Goal: Obtain resource: Download file/media

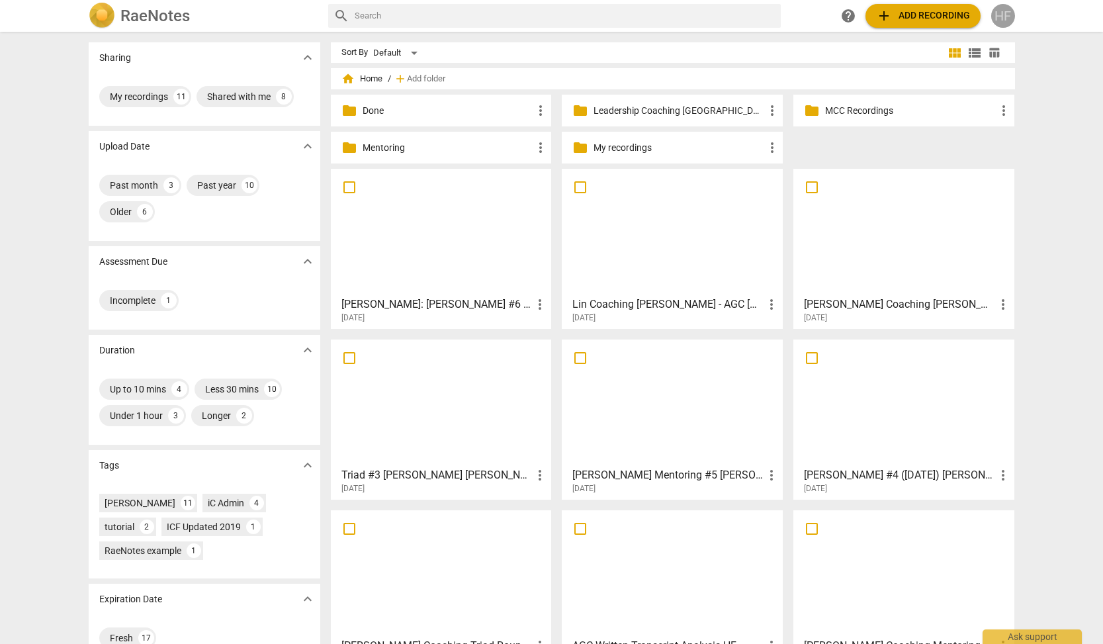
click at [1010, 19] on div "HF" at bounding box center [1003, 16] width 24 height 24
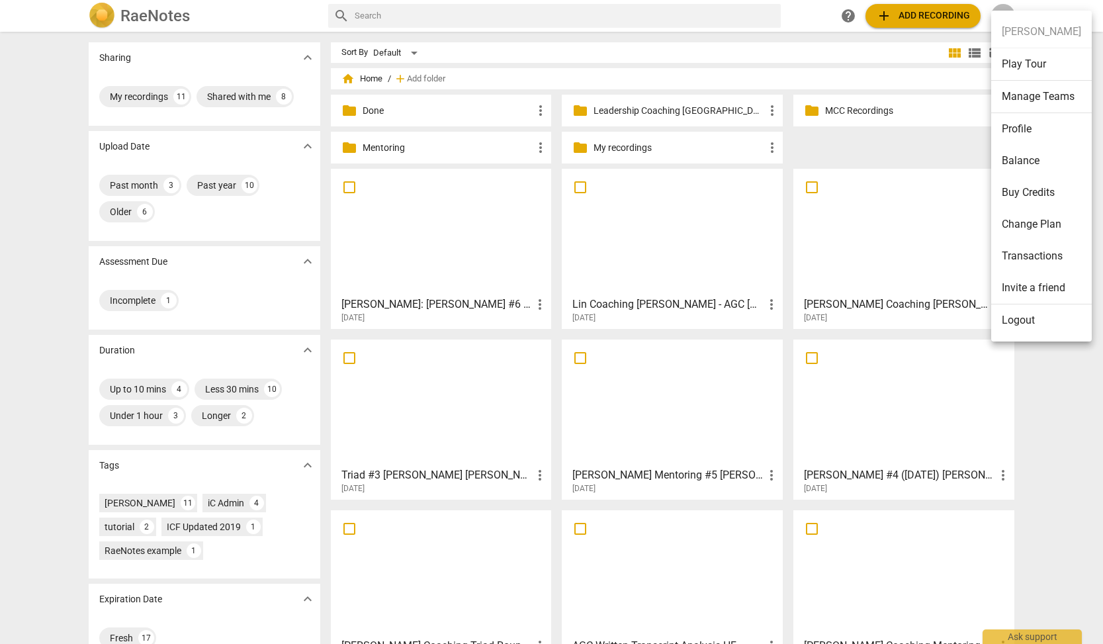
click at [1020, 322] on li "Logout" at bounding box center [1041, 320] width 101 height 32
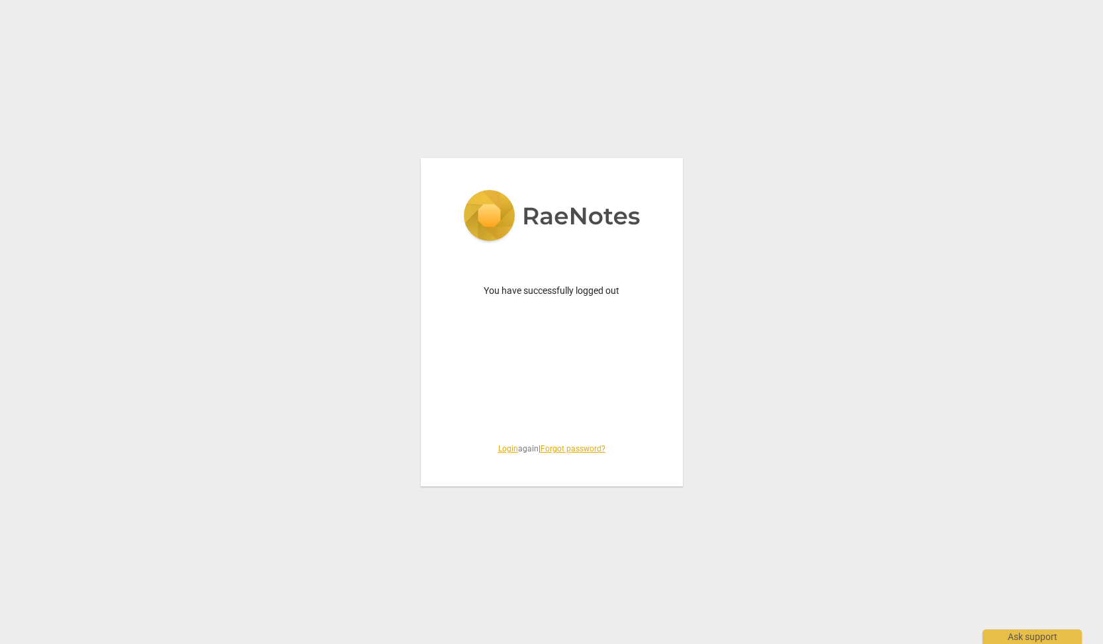
click at [506, 450] on link "Login" at bounding box center [508, 448] width 20 height 9
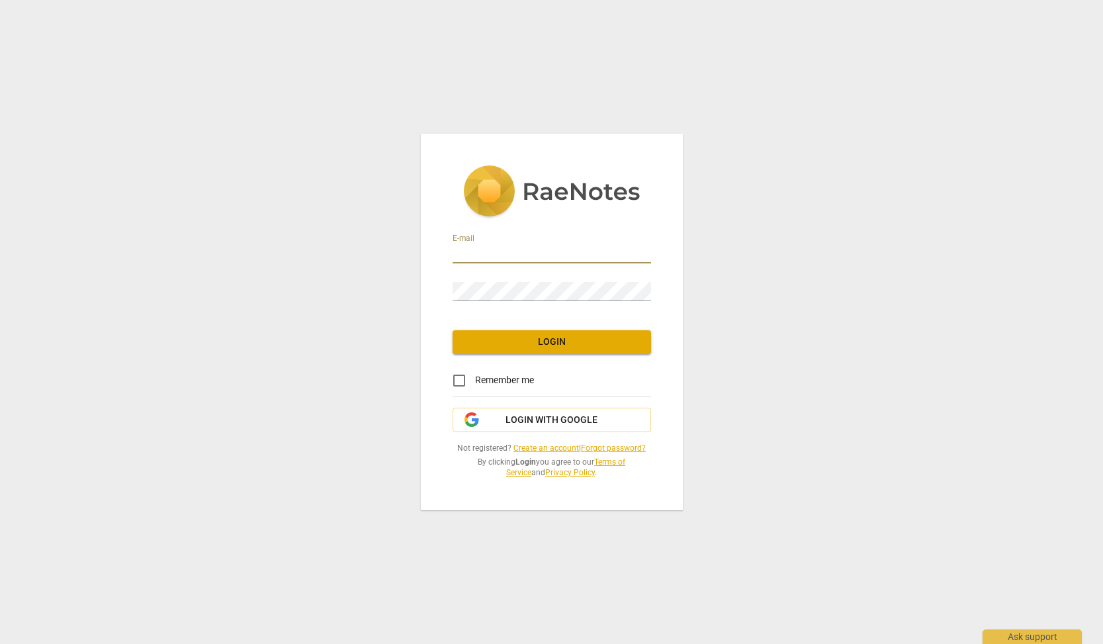
type input "[PERSON_NAME][EMAIL_ADDRESS][DOMAIN_NAME]"
click at [551, 345] on span "Login" at bounding box center [551, 341] width 177 height 13
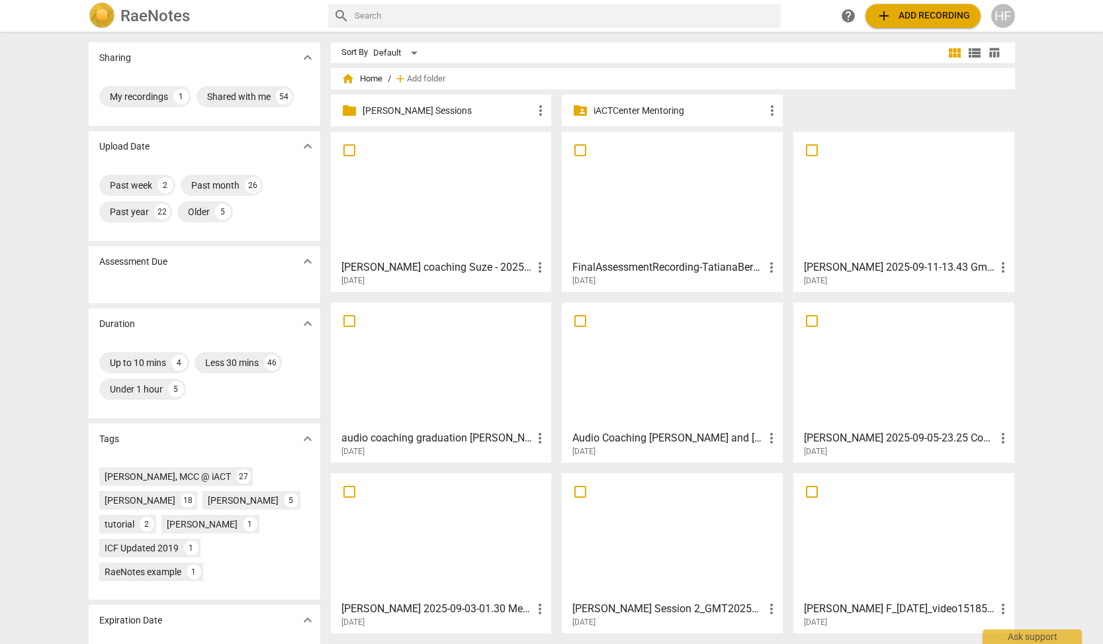
click at [463, 113] on p "[PERSON_NAME] Sessions" at bounding box center [448, 111] width 171 height 14
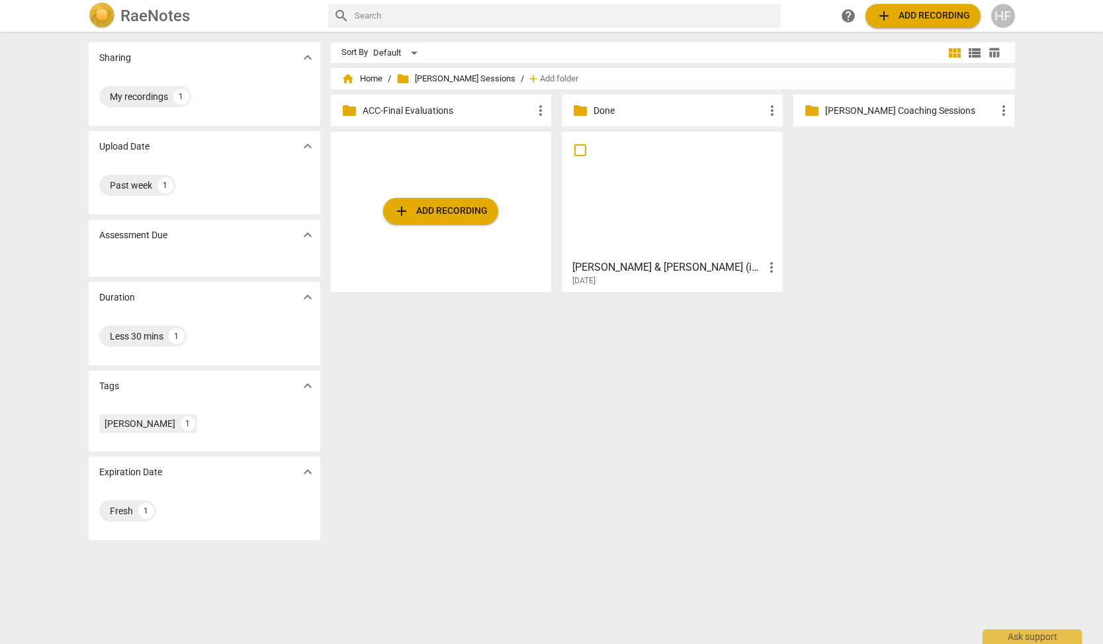
click at [669, 265] on h3 "[PERSON_NAME] & [PERSON_NAME] (iACT Coaching Session - 30 minutes (Peer Coachin…" at bounding box center [667, 267] width 191 height 16
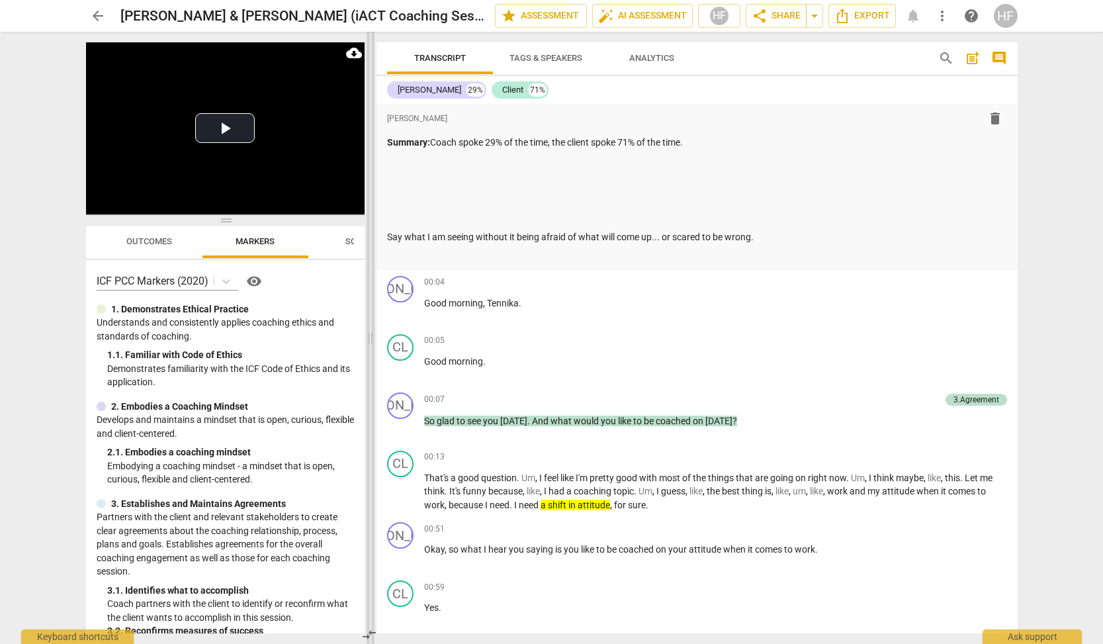
drag, startPoint x: 552, startPoint y: 338, endPoint x: 370, endPoint y: 344, distance: 182.1
click at [370, 344] on span at bounding box center [371, 338] width 8 height 612
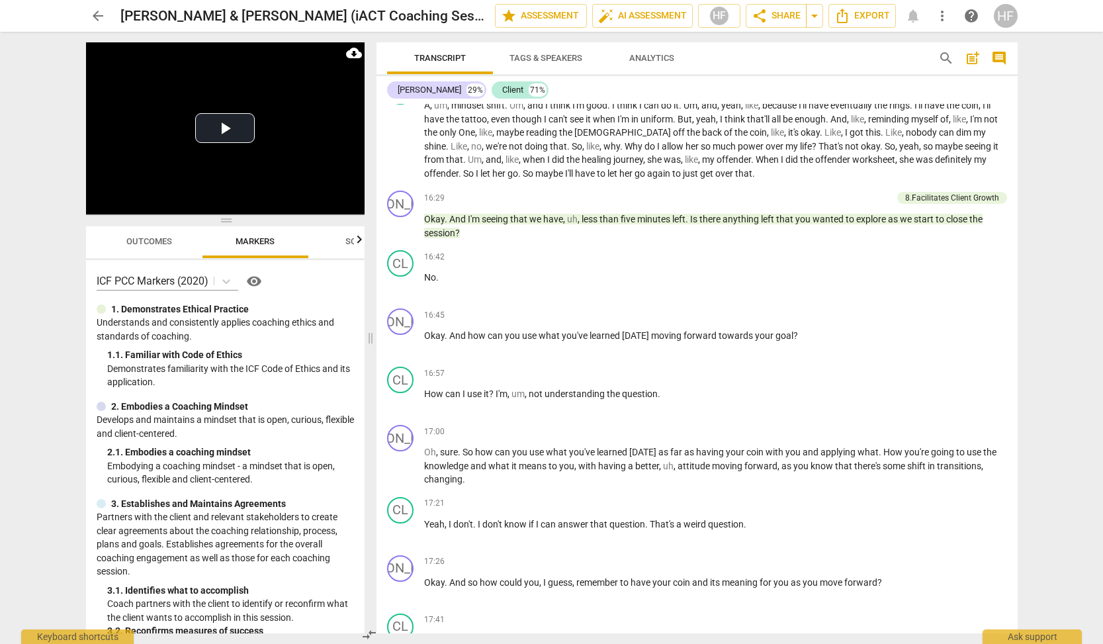
scroll to position [3088, 0]
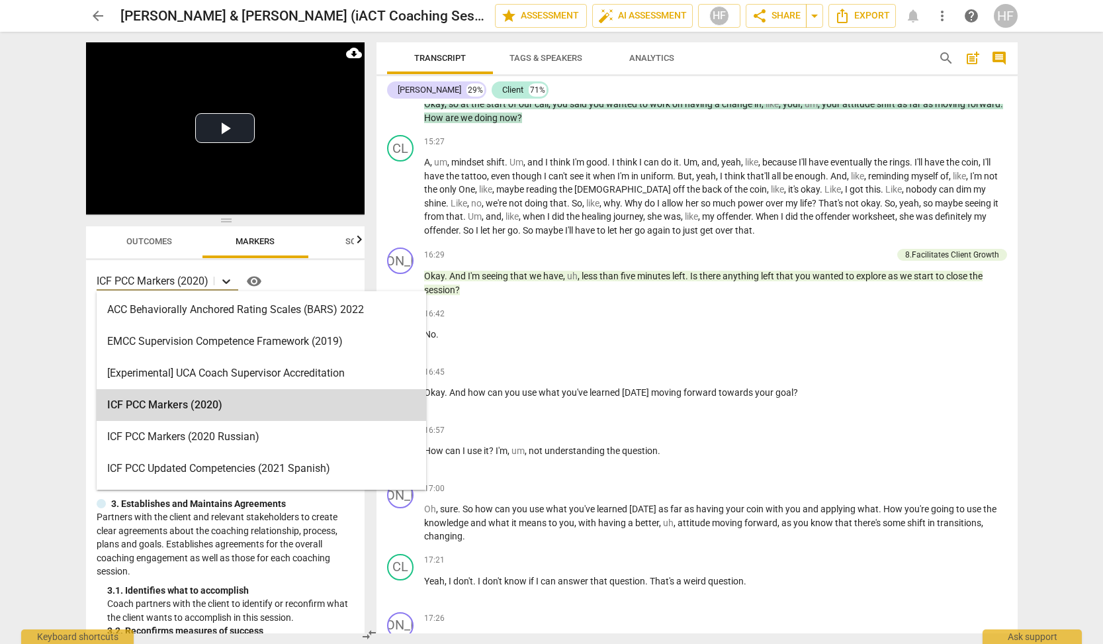
click at [233, 278] on icon at bounding box center [226, 281] width 13 height 13
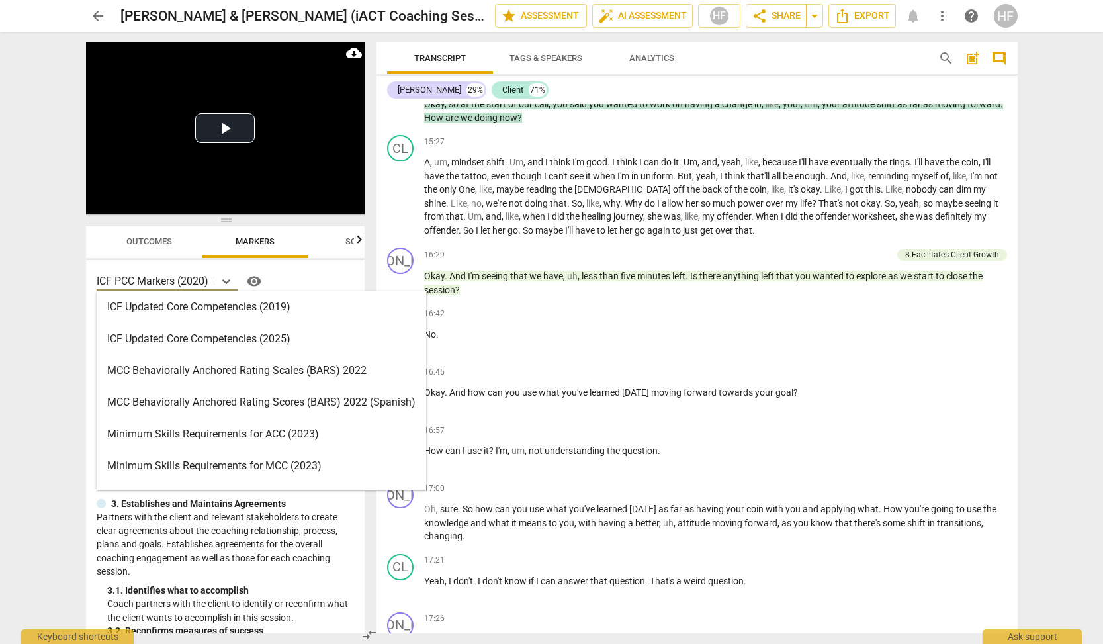
scroll to position [294, 0]
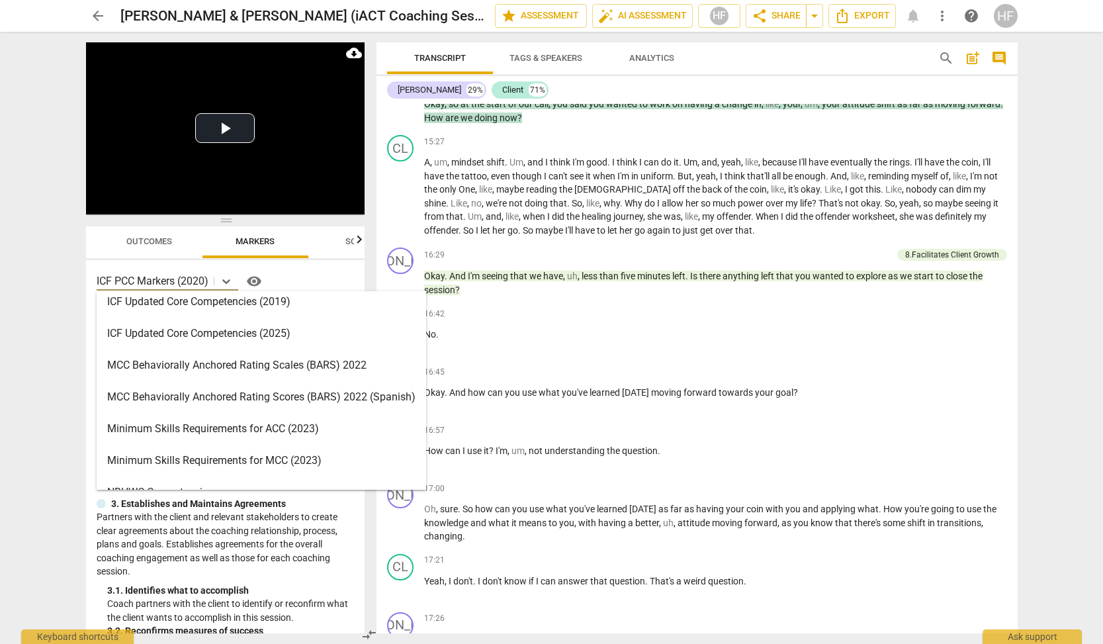
click at [219, 432] on div "Minimum Skills Requirements for ACC (2023)" at bounding box center [262, 429] width 330 height 32
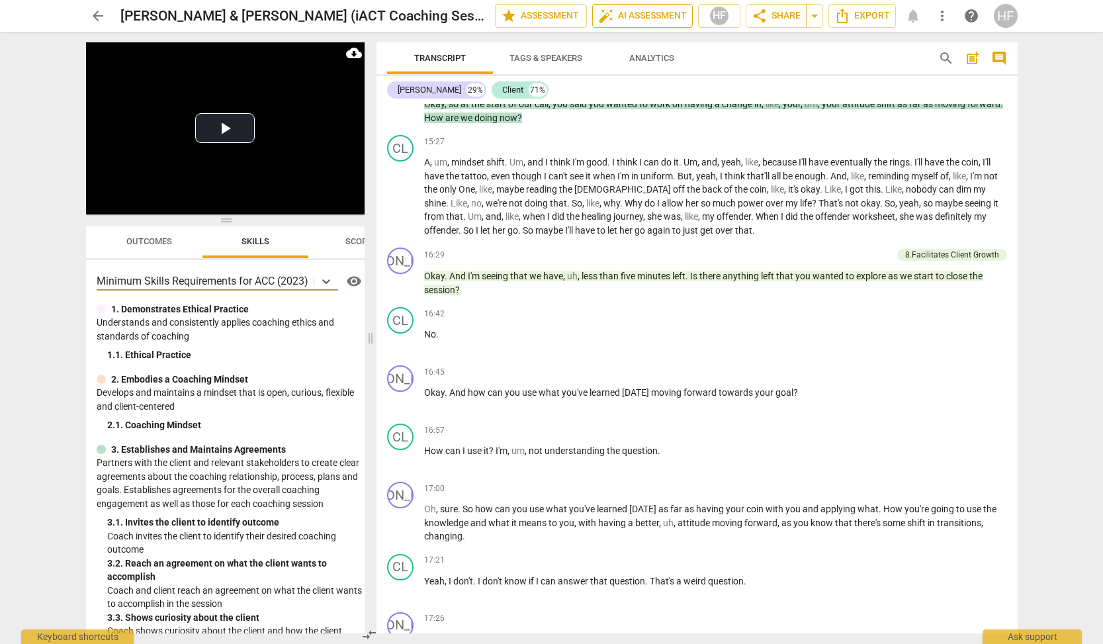
click at [641, 18] on span "auto_fix_high AI Assessment" at bounding box center [642, 16] width 89 height 16
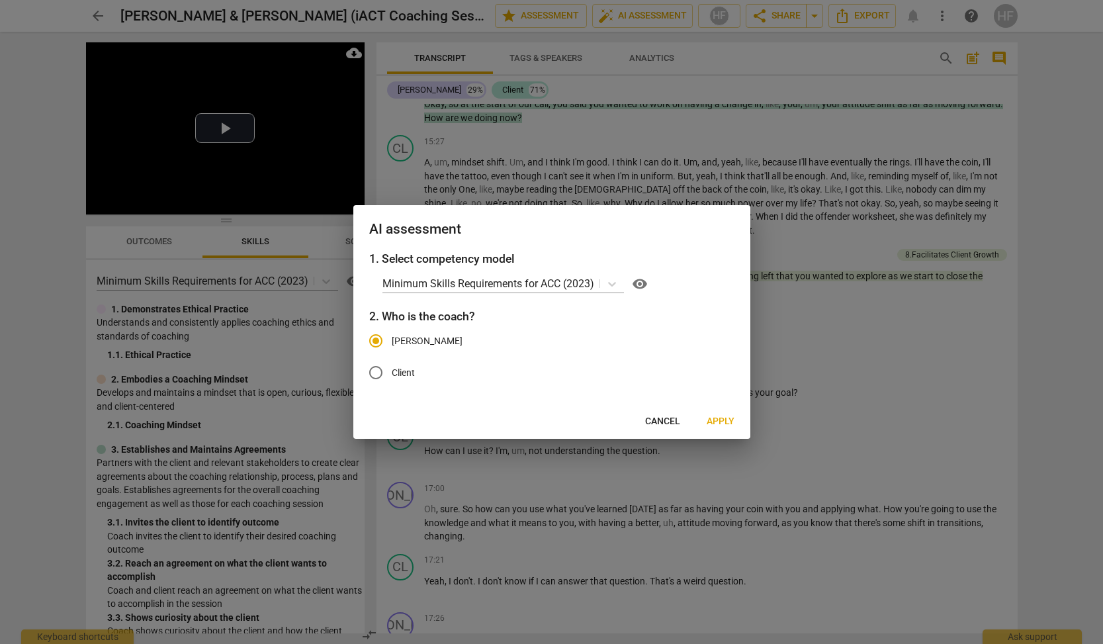
click at [723, 414] on button "Apply" at bounding box center [720, 422] width 49 height 24
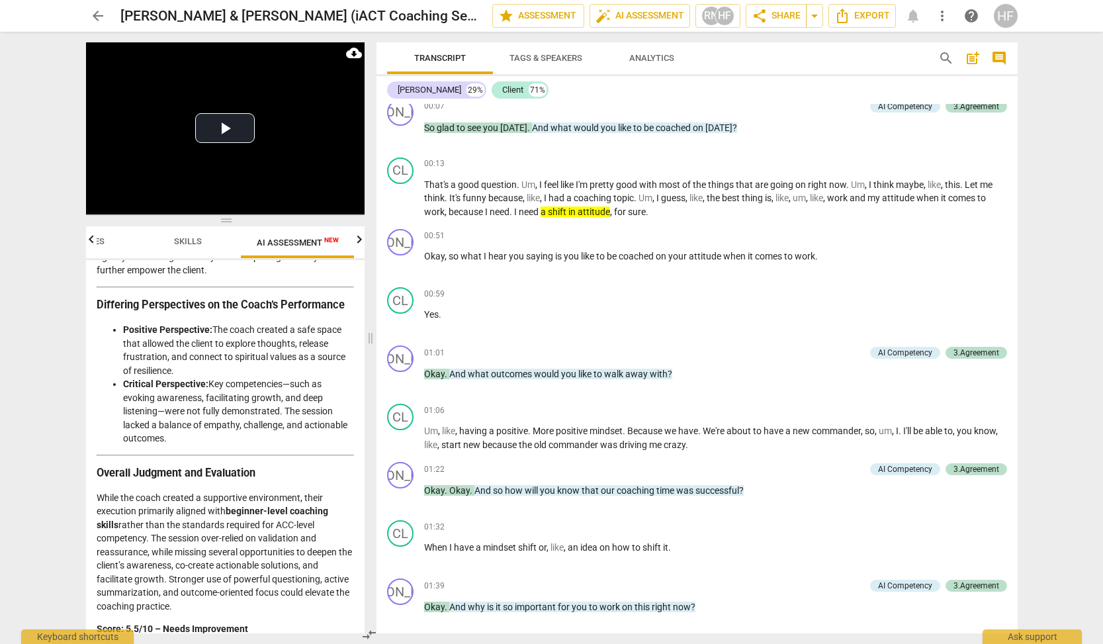
scroll to position [2613, 0]
drag, startPoint x: 188, startPoint y: 594, endPoint x: 89, endPoint y: 489, distance: 144.2
click at [89, 489] on div "Disclaimer: AI can make mistakes. Consult a qualified mentor coach before actin…" at bounding box center [225, 446] width 279 height 373
copy p "While the coach created a supportive environment, their execution primarily ali…"
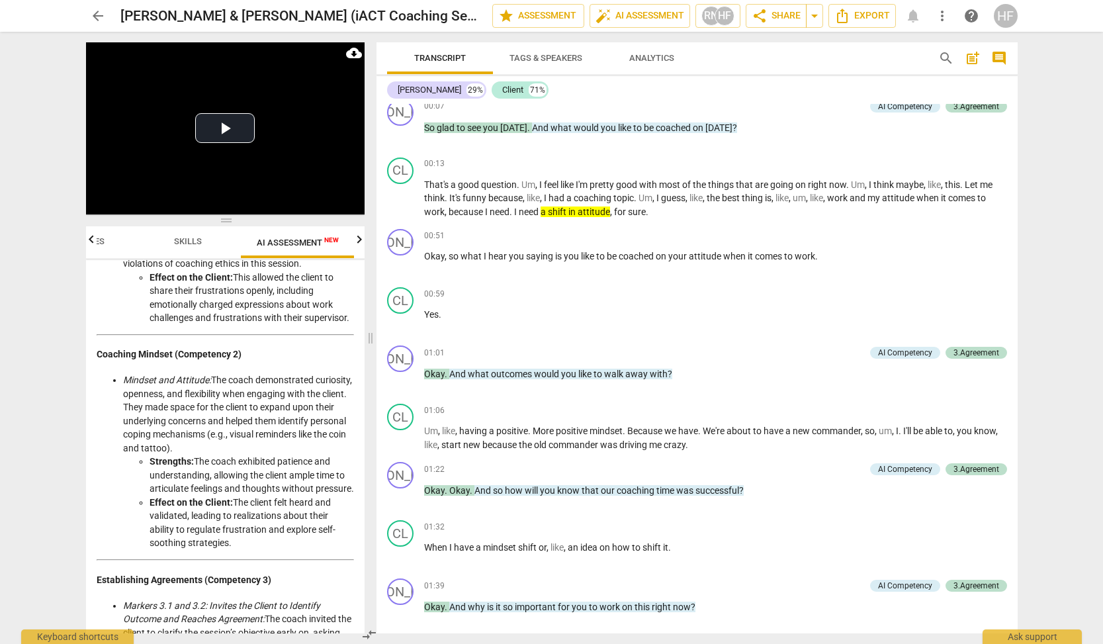
scroll to position [349, 0]
drag, startPoint x: 214, startPoint y: 382, endPoint x: 292, endPoint y: 451, distance: 104.5
click at [292, 451] on li "Mindset and Attitude: The coach demonstrated curiosity, openness, and flexibili…" at bounding box center [238, 460] width 231 height 177
copy li "The coach demonstrated curiosity, openness, and flexibility when engaging with …"
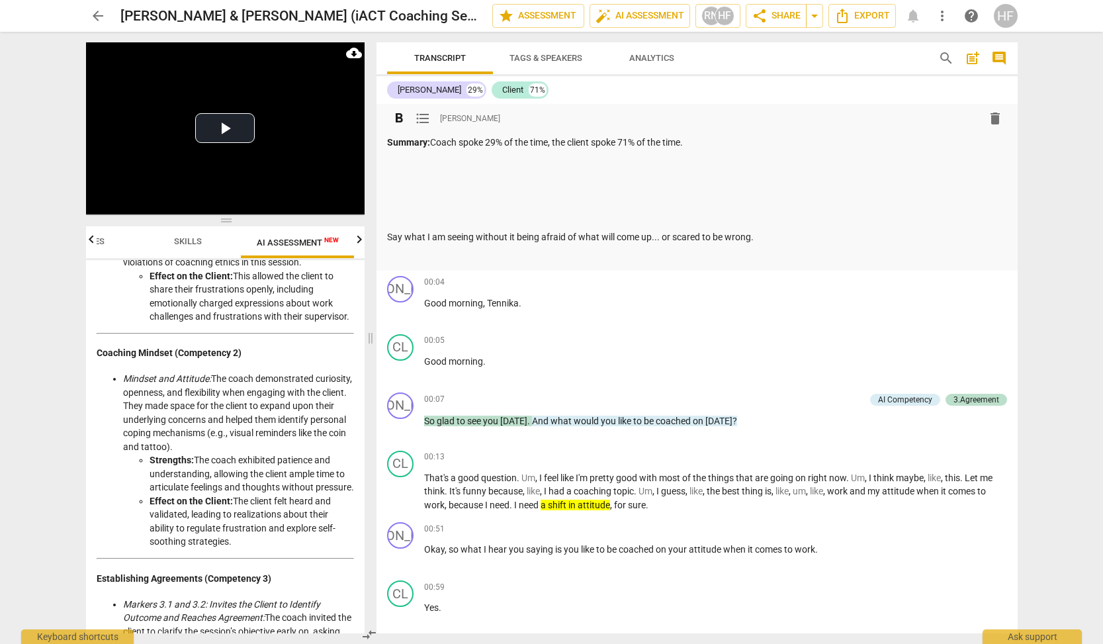
scroll to position [-1, 0]
click at [449, 171] on div "Summary: Coach spoke 29% of the time, the client spoke 71% of the time. Say wha…" at bounding box center [697, 199] width 620 height 127
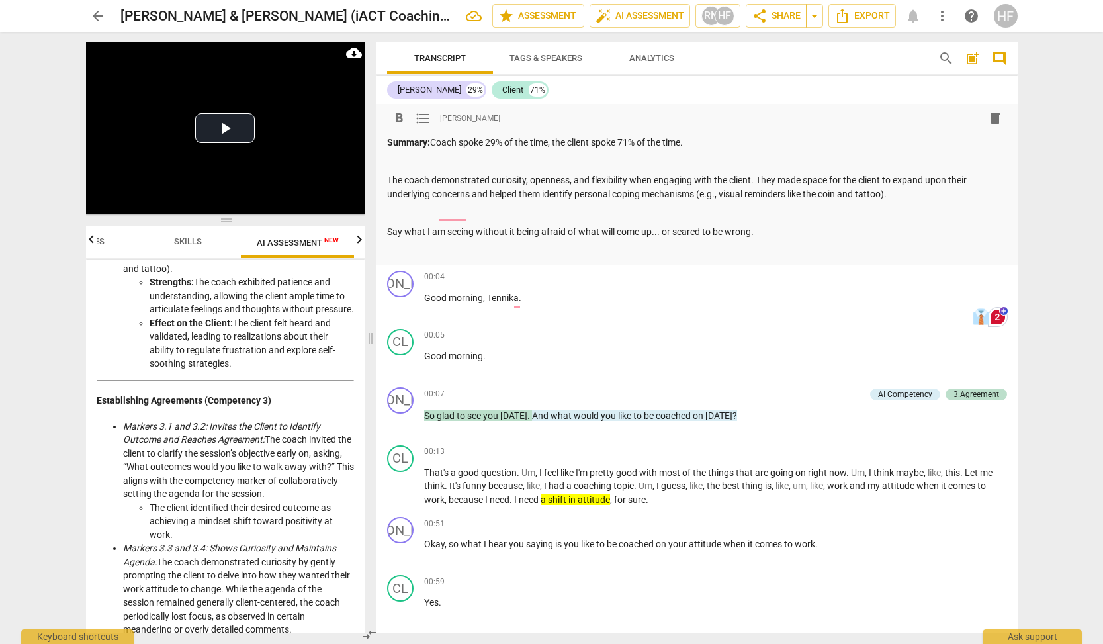
scroll to position [563, 0]
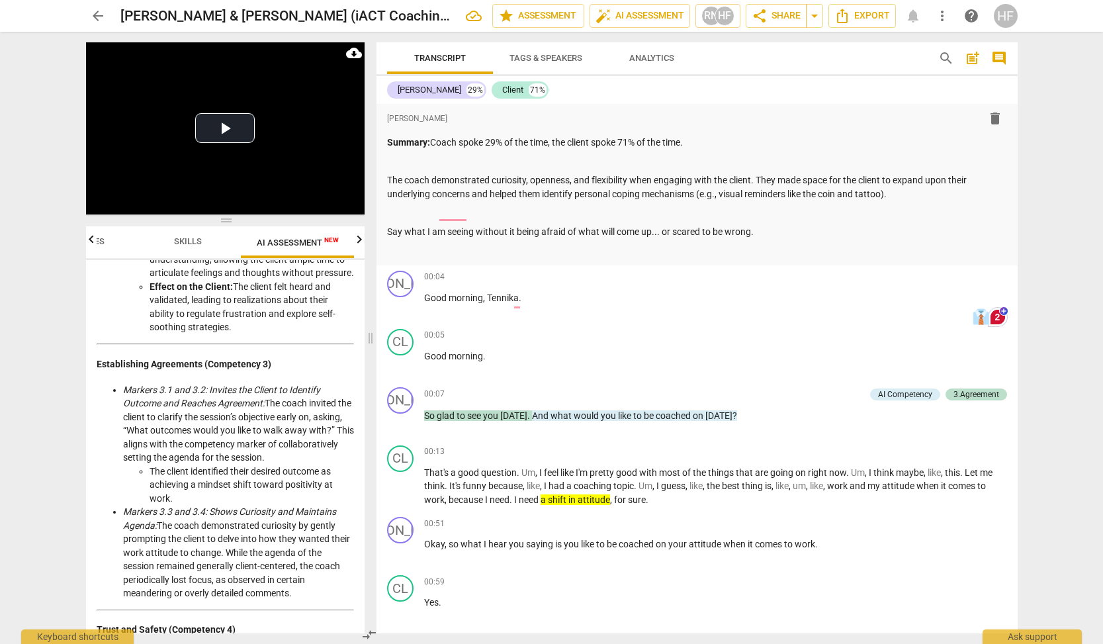
drag, startPoint x: 294, startPoint y: 607, endPoint x: 112, endPoint y: 401, distance: 274.8
click at [112, 401] on ul "Markers 3.1 and 3.2: Invites the Client to Identify Outcome and Reaches Agreeme…" at bounding box center [225, 491] width 257 height 217
copy ul "Markers 3.1 and 3.2: Invites the Client to Identify Outcome and Reaches Agreeme…"
click at [922, 197] on p "The coach demonstrated curiosity, openness, and flexibility when engaging with …" at bounding box center [697, 186] width 620 height 27
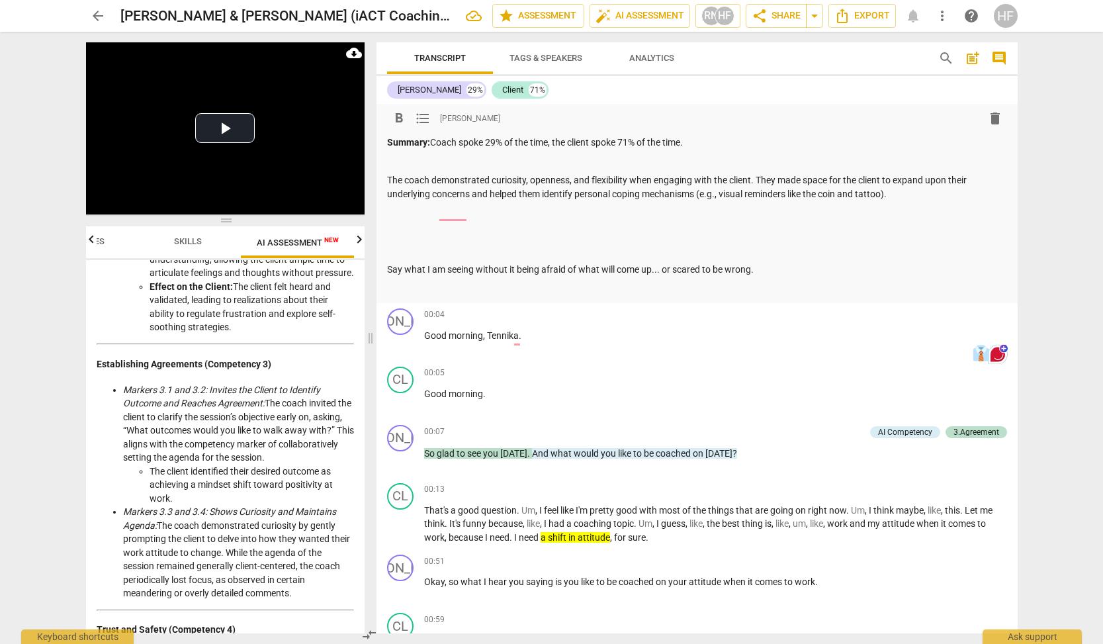
click at [394, 222] on div "Summary: Coach spoke 29% of the time, the client spoke 71% of the time. The coa…" at bounding box center [697, 215] width 620 height 159
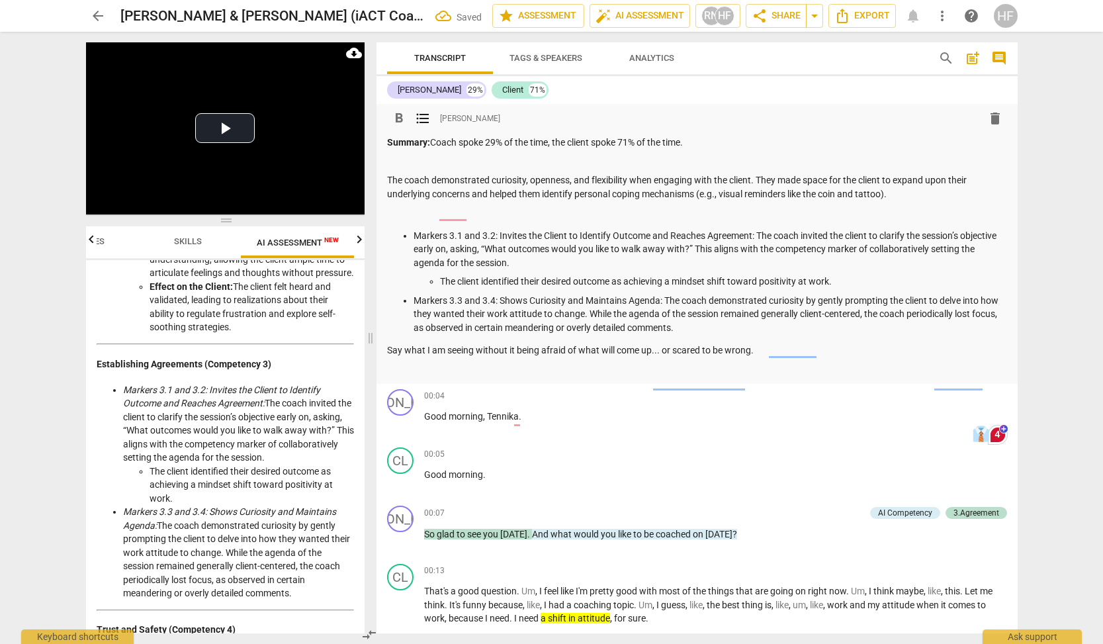
click at [414, 234] on p "Markers 3.1 and 3.2: Invites the Client to Identify Outcome and Reaches Agreeme…" at bounding box center [711, 249] width 594 height 41
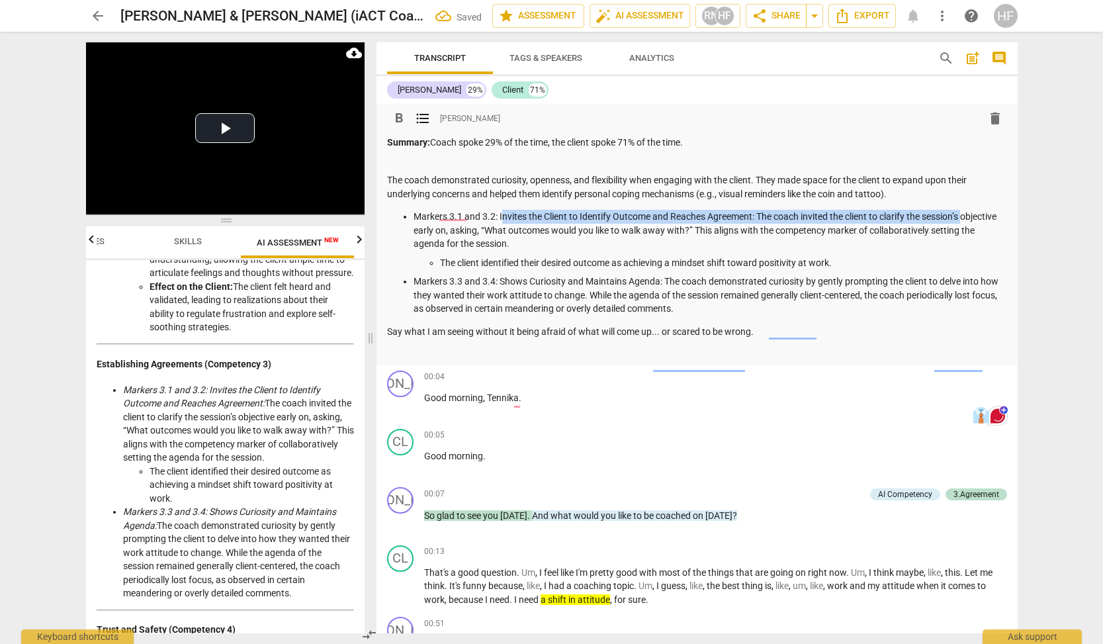
drag, startPoint x: 503, startPoint y: 214, endPoint x: 387, endPoint y: 220, distance: 116.0
click at [387, 220] on ul "Markers 3.1 and 3.2: Invites the Client to Identify Outcome and Reaches Agreeme…" at bounding box center [697, 263] width 620 height 106
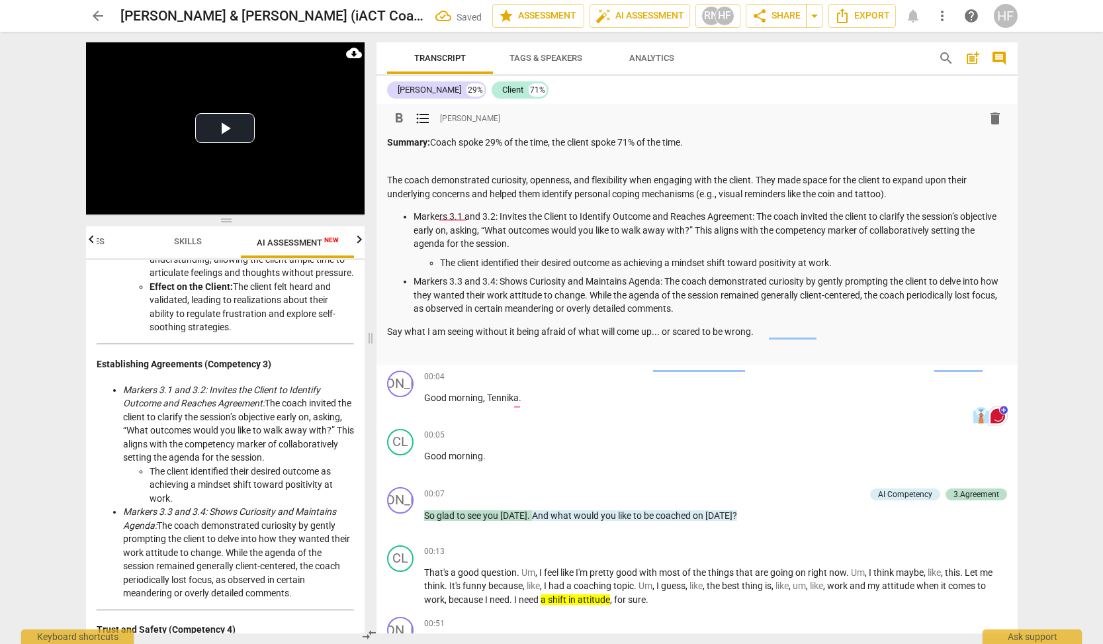
click at [394, 216] on ul "Markers 3.1 and 3.2: Invites the Client to Identify Outcome and Reaches Agreeme…" at bounding box center [697, 263] width 620 height 106
click at [425, 116] on span "format_list_bulleted" at bounding box center [423, 119] width 16 height 16
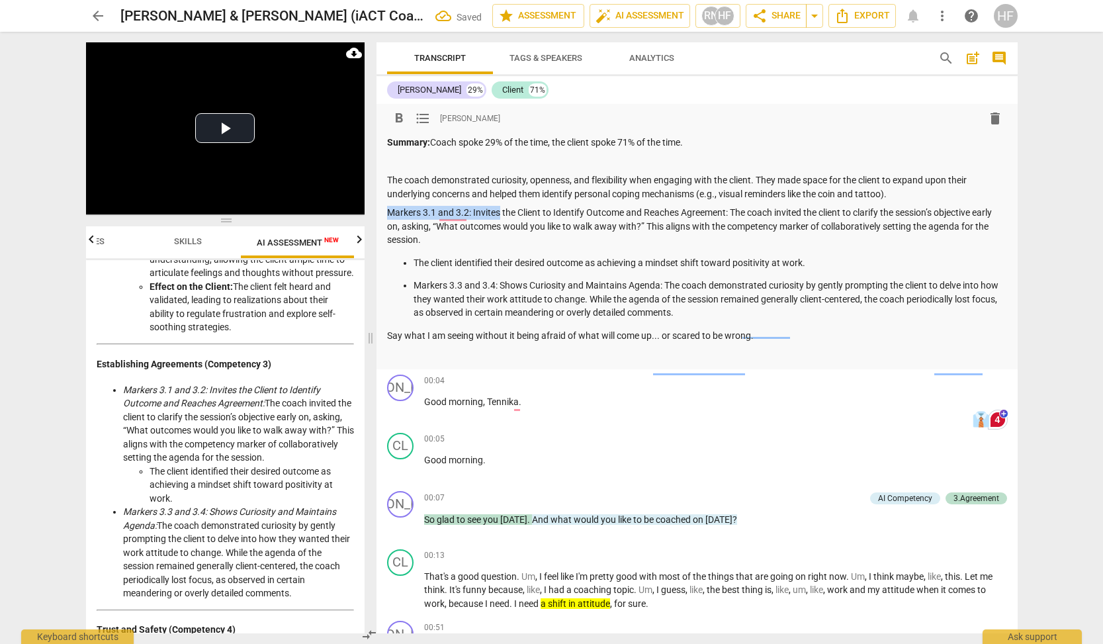
drag, startPoint x: 500, startPoint y: 211, endPoint x: 363, endPoint y: 214, distance: 137.0
click at [363, 214] on div "Play Video move_up Play Current Time 00:00 / Duration Time 21:06 Progress : 0.0…" at bounding box center [551, 338] width 953 height 612
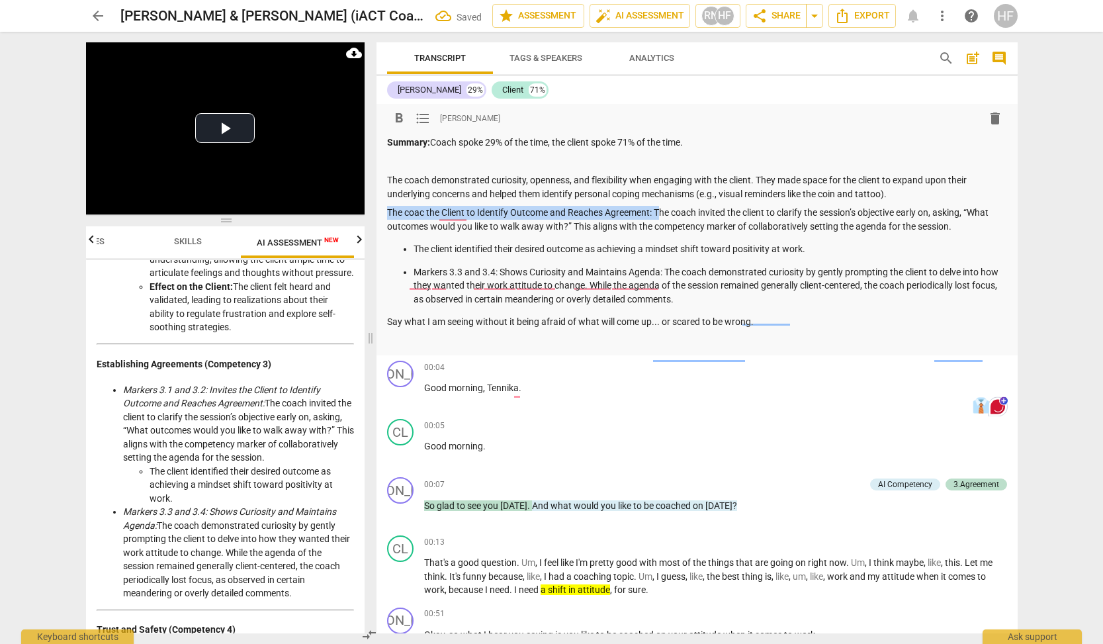
drag, startPoint x: 660, startPoint y: 208, endPoint x: 380, endPoint y: 208, distance: 279.9
click at [380, 208] on div "format_bold format_list_bulleted [PERSON_NAME] delete Summary: Coach spoke 29% …" at bounding box center [697, 229] width 641 height 251
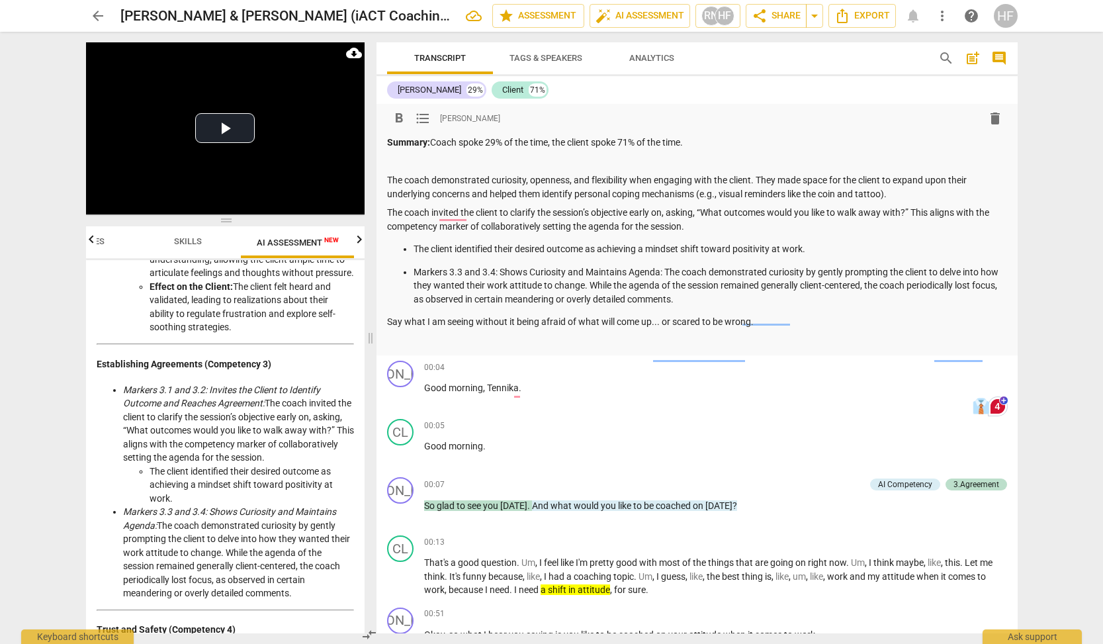
click at [690, 226] on p "The coach invited the client to clarify the session’s objective early on, askin…" at bounding box center [697, 219] width 620 height 27
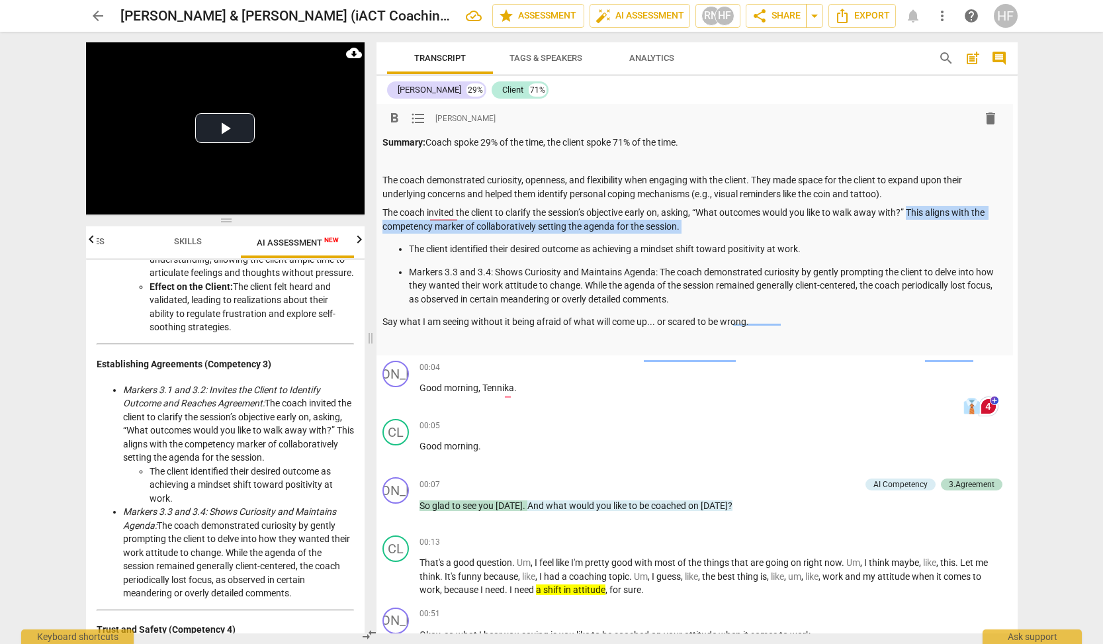
drag, startPoint x: 413, startPoint y: 245, endPoint x: 911, endPoint y: 212, distance: 499.3
click at [911, 212] on div "Summary: Coach spoke 29% of the time, the client spoke 71% of the time. The coa…" at bounding box center [692, 242] width 620 height 212
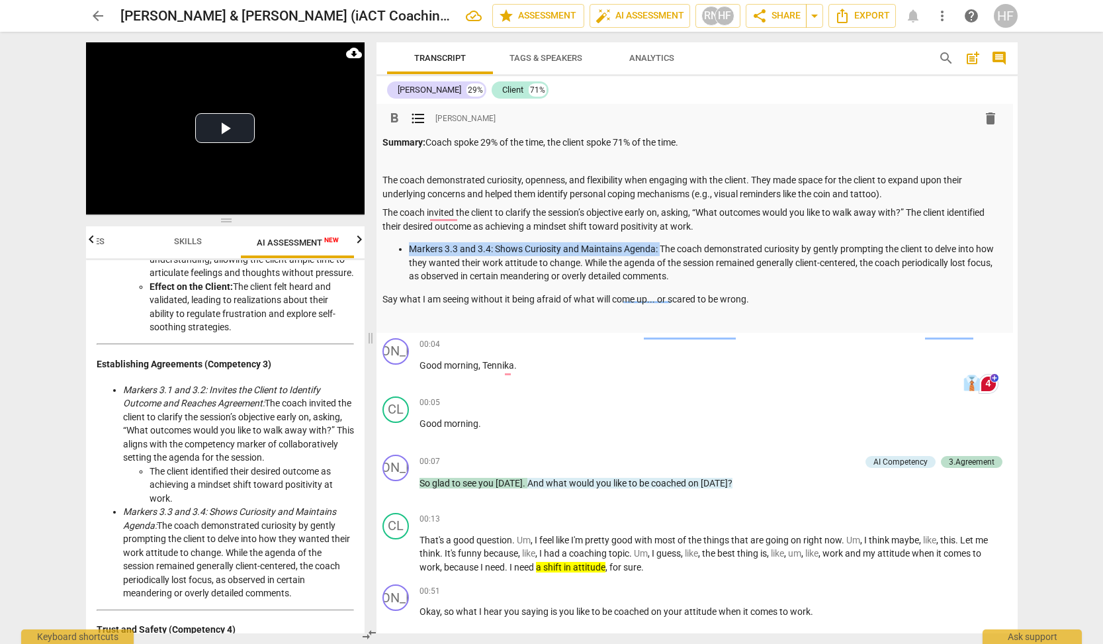
drag, startPoint x: 660, startPoint y: 247, endPoint x: 429, endPoint y: 238, distance: 231.8
click at [429, 238] on div "Summary: Coach spoke 29% of the time, the client spoke 71% of the time. The coa…" at bounding box center [692, 230] width 620 height 189
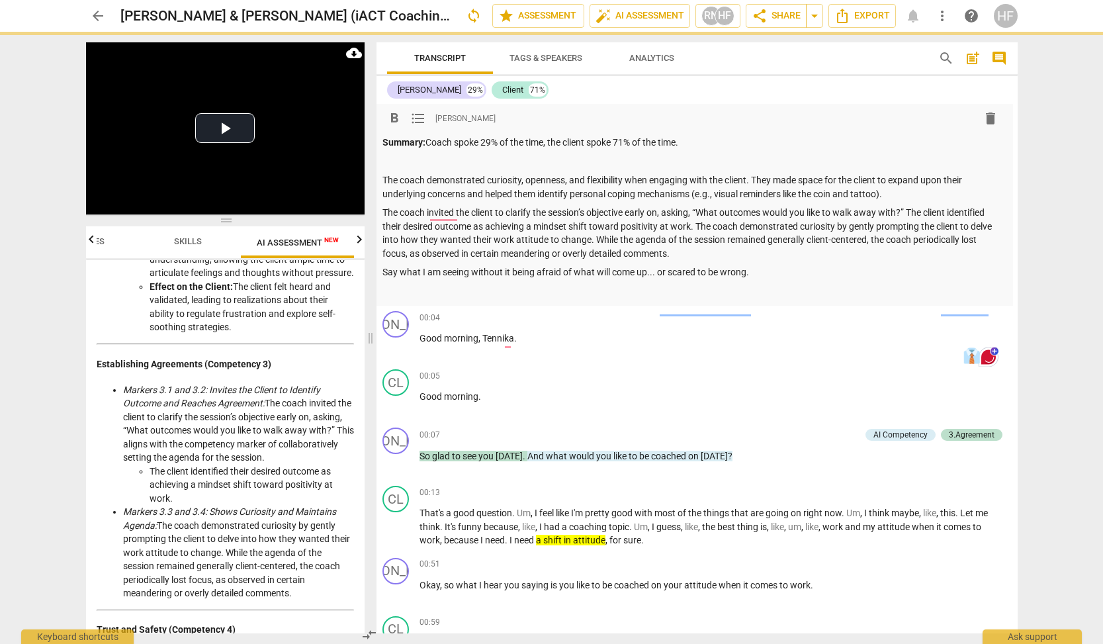
click at [744, 224] on p "The coach invited the client to clarify the session’s objective early on, askin…" at bounding box center [692, 233] width 620 height 54
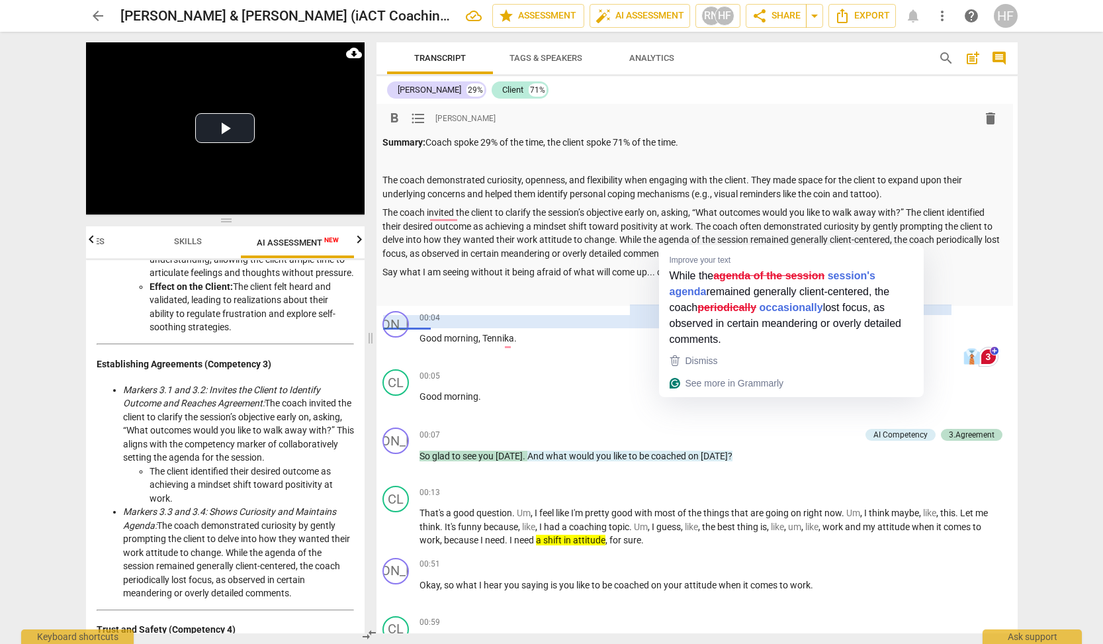
click at [774, 233] on p "The coach invited the client to clarify the session’s objective early on, askin…" at bounding box center [692, 233] width 620 height 54
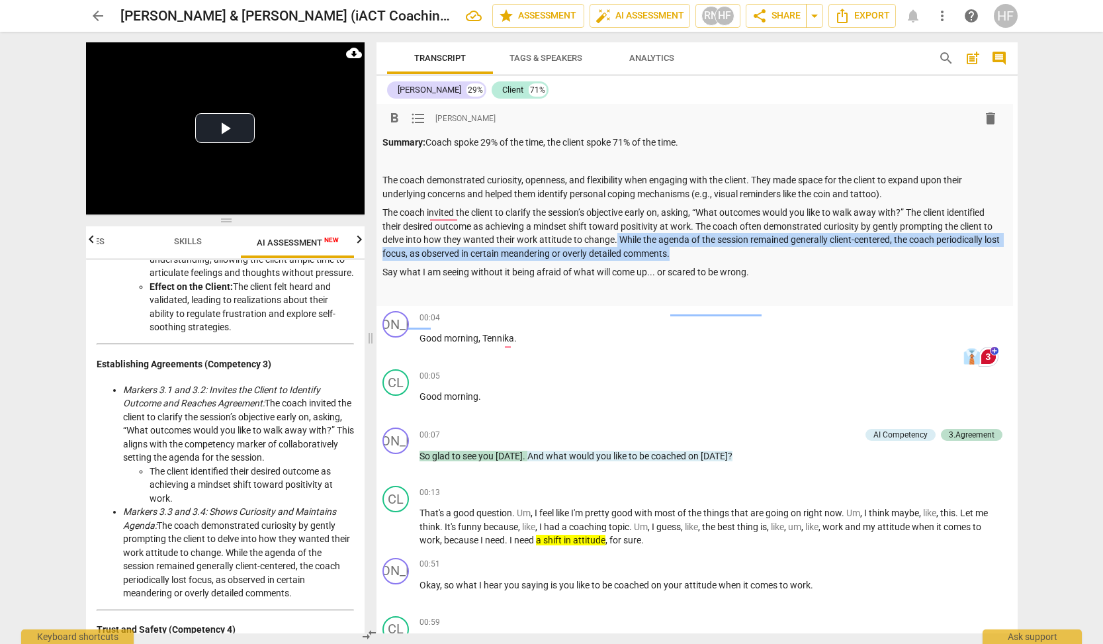
drag, startPoint x: 746, startPoint y: 249, endPoint x: 627, endPoint y: 230, distance: 120.6
click at [627, 230] on p "The coach invited the client to clarify the session’s objective early on, askin…" at bounding box center [692, 233] width 620 height 54
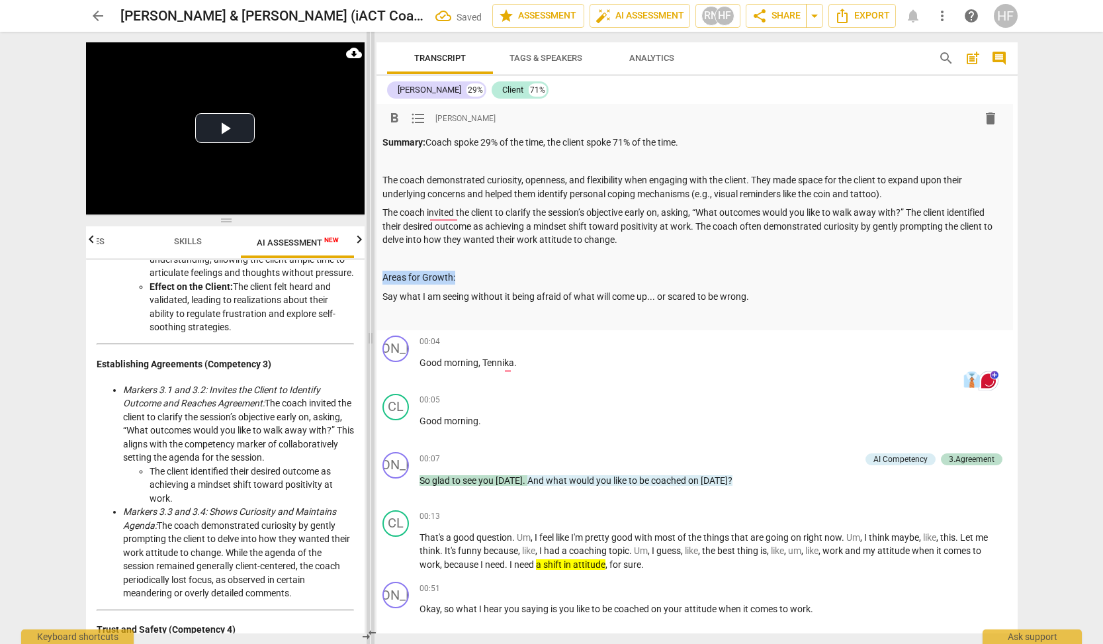
drag, startPoint x: 461, startPoint y: 274, endPoint x: 373, endPoint y: 274, distance: 87.3
click at [373, 274] on div "Play Video move_up Play Current Time 00:00 / Duration Time 21:06 Progress : 0.0…" at bounding box center [551, 338] width 953 height 612
click at [399, 120] on span "format_bold" at bounding box center [397, 119] width 16 height 16
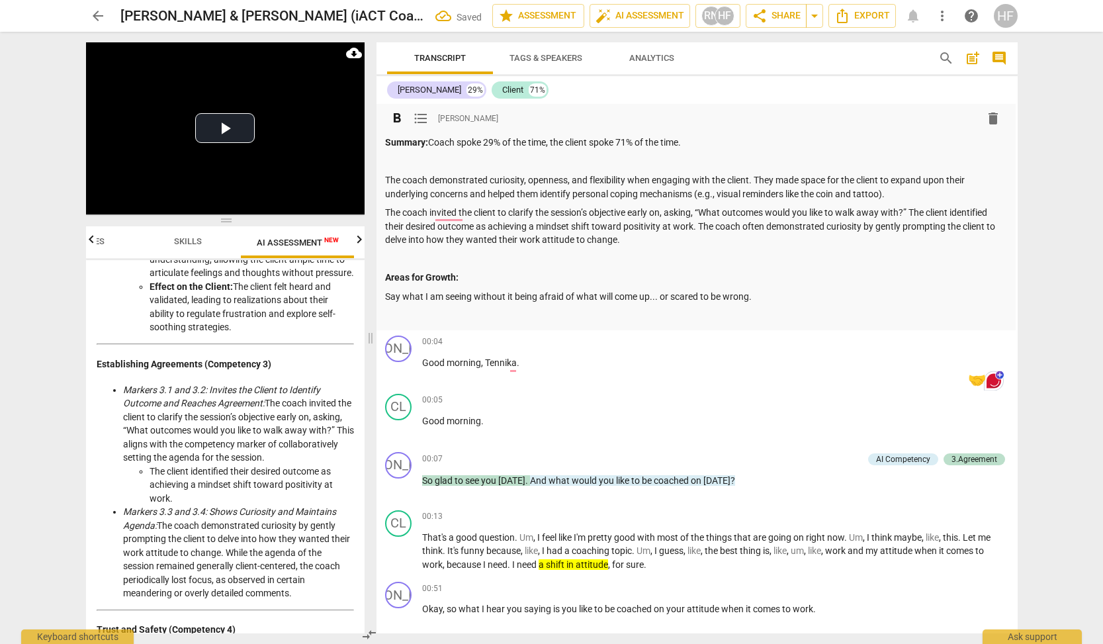
click at [386, 292] on p "Say what I am seeing without it being afraid of what will come up... or scared …" at bounding box center [695, 297] width 620 height 14
click at [502, 293] on p "Coach is encouraged to say what I am seeing without it being afraid of what wil…" at bounding box center [695, 297] width 620 height 14
drag, startPoint x: 543, startPoint y: 292, endPoint x: 520, endPoint y: 292, distance: 22.5
click at [520, 292] on p "Coach is encouraged to say what I am seeing without it being afraid of what wil…" at bounding box center [695, 297] width 620 height 14
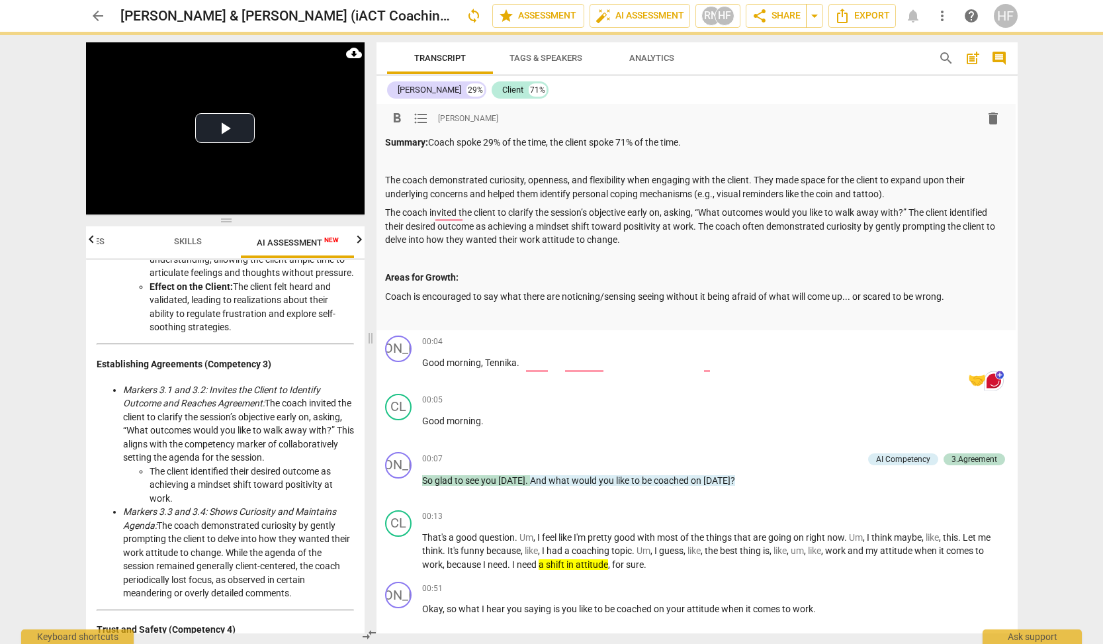
click at [667, 290] on p "Coach is encouraged to say what there are noticning/sensing seeing without it b…" at bounding box center [695, 297] width 620 height 14
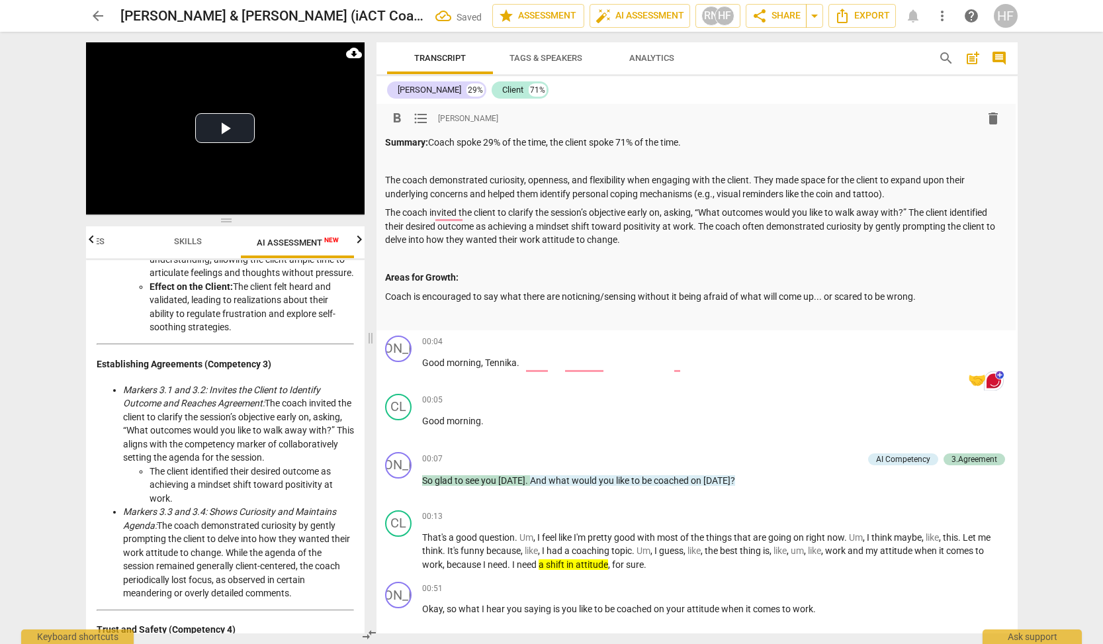
click at [716, 291] on p "Coach is encouraged to say what there are noticning/sensing without it being af…" at bounding box center [695, 297] width 620 height 14
click at [739, 308] on p at bounding box center [695, 315] width 620 height 14
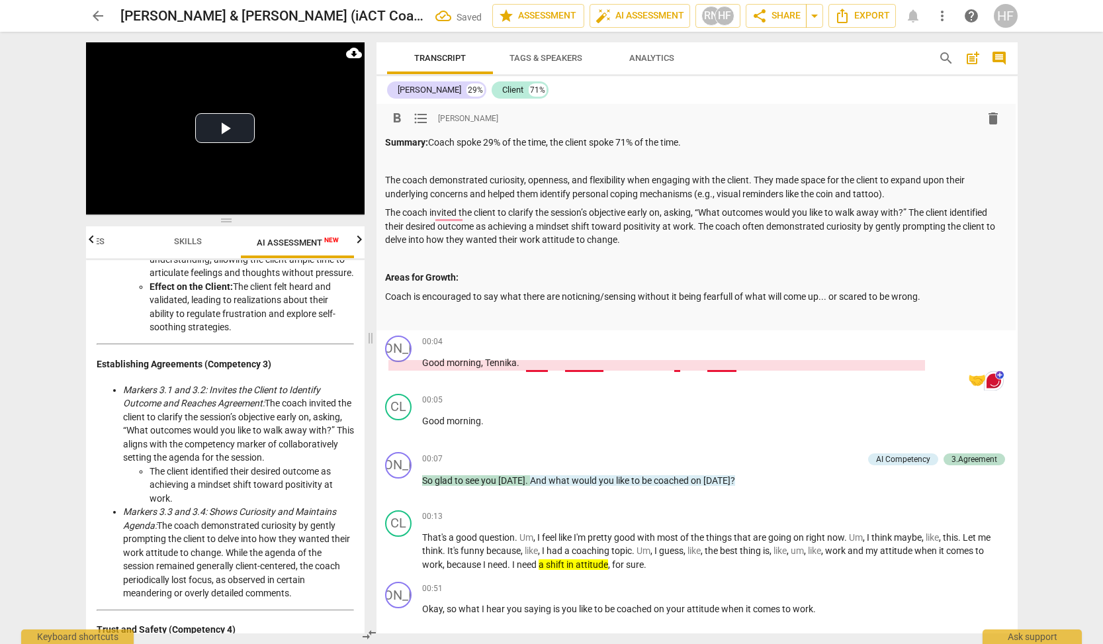
click at [719, 295] on p "Coach is encouraged to say what there are noticning/sensing without it being fe…" at bounding box center [695, 297] width 620 height 14
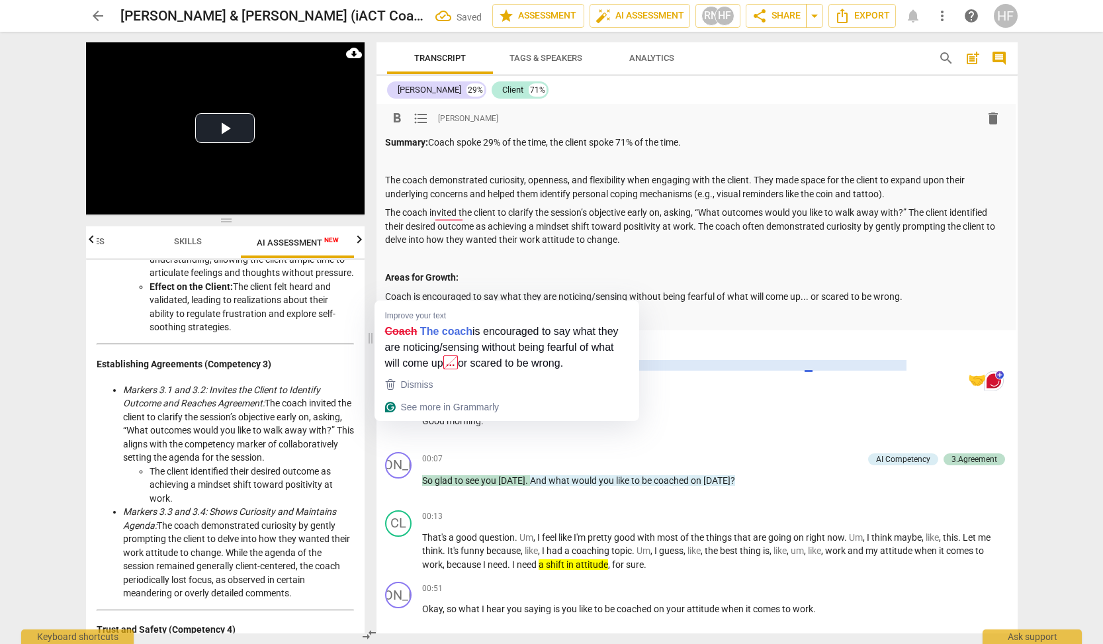
click at [386, 291] on p "Coach is encouraged to say what they are noticing/sensing without being fearful…" at bounding box center [695, 297] width 620 height 14
click at [421, 121] on span "format_list_bulleted" at bounding box center [421, 119] width 16 height 16
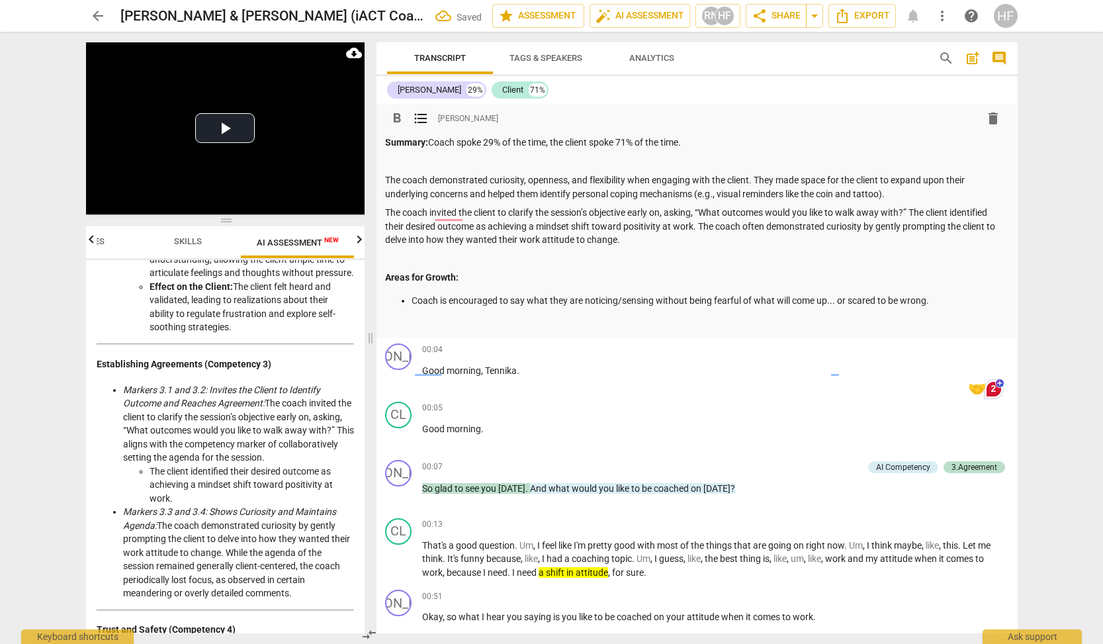
click at [423, 316] on p at bounding box center [695, 323] width 620 height 14
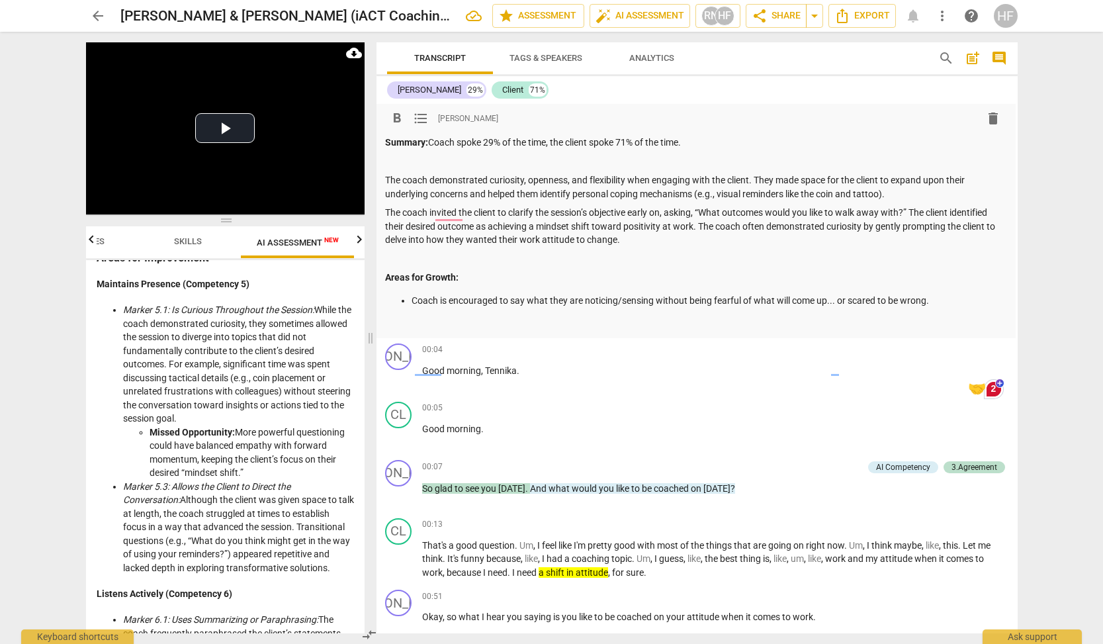
scroll to position [1159, 0]
drag, startPoint x: 238, startPoint y: 437, endPoint x: 245, endPoint y: 476, distance: 40.3
click at [245, 476] on li "Missed Opportunity: More powerful questioning could have balanced empathy with …" at bounding box center [252, 452] width 204 height 54
copy li "More powerful questioning could have balanced empathy with forward momentum, ke…"
click at [444, 317] on p at bounding box center [695, 323] width 620 height 14
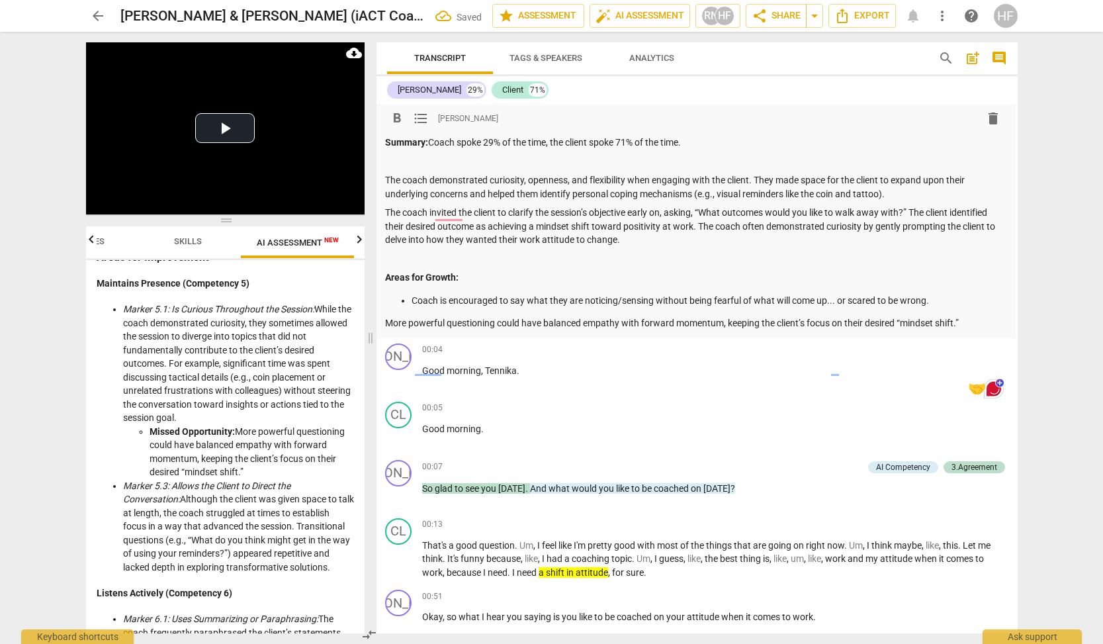
click at [385, 317] on p "More powerful questioning could have balanced empathy with forward momentum, ke…" at bounding box center [695, 323] width 620 height 14
click at [420, 120] on span "format_list_bulleted" at bounding box center [421, 119] width 16 height 16
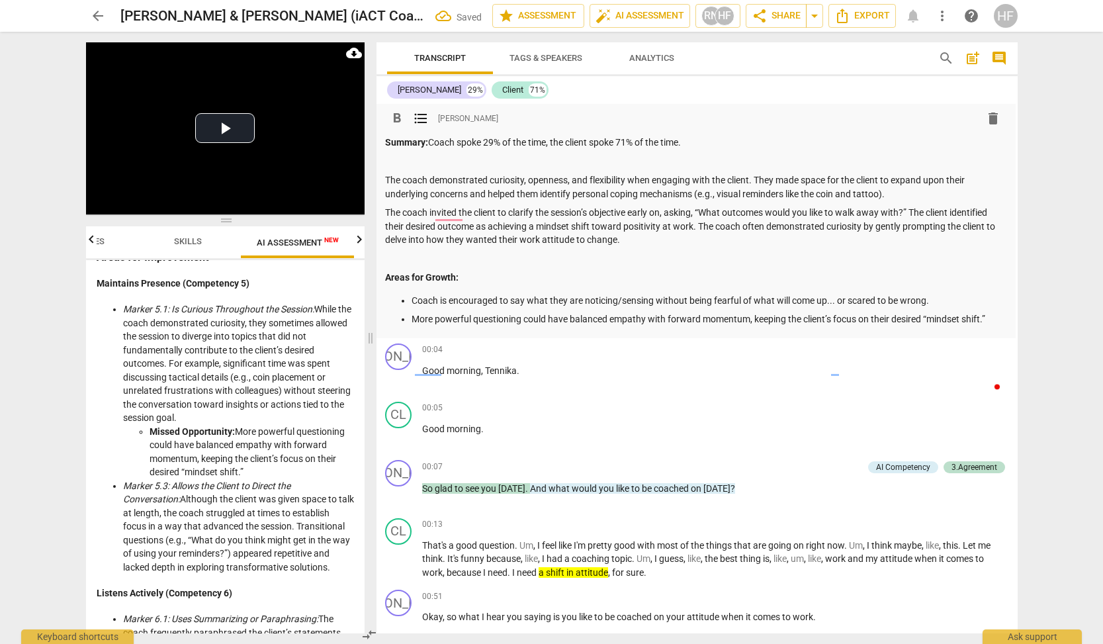
click at [995, 314] on p "More powerful questioning could have balanced empathy with forward momentum, ke…" at bounding box center [709, 319] width 594 height 14
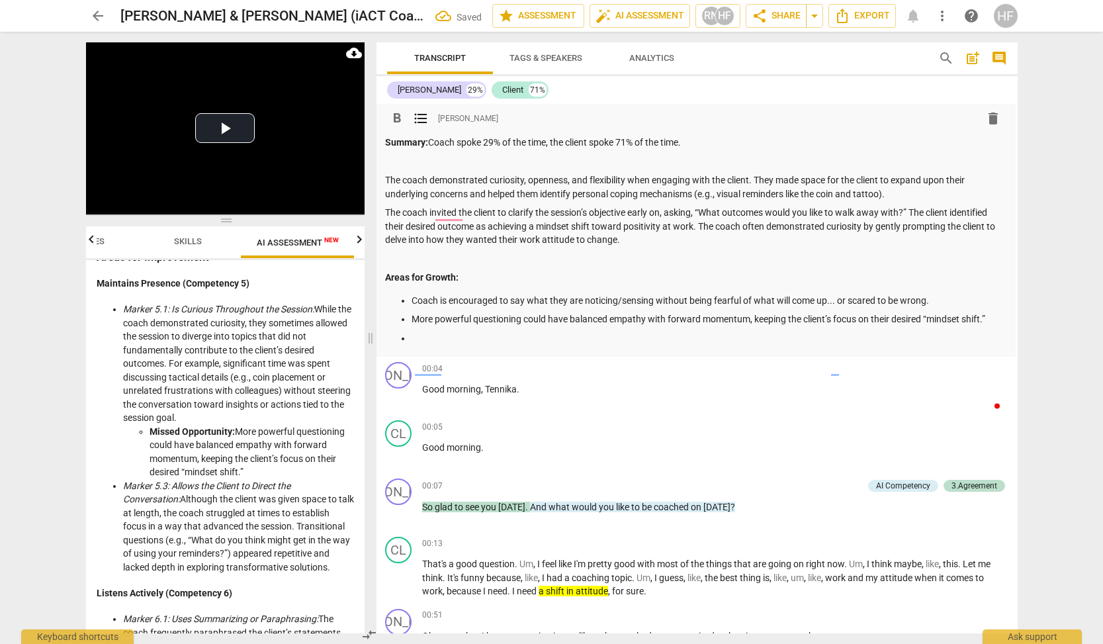
click at [228, 468] on li "Missed Opportunity: More powerful questioning could have balanced empathy with …" at bounding box center [252, 452] width 204 height 54
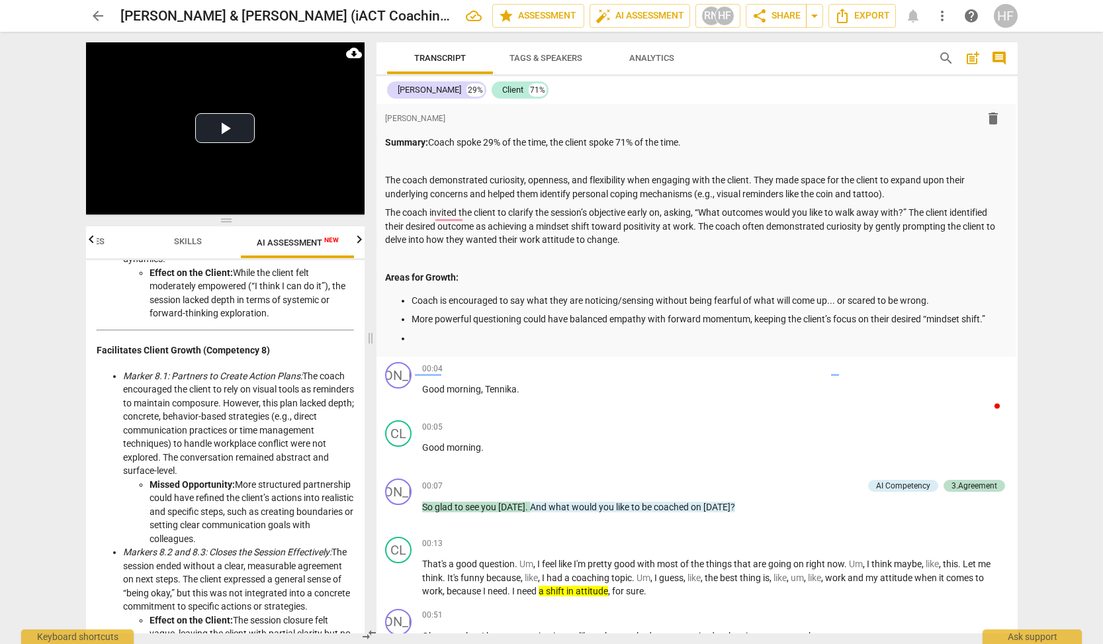
scroll to position [2099, 0]
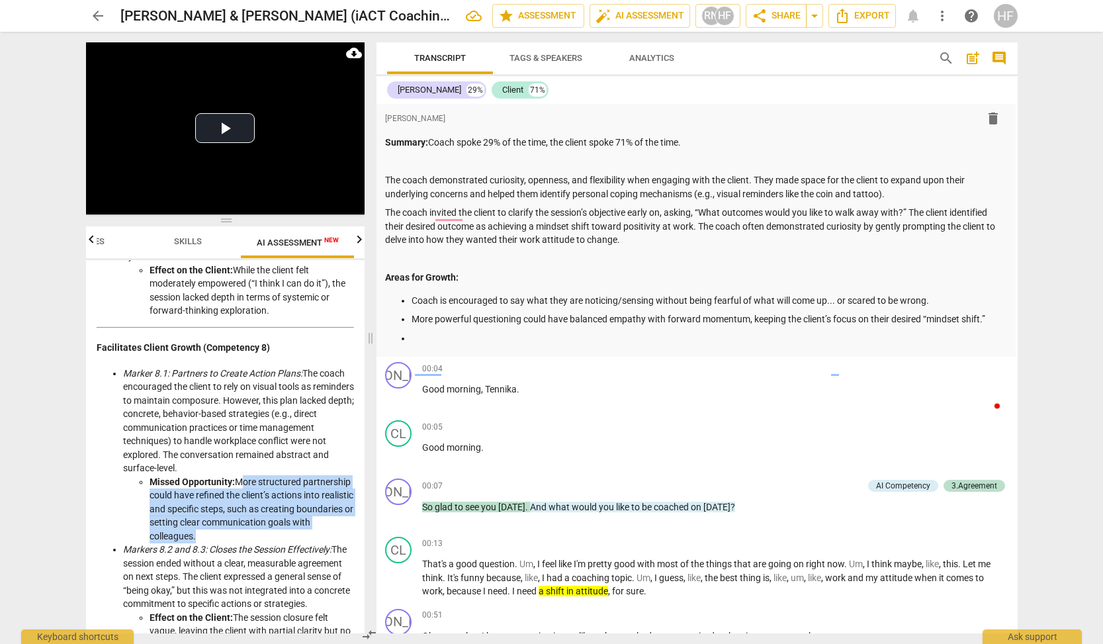
drag, startPoint x: 304, startPoint y: 520, endPoint x: 236, endPoint y: 465, distance: 87.4
click at [236, 475] on li "Missed Opportunity: More structured partnership could have refined the client’s…" at bounding box center [252, 509] width 204 height 68
copy li "More structured partnership could have refined the client’s actions into realis…"
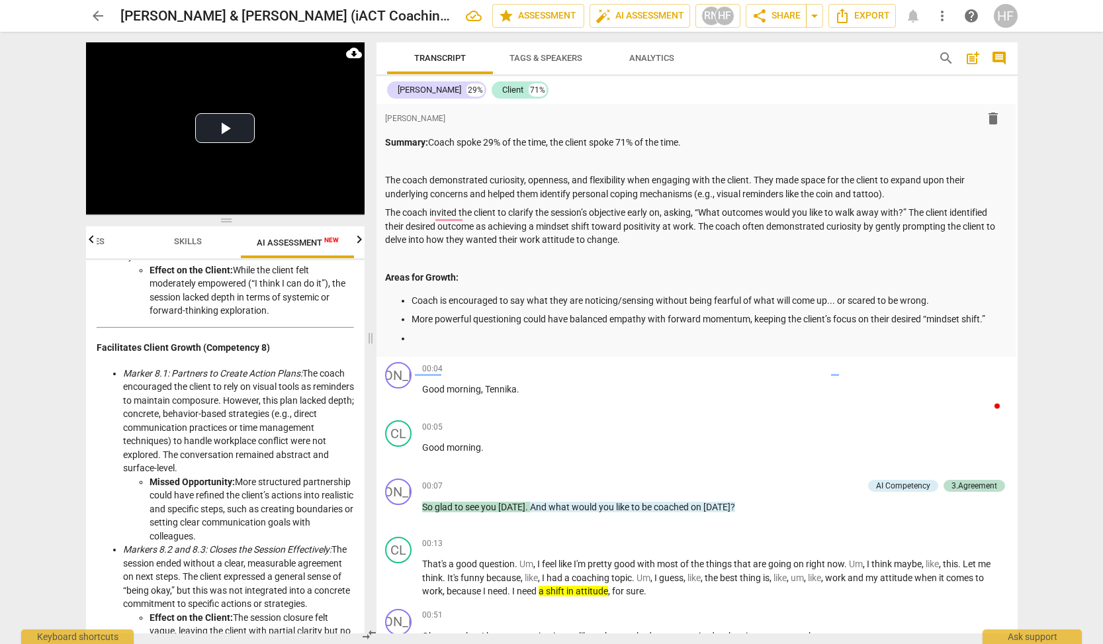
click at [456, 342] on div "format_bold format_list_bulleted [PERSON_NAME] delete Summary: Coach spoke 29% …" at bounding box center [695, 230] width 641 height 253
click at [455, 337] on p at bounding box center [709, 339] width 594 height 14
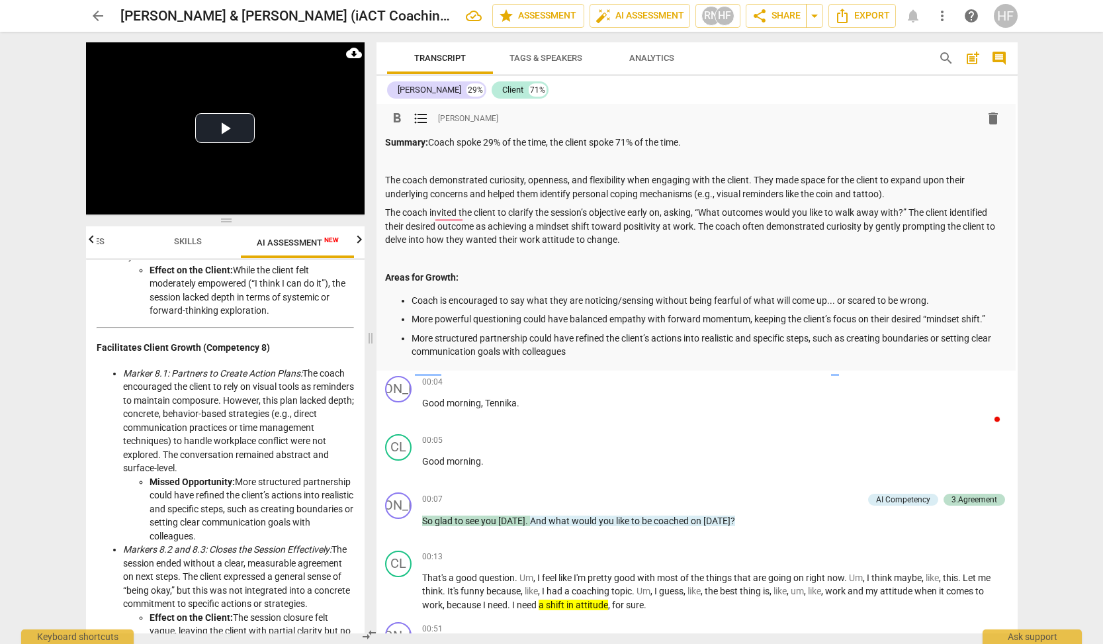
click at [411, 332] on ul "Coach is encouraged to say what they are noticing/sensing without being fearful…" at bounding box center [695, 326] width 620 height 65
drag, startPoint x: 527, startPoint y: 335, endPoint x: 481, endPoint y: 336, distance: 46.3
click at [481, 336] on p "More structured partnership could have refined the client’s actions into realis…" at bounding box center [709, 345] width 594 height 27
click at [507, 338] on p "More structured with faciliating cleint growth could have refined the client’s …" at bounding box center [709, 345] width 594 height 27
click at [548, 332] on p "More structured with faciliating cleint growth could have refined the client’s …" at bounding box center [709, 345] width 594 height 27
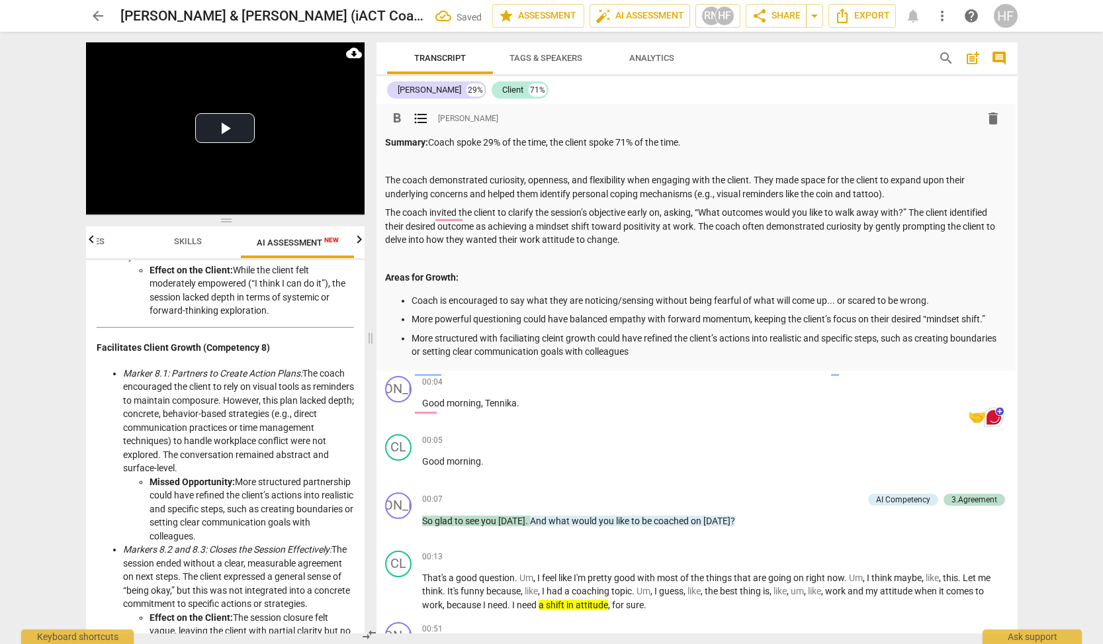
click at [557, 340] on p "More structured with faciliating cleint growth could have refined the client’s …" at bounding box center [709, 345] width 594 height 27
click at [553, 332] on p "More structured with faciliating cleint growth could have refined the client’s …" at bounding box center [709, 345] width 594 height 27
click at [681, 351] on p "More structured with faciliating client growth could have refined the client’s …" at bounding box center [709, 345] width 594 height 27
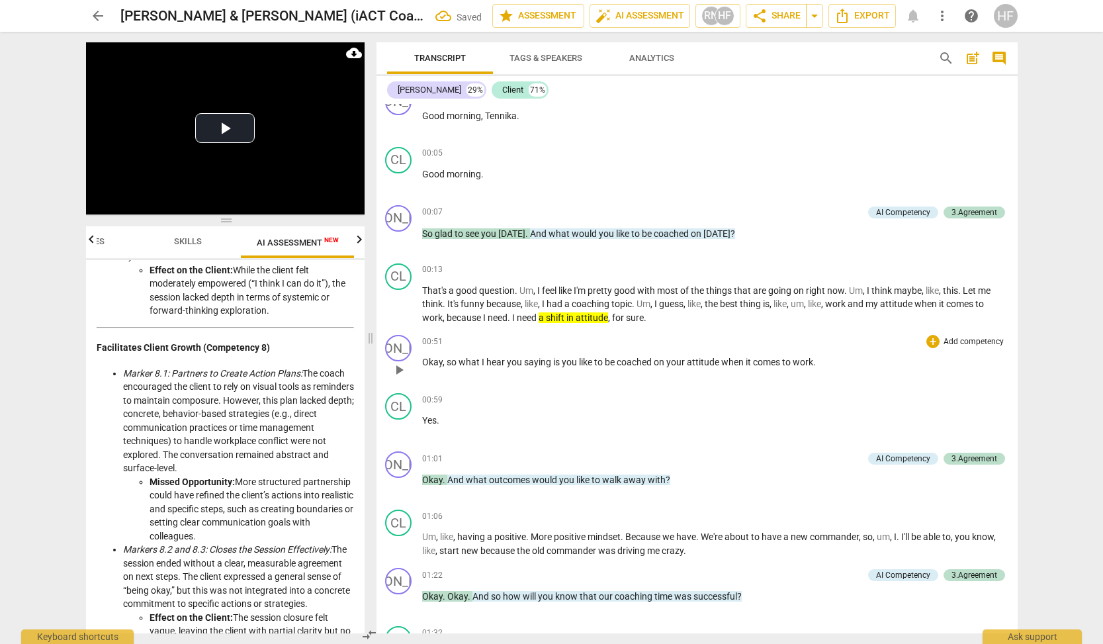
scroll to position [297, 1]
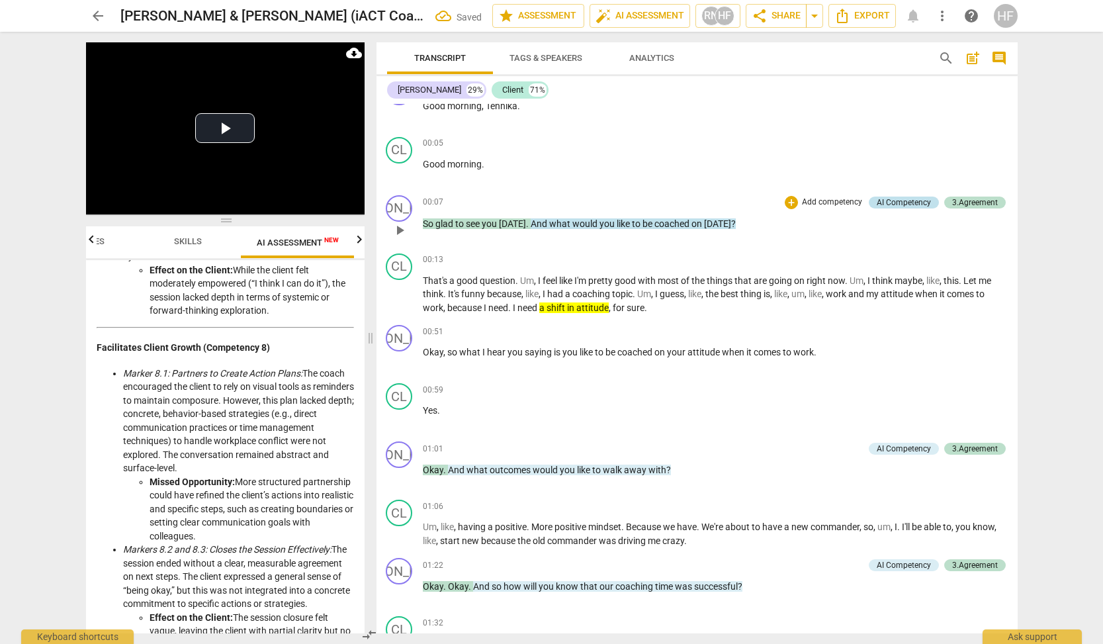
click at [911, 197] on div "AI Competency" at bounding box center [904, 203] width 54 height 12
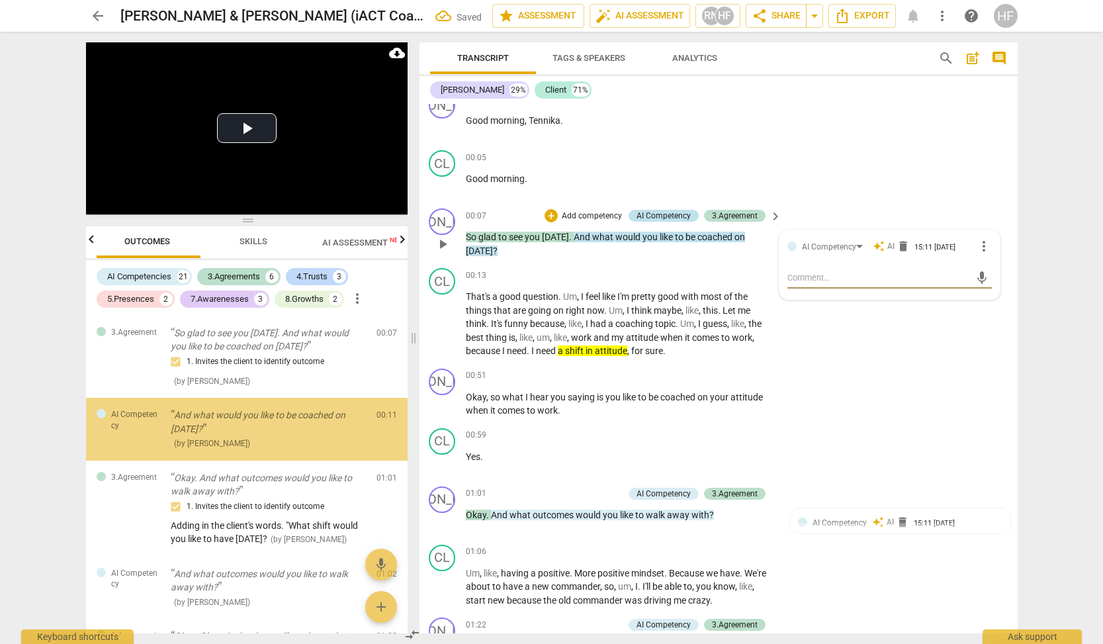
scroll to position [0, 0]
click at [901, 241] on span "delete" at bounding box center [903, 246] width 13 height 13
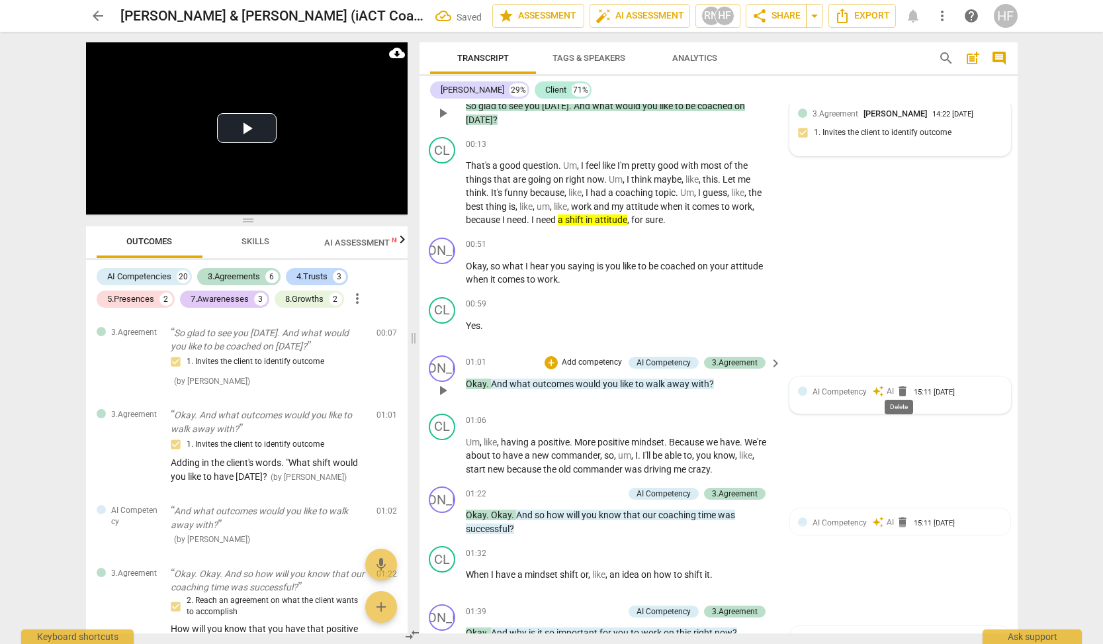
click at [899, 384] on span "delete" at bounding box center [902, 390] width 13 height 13
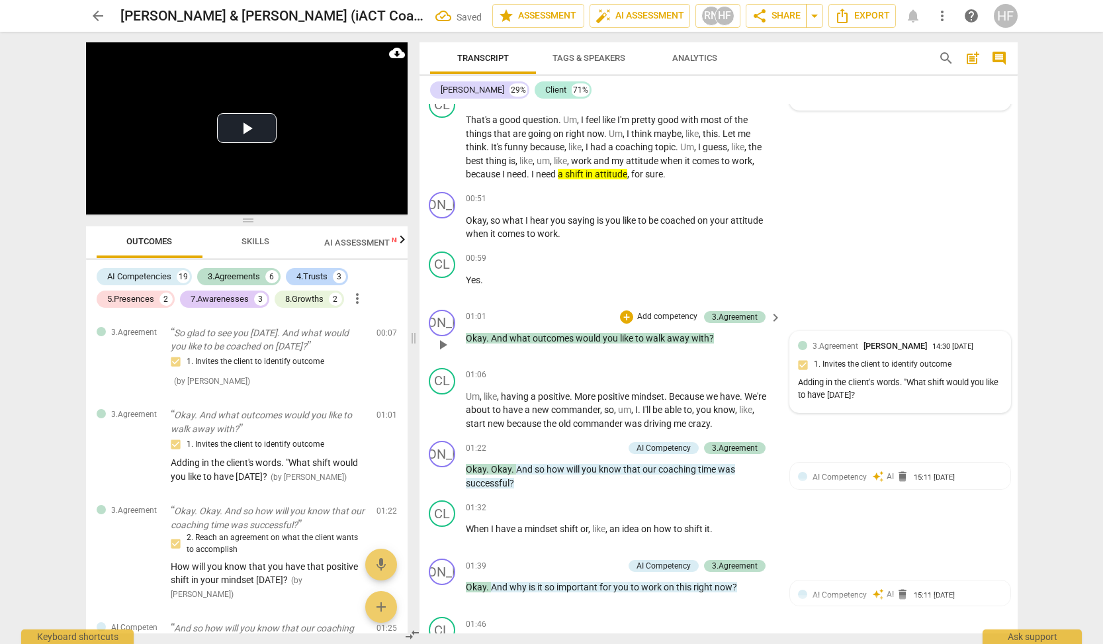
scroll to position [496, 1]
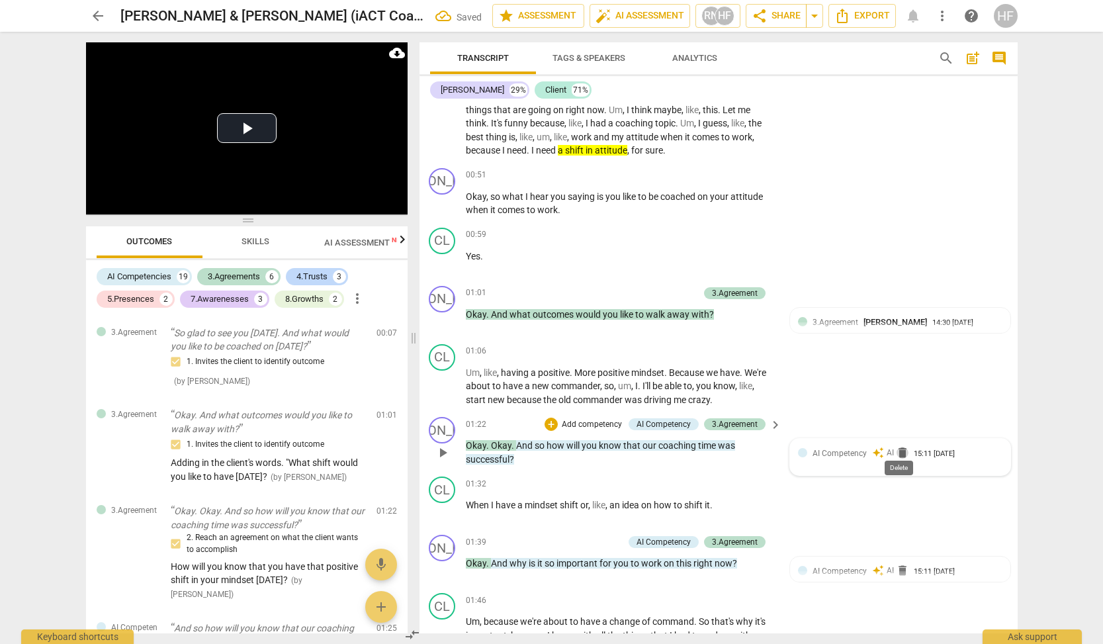
click at [902, 446] on span "delete" at bounding box center [902, 452] width 13 height 13
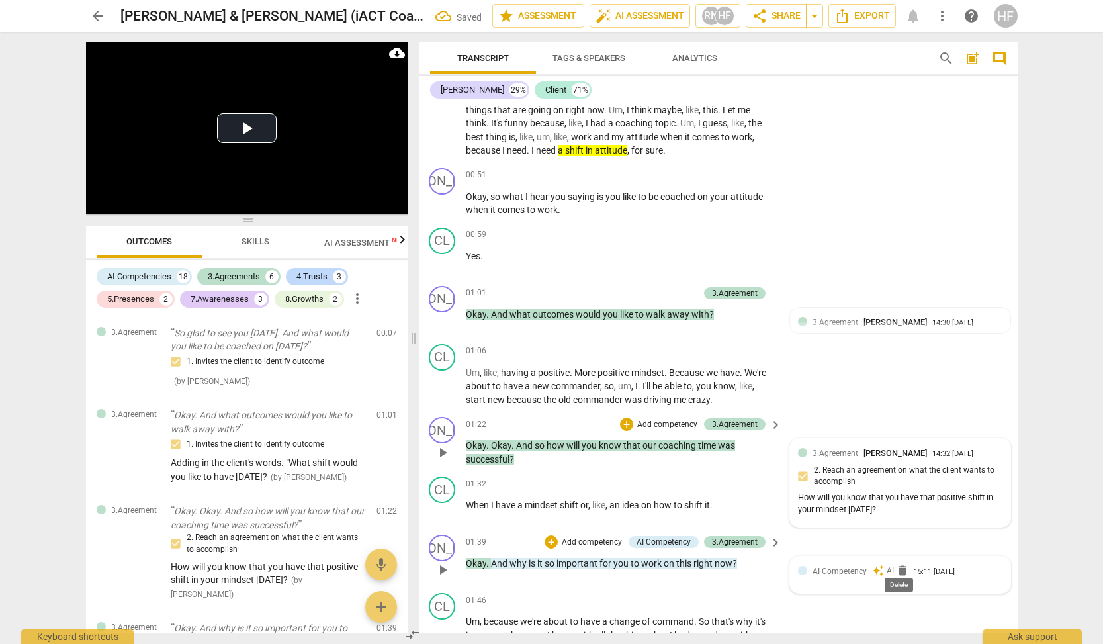
click at [896, 564] on span "delete" at bounding box center [902, 570] width 13 height 13
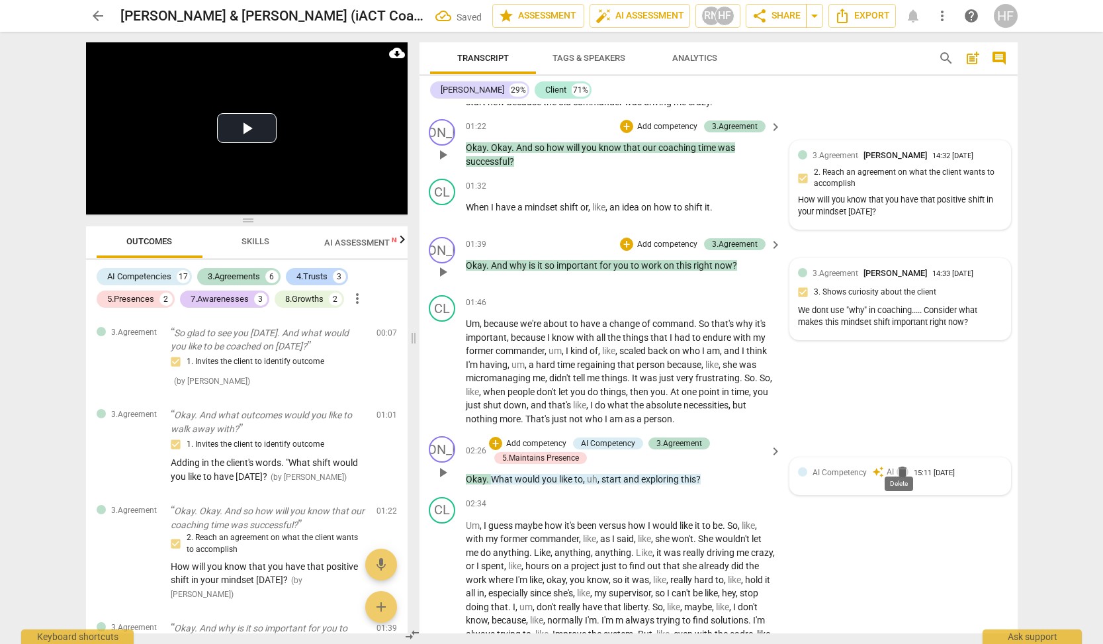
click at [896, 465] on span "delete" at bounding box center [902, 471] width 13 height 13
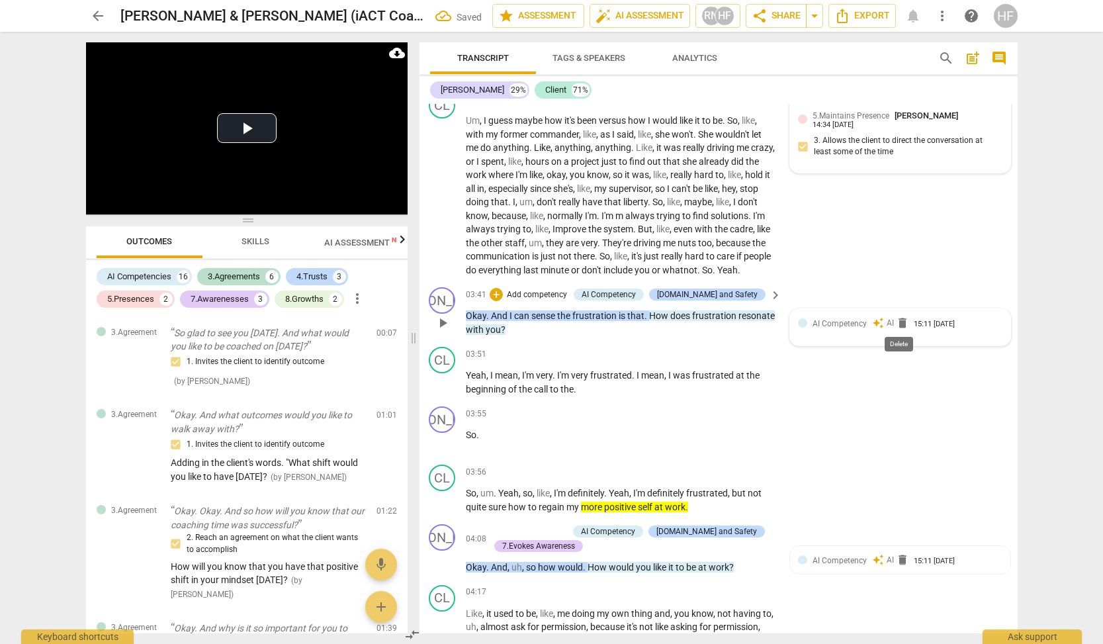
click at [901, 319] on span "delete" at bounding box center [902, 322] width 13 height 13
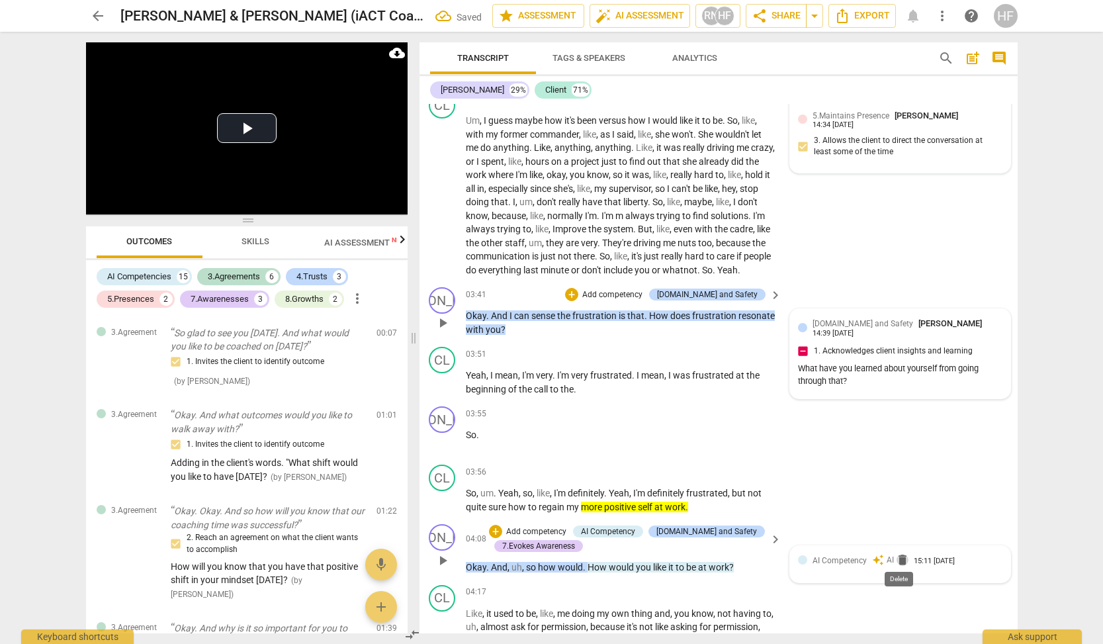
click at [896, 554] on span "delete" at bounding box center [902, 559] width 13 height 13
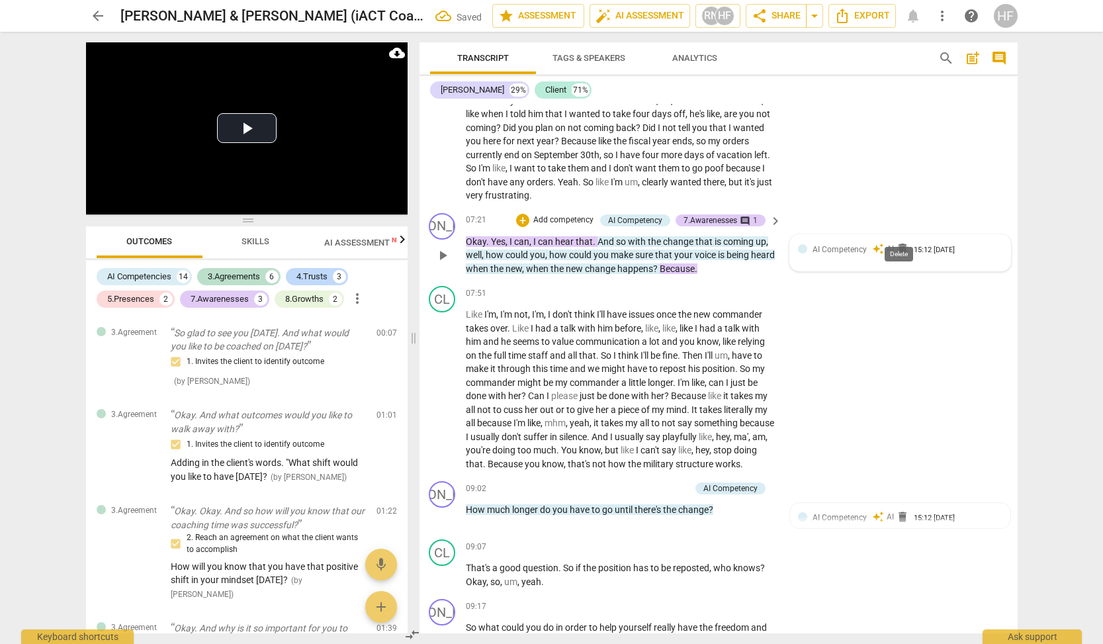
click at [903, 242] on span "delete" at bounding box center [902, 248] width 13 height 13
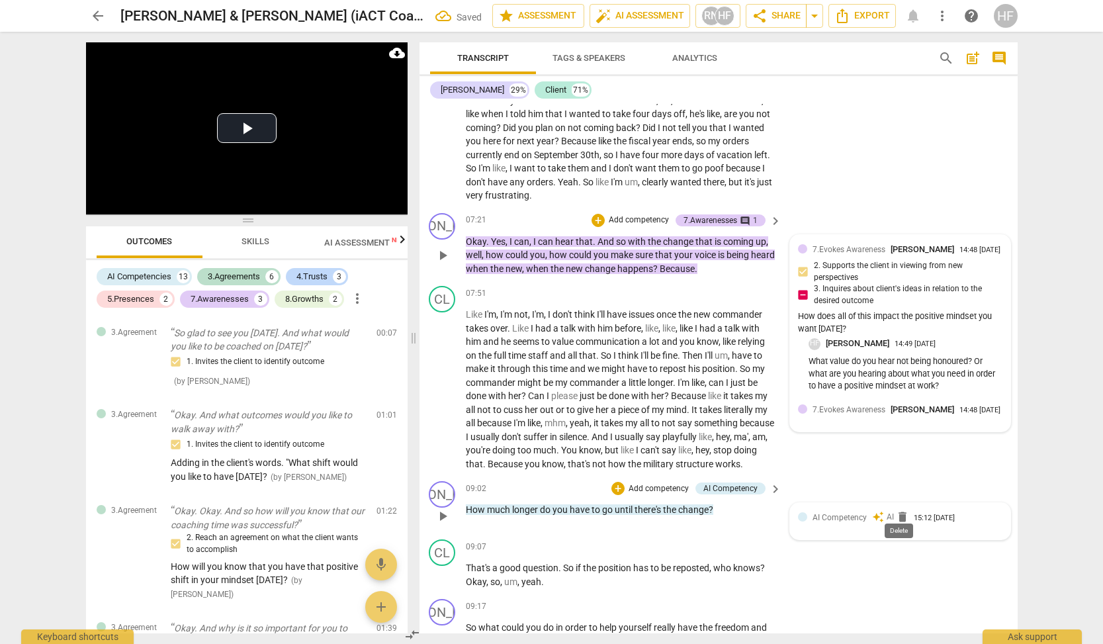
click at [899, 512] on span "delete" at bounding box center [902, 516] width 13 height 13
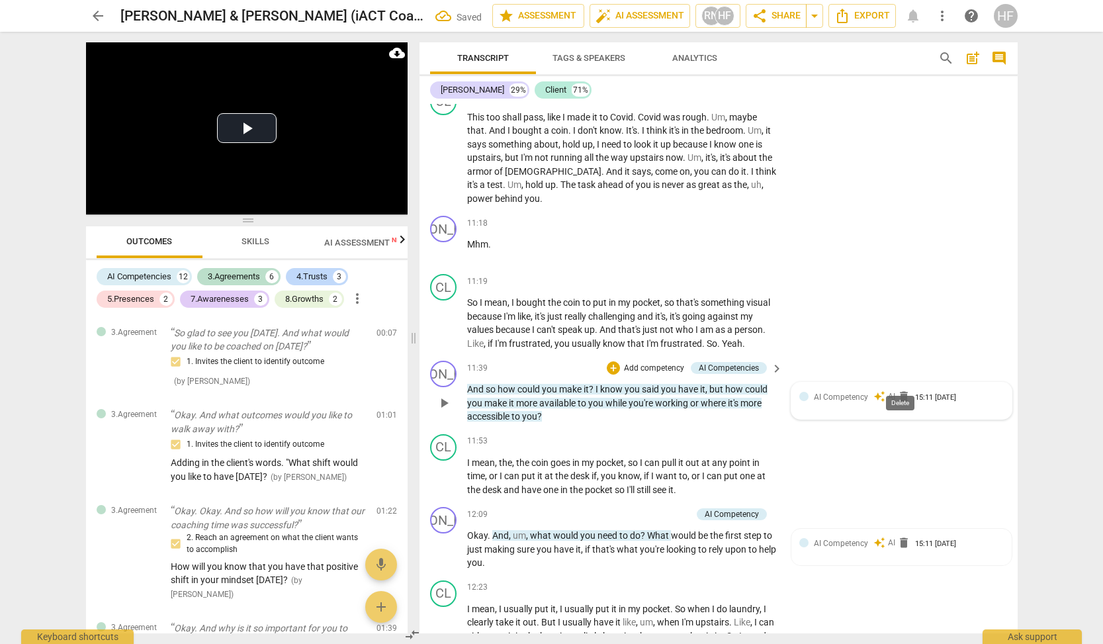
click at [899, 390] on span "delete" at bounding box center [903, 396] width 13 height 13
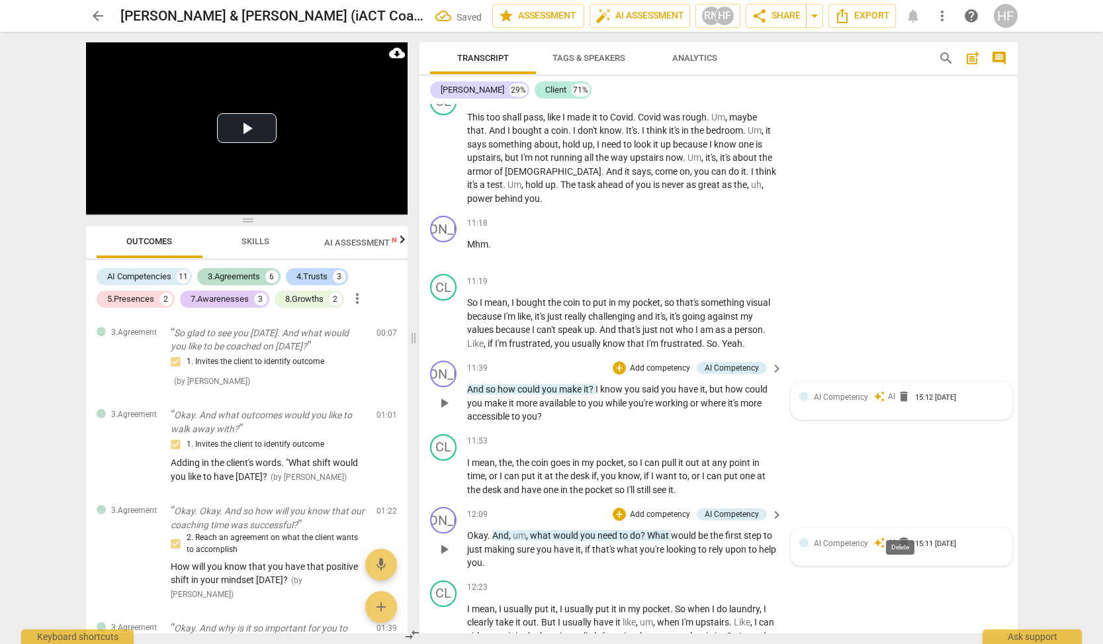
click at [897, 536] on span "delete" at bounding box center [903, 542] width 13 height 13
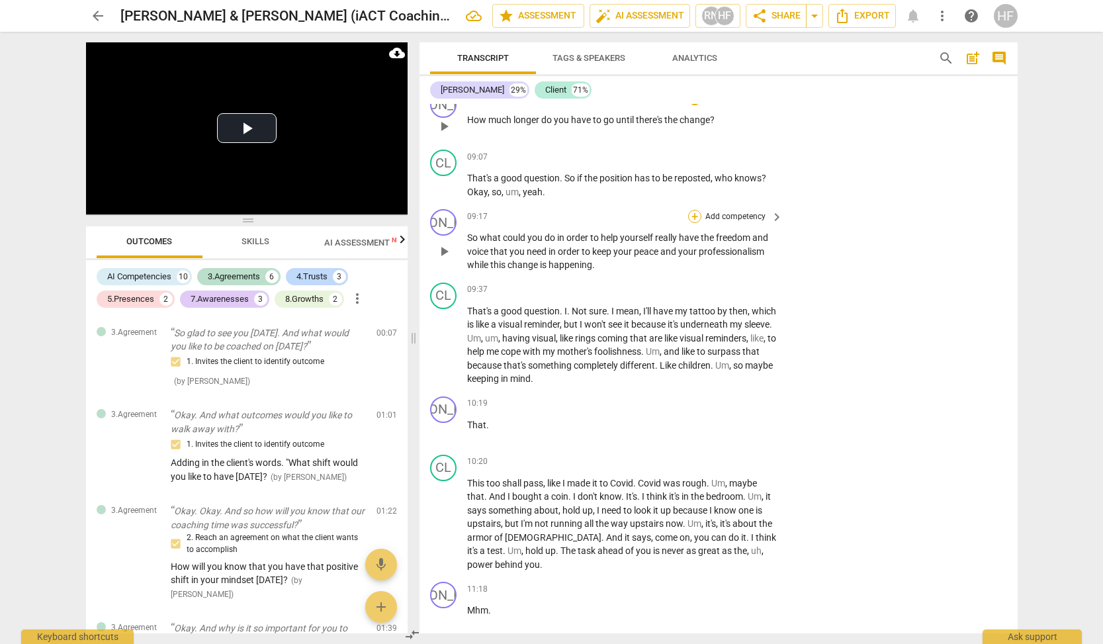
click at [694, 210] on div "+" at bounding box center [694, 216] width 13 height 13
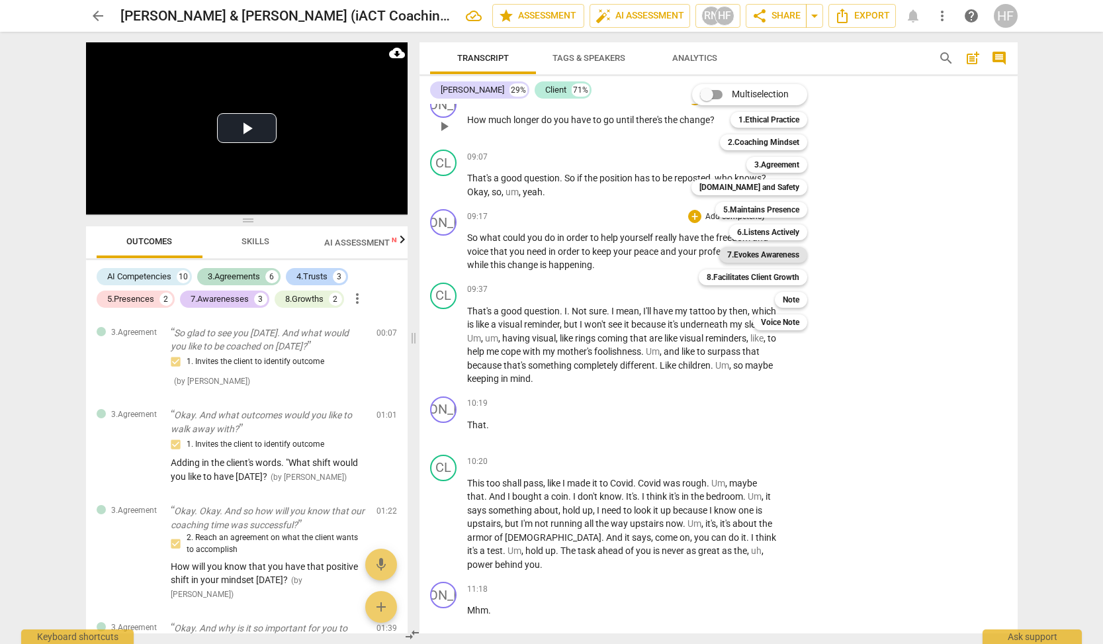
click at [781, 253] on b "7.Evokes Awareness" at bounding box center [763, 255] width 72 height 16
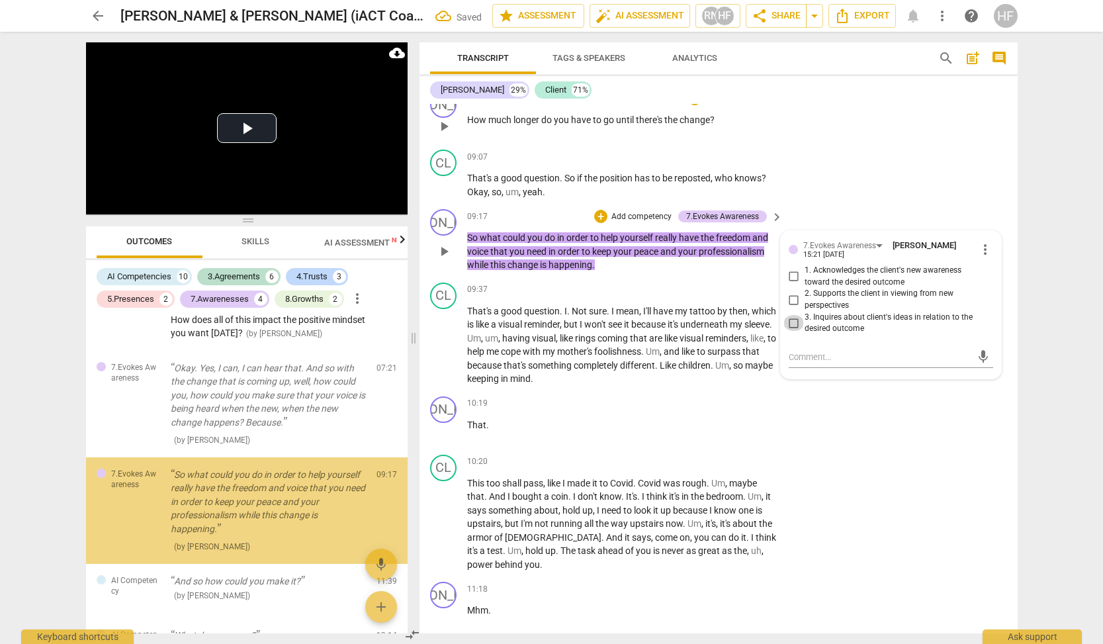
click at [791, 315] on input "3. Inquires about client's ideas in relation to the desired outcome" at bounding box center [793, 323] width 21 height 16
checkbox input "true"
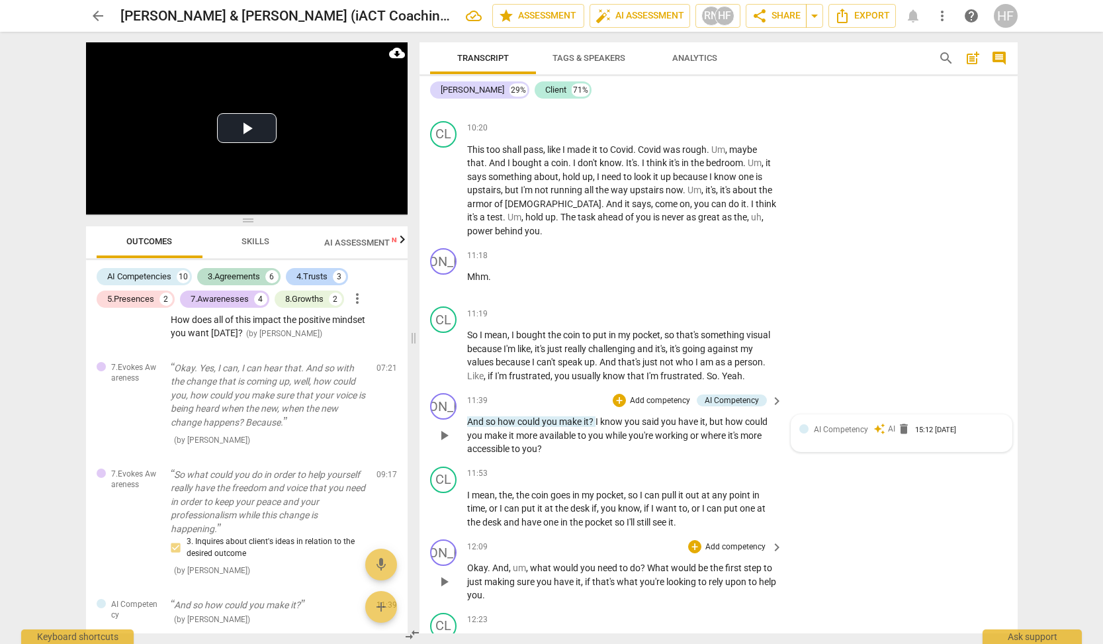
click at [838, 423] on div "AI Competency auto_awesome AI delete 15:12 [DATE]" at bounding box center [901, 433] width 204 height 21
click at [836, 425] on div "AI Competency" at bounding box center [830, 431] width 54 height 13
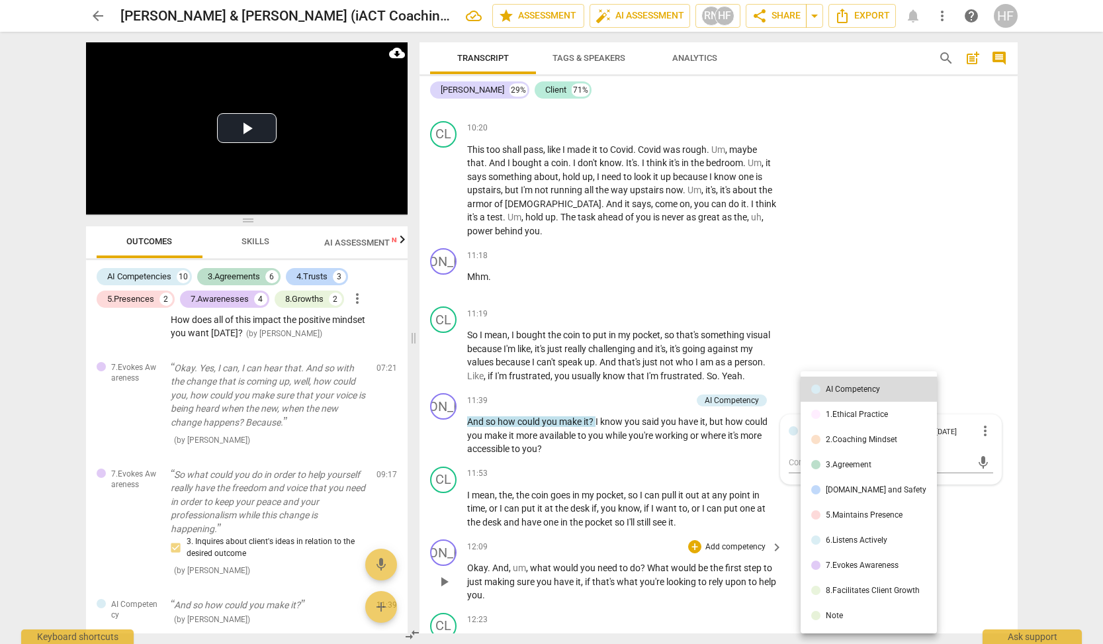
click at [901, 310] on div at bounding box center [551, 322] width 1103 height 644
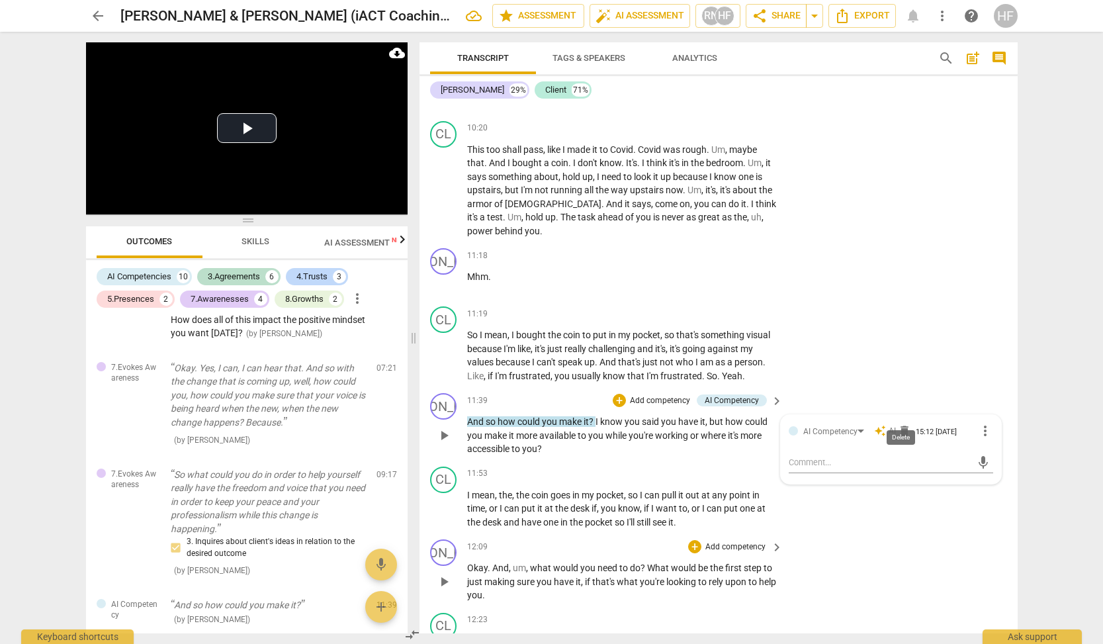
click at [901, 424] on span "delete" at bounding box center [904, 430] width 13 height 13
click at [695, 394] on div "+" at bounding box center [694, 400] width 13 height 13
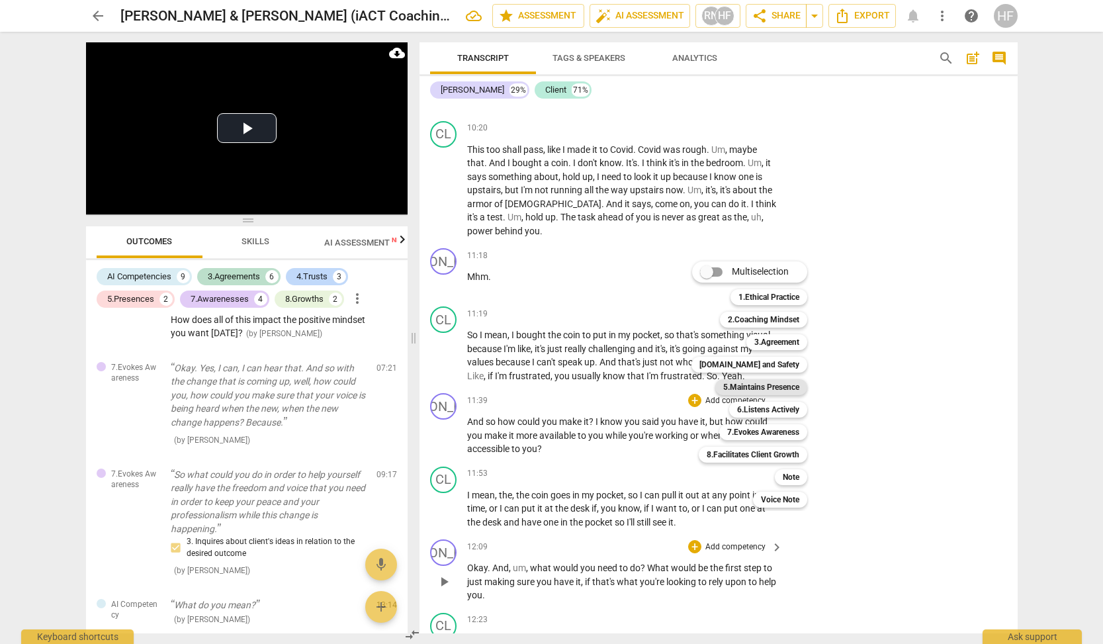
click at [790, 384] on b "5.Maintains Presence" at bounding box center [761, 387] width 76 height 16
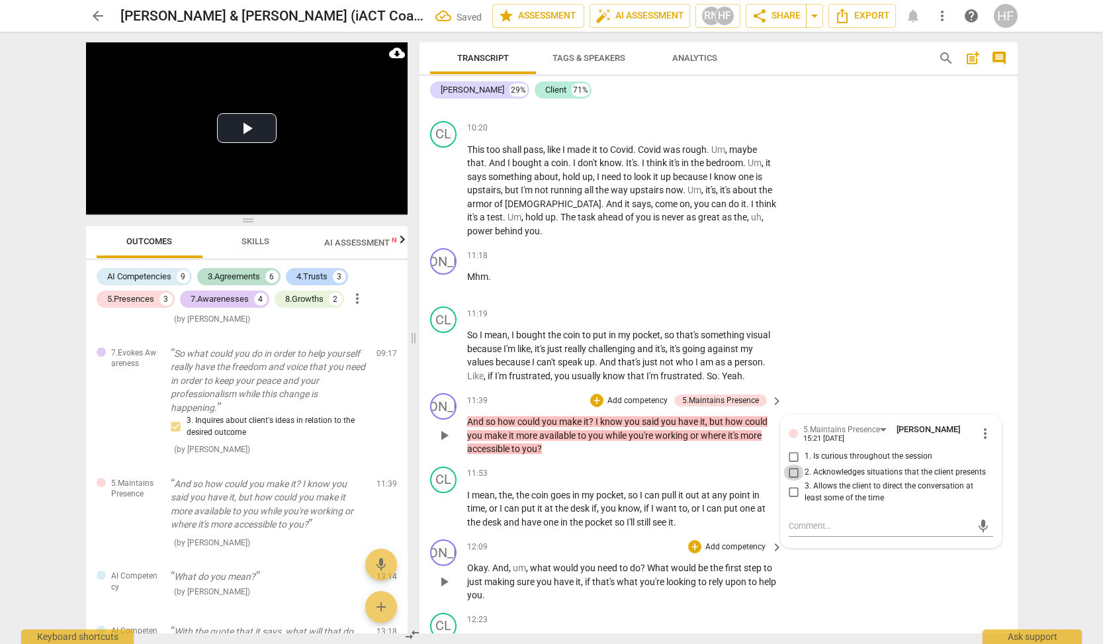
click at [795, 465] on input "2. Acknowledges situations that the client presents" at bounding box center [793, 473] width 21 height 16
checkbox input "true"
click at [795, 449] on input "1. Is curious throughout the session" at bounding box center [793, 457] width 21 height 16
checkbox input "true"
click at [596, 394] on div "+" at bounding box center [596, 400] width 13 height 13
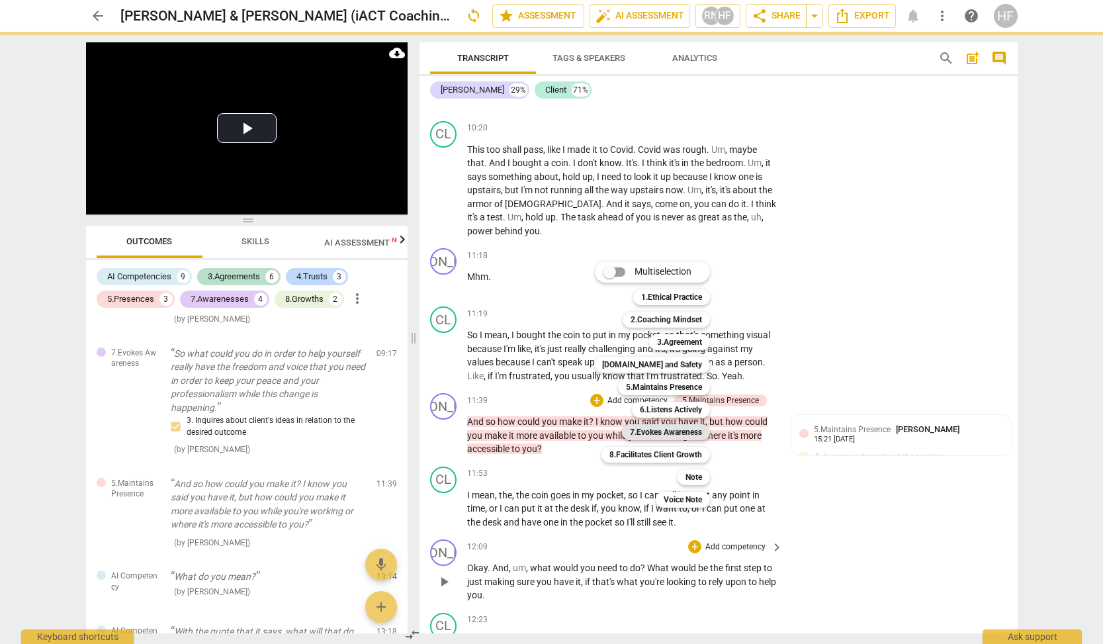
click at [680, 429] on b "7.Evokes Awareness" at bounding box center [666, 432] width 72 height 16
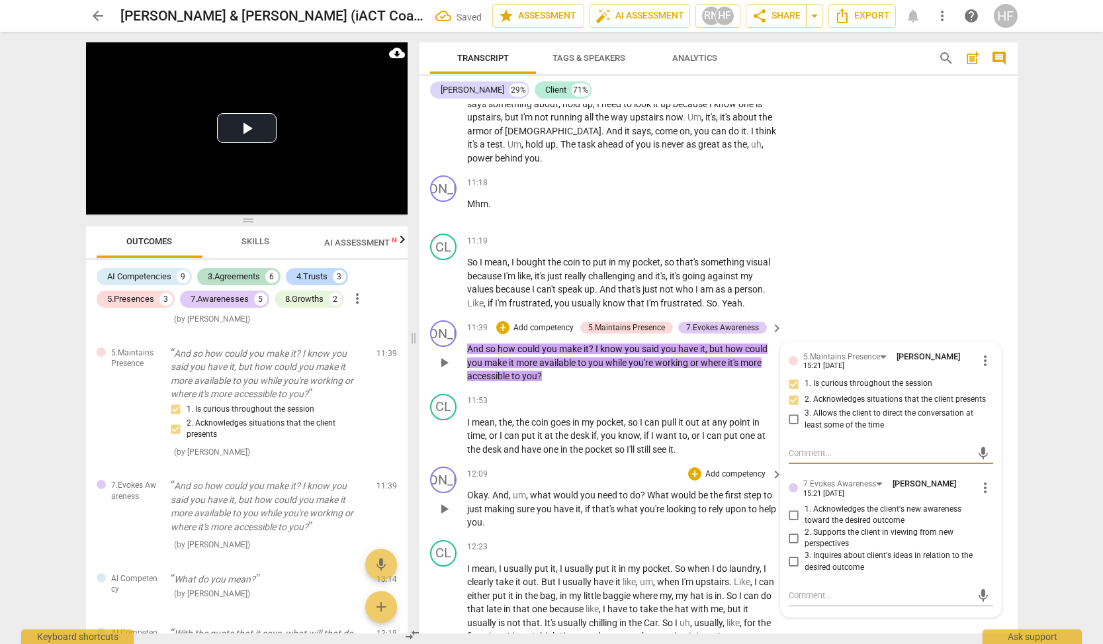
click at [795, 554] on input "3. Inquires about client's ideas in relation to the desired outcome" at bounding box center [793, 562] width 21 height 16
checkbox input "true"
click at [793, 589] on textarea at bounding box center [880, 595] width 183 height 13
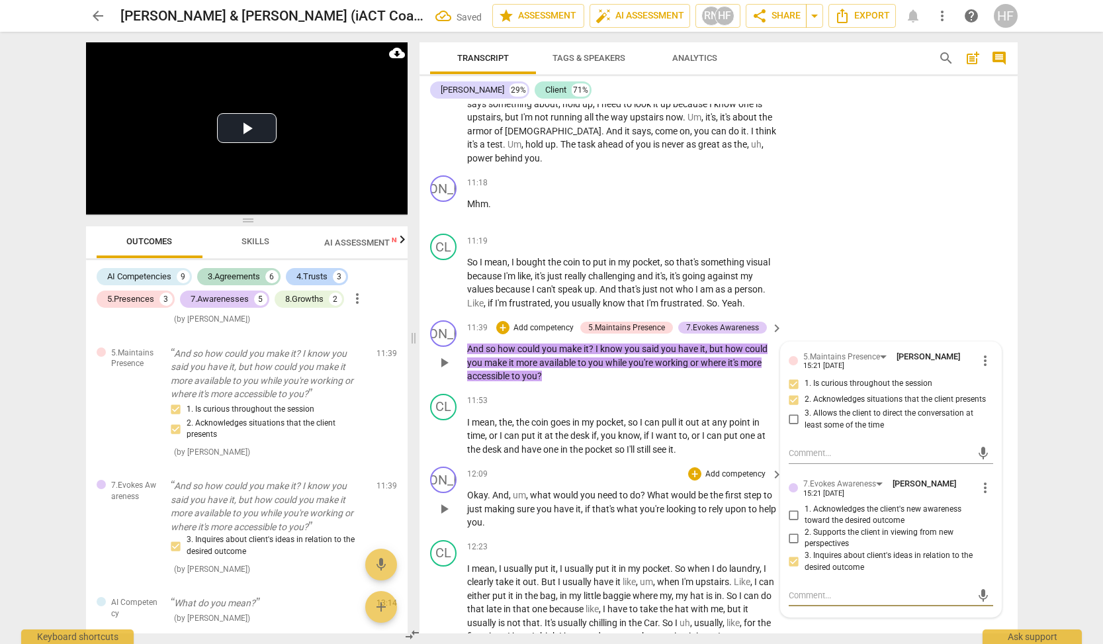
type textarea "T"
type textarea "Tr"
type textarea "Try"
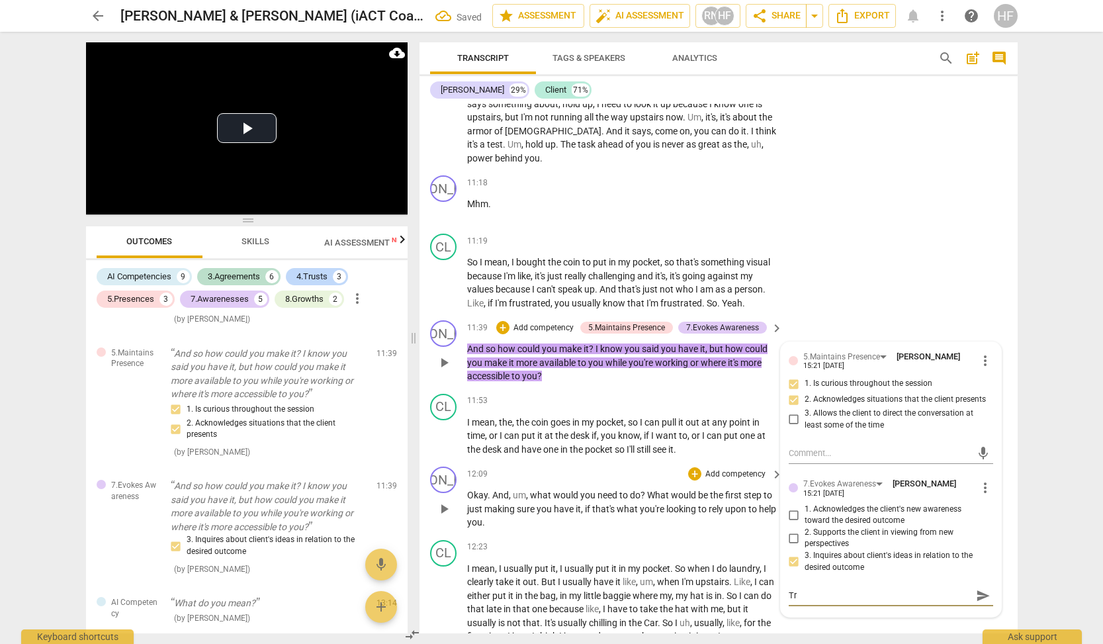
type textarea "Try"
type textarea "Try n"
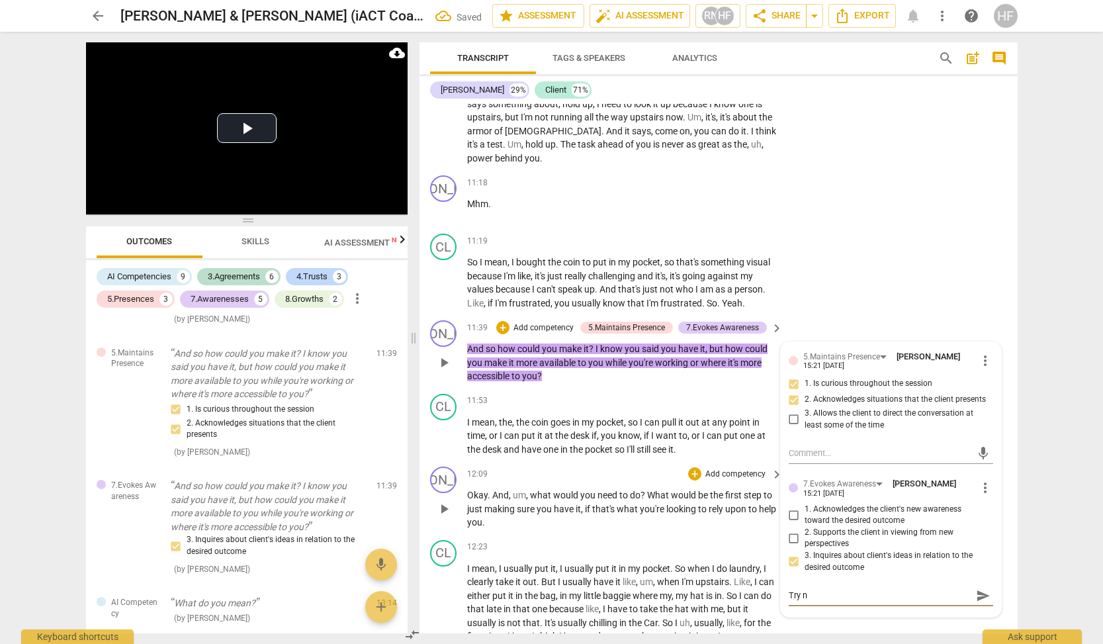
type textarea "Try no"
type textarea "Try not"
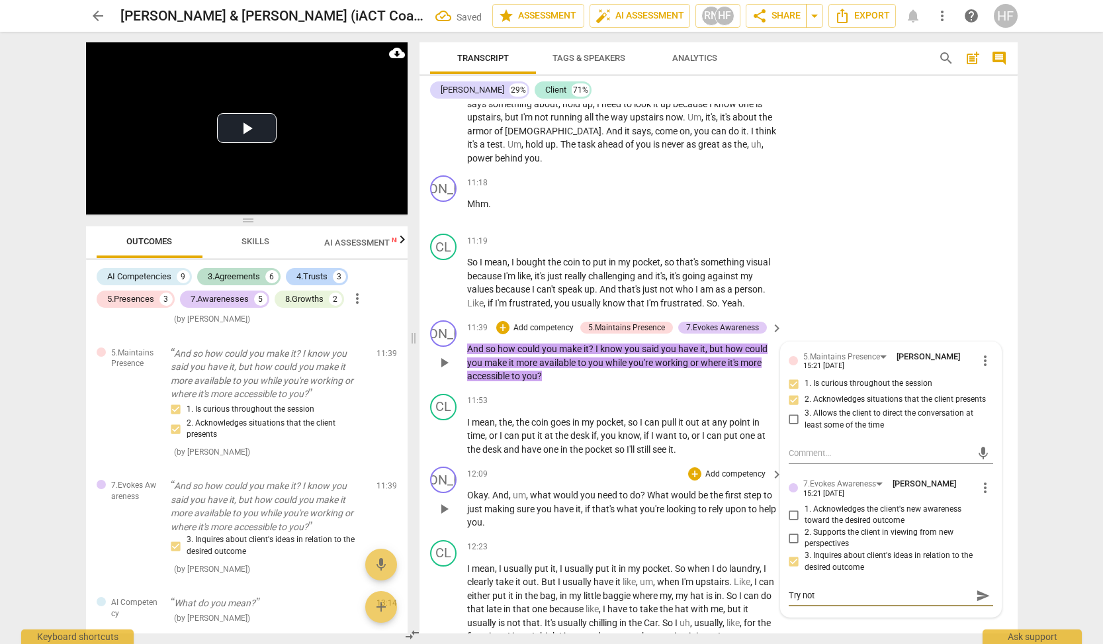
type textarea "Try not"
type textarea "Try not t"
type textarea "Try not to"
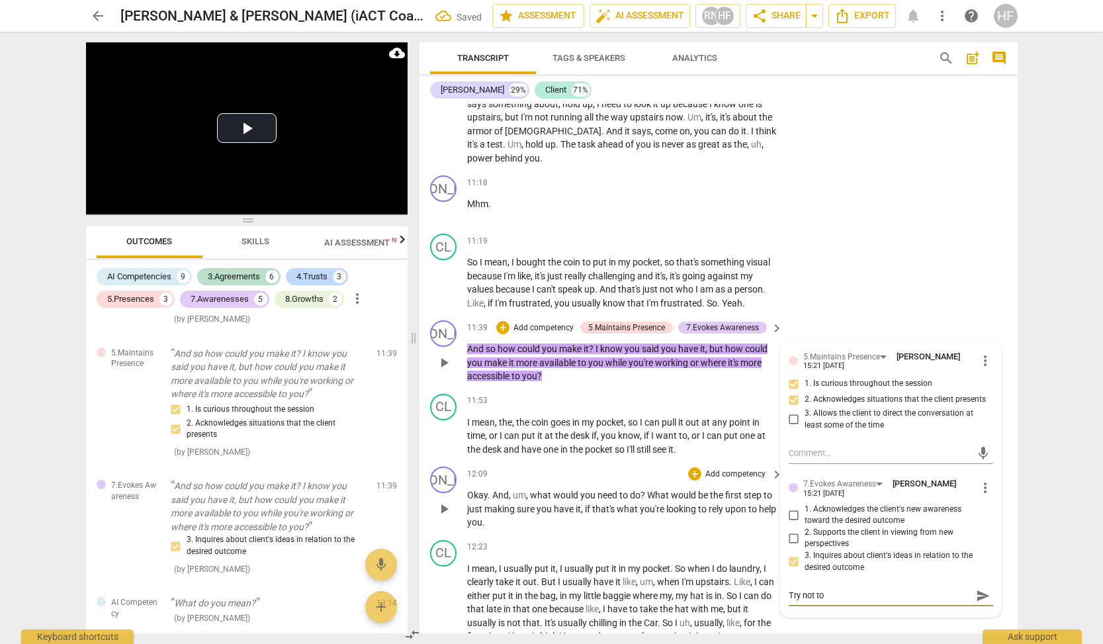
type textarea "Try not to"
type textarea "Try not to s"
type textarea "Try not to so"
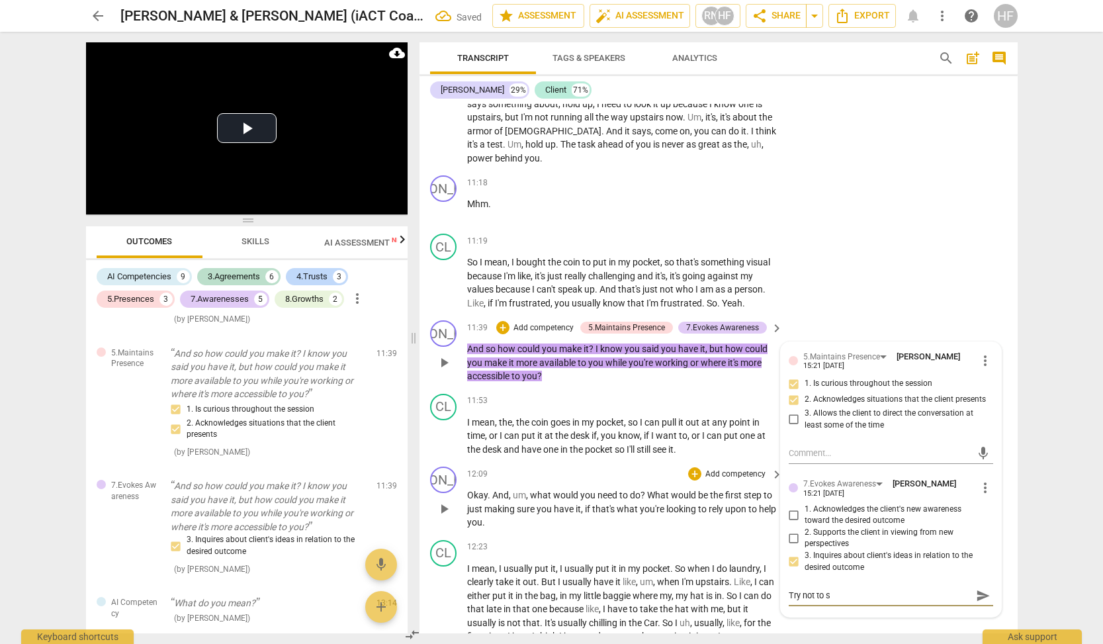
type textarea "Try not to so"
type textarea "Try not to sol"
type textarea "Try not to solv"
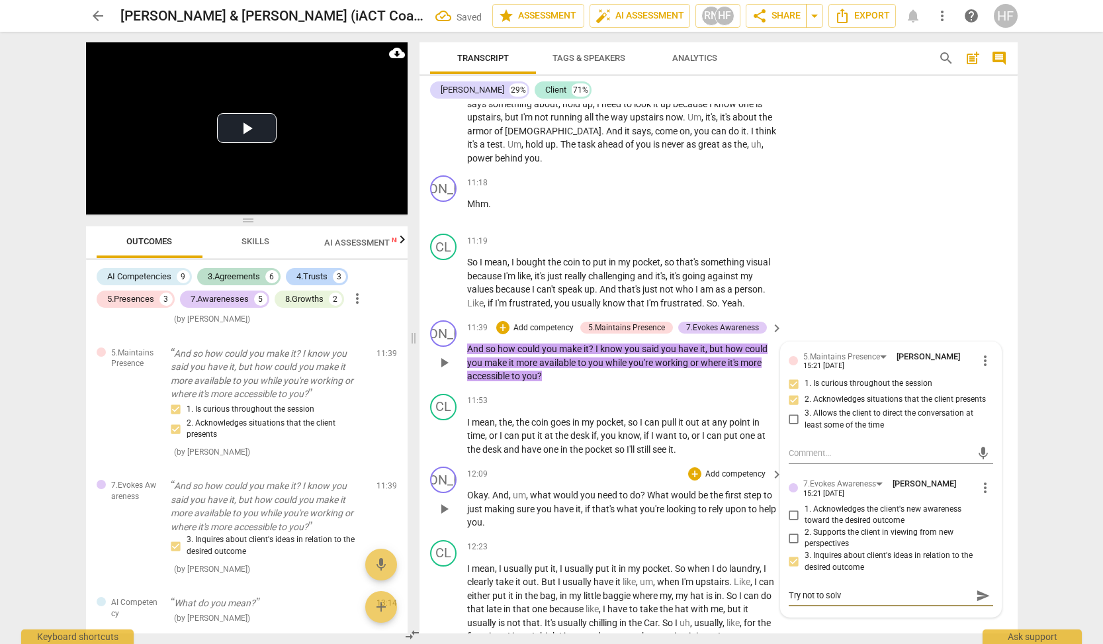
type textarea "Try not to solve"
type textarea "Try not to solve s"
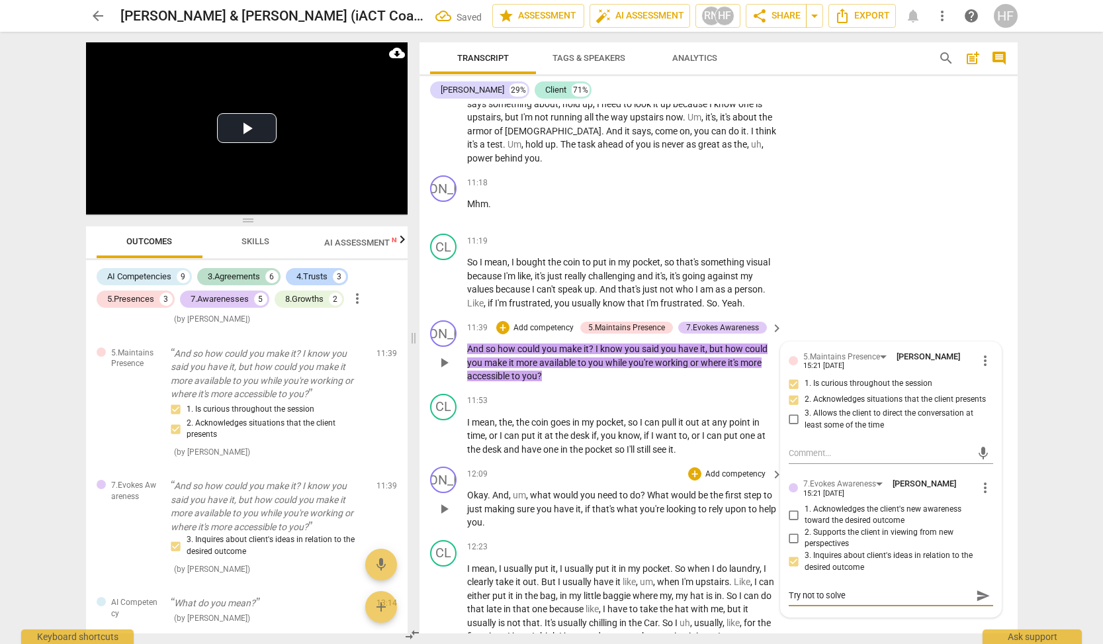
type textarea "Try not to solve s"
type textarea "Try not to solve so"
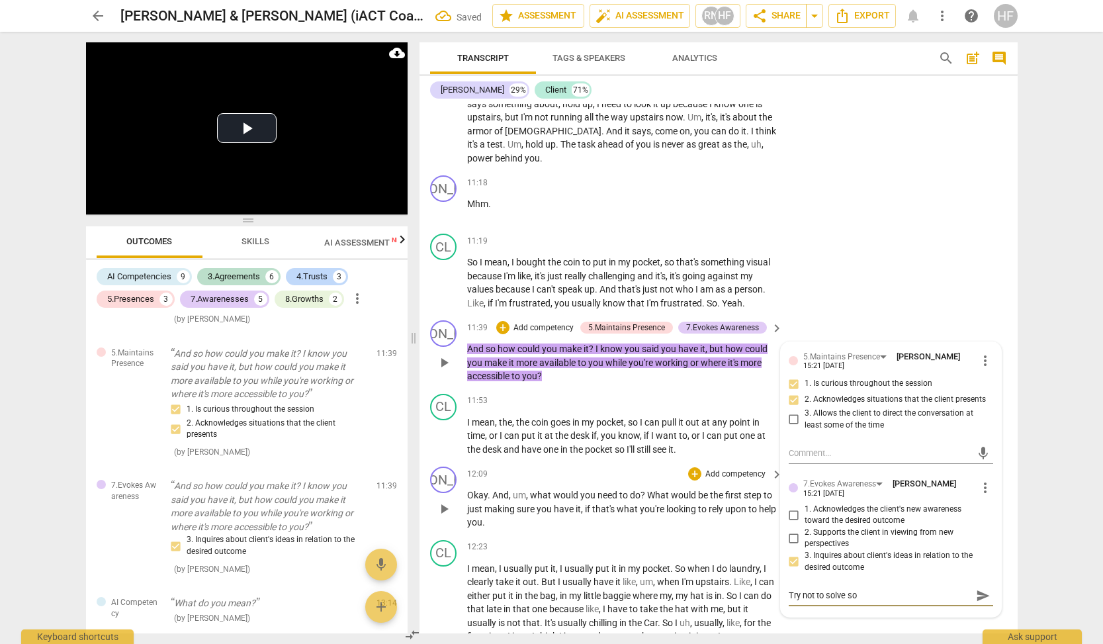
type textarea "Try not to solve so e"
type textarea "Try not to solve so ea"
type textarea "Try not to solve so ear"
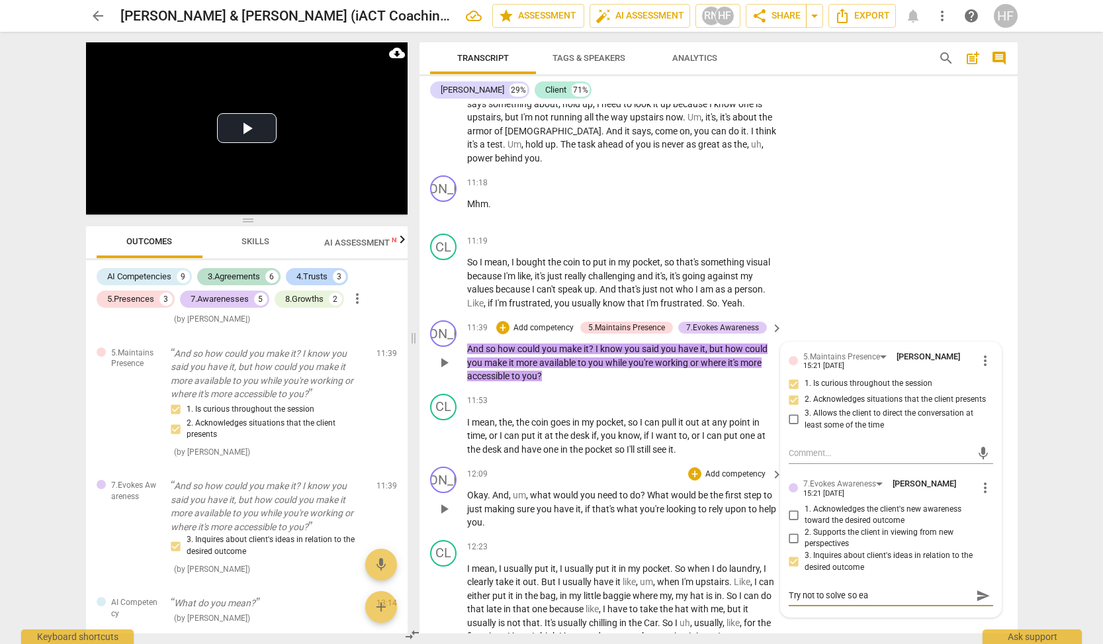
type textarea "Try not to solve so ear"
type textarea "Try not to solve so [PERSON_NAME]"
type textarea "Try not to solve so early"
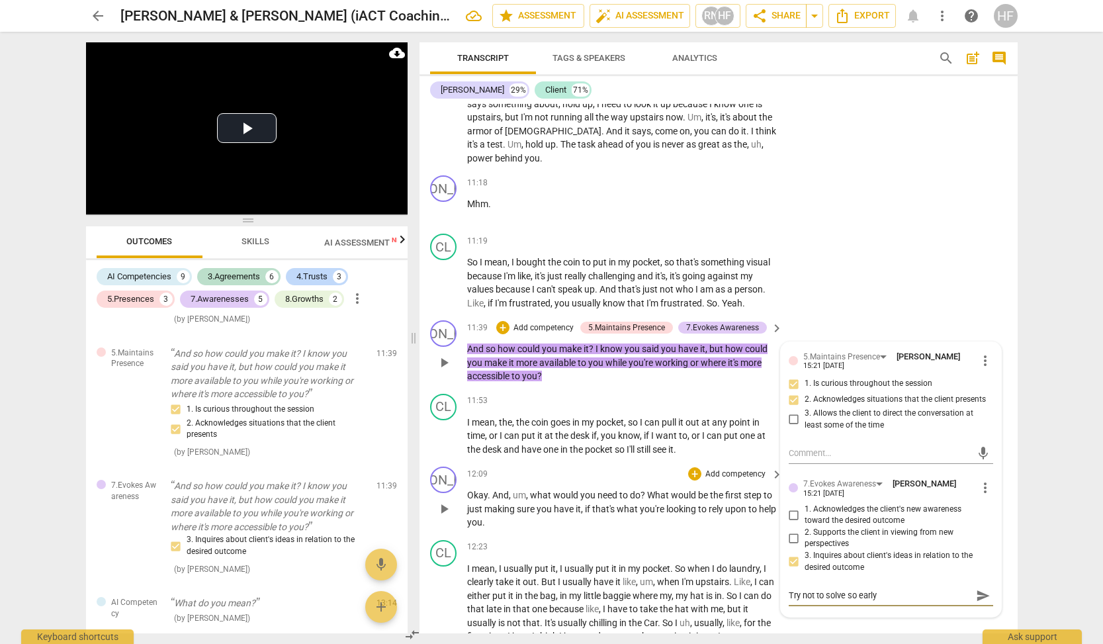
type textarea "Try not to solve so early"
click at [979, 588] on span "send" at bounding box center [983, 595] width 15 height 15
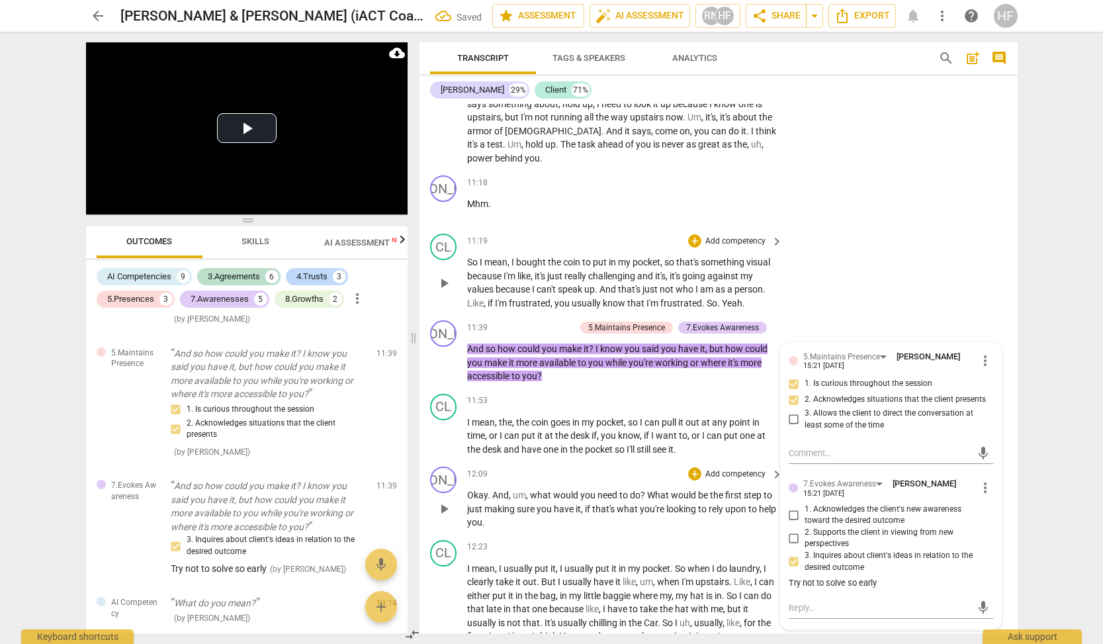
click at [899, 245] on div "CL play_arrow pause 11:19 + Add competency keyboard_arrow_right So I mean , I b…" at bounding box center [719, 271] width 598 height 87
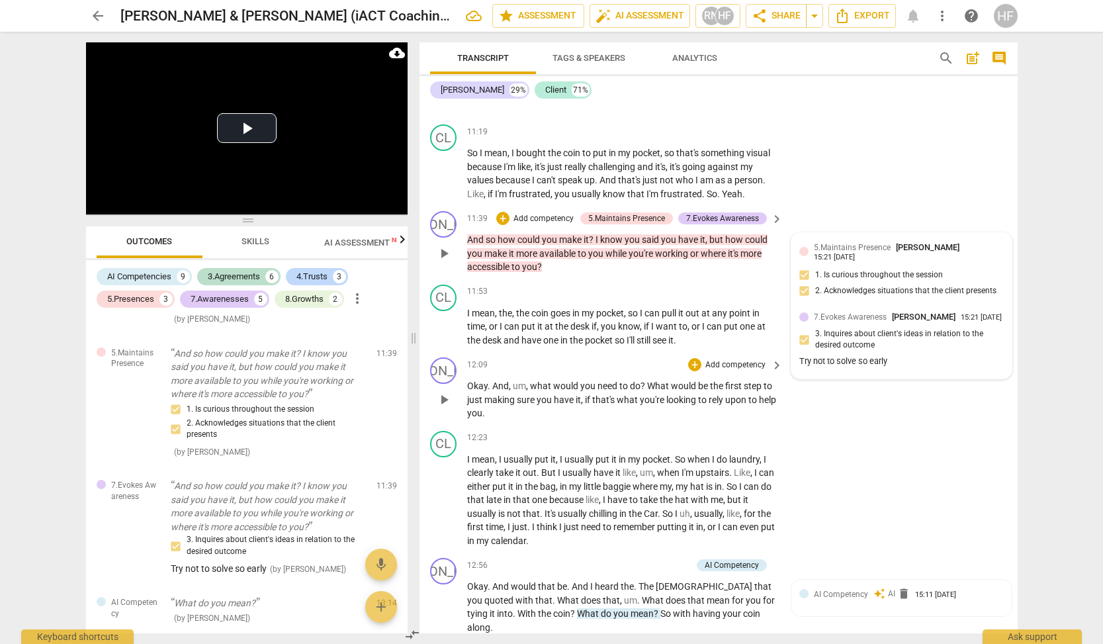
click at [873, 243] on div "5.Maintains Presence [PERSON_NAME] 15:21 [DATE]" at bounding box center [909, 251] width 190 height 21
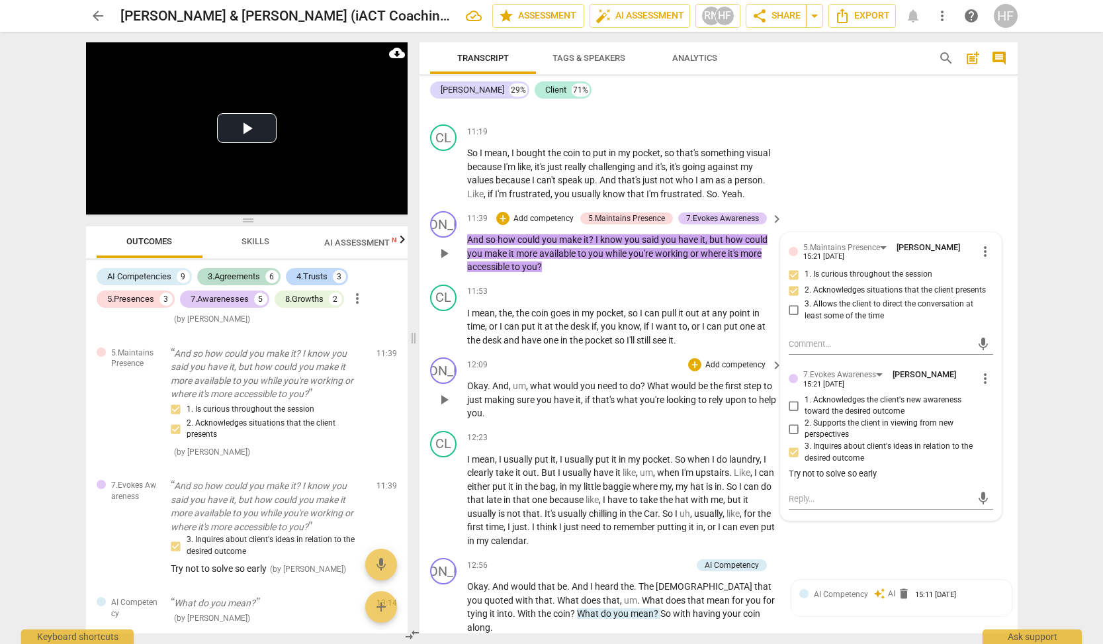
click at [865, 468] on div "Try not to solve so early" at bounding box center [891, 474] width 204 height 13
click at [979, 371] on span "more_vert" at bounding box center [985, 379] width 16 height 16
click at [1001, 356] on li "Edit" at bounding box center [996, 360] width 46 height 25
click at [859, 475] on textarea "Try not to solve so early" at bounding box center [891, 481] width 204 height 13
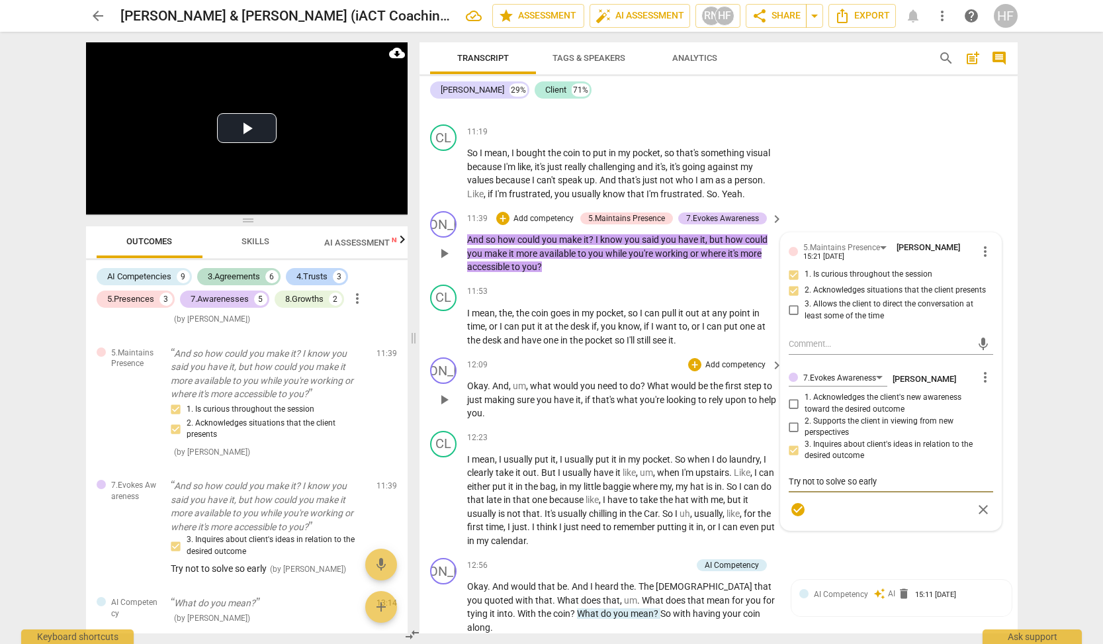
click at [859, 475] on textarea "Try not to solve so early" at bounding box center [891, 481] width 204 height 13
click at [797, 502] on span "check_circle" at bounding box center [798, 510] width 16 height 16
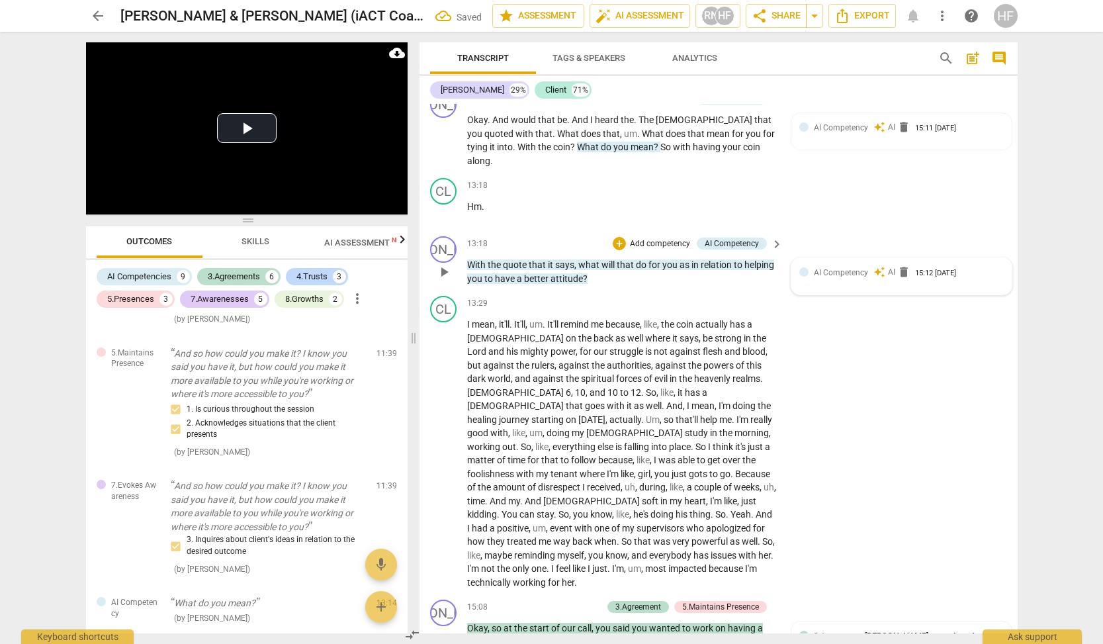
click at [851, 268] on span "AI Competency" at bounding box center [841, 272] width 54 height 9
click at [723, 238] on div "AI Competency" at bounding box center [732, 244] width 54 height 12
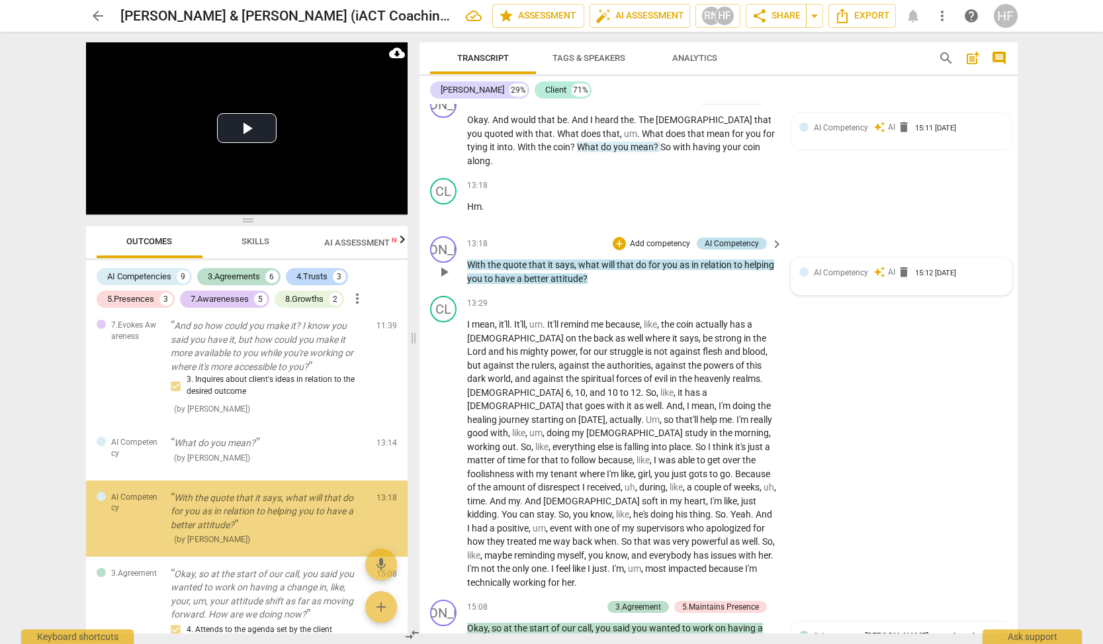
click at [723, 238] on div "AI Competency" at bounding box center [732, 244] width 54 height 12
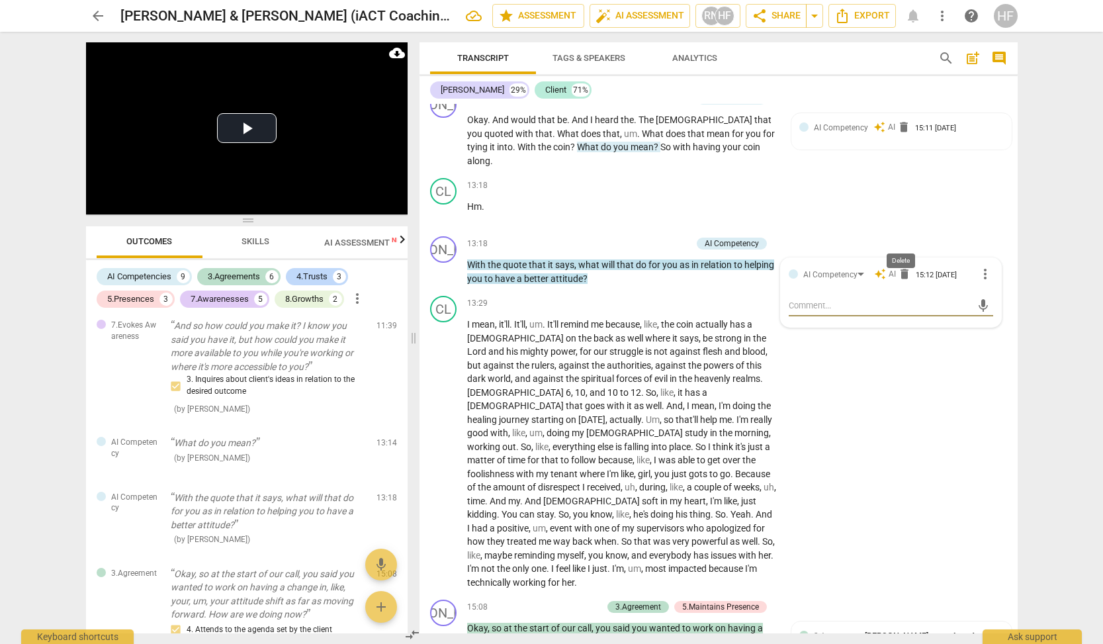
click at [901, 267] on span "delete" at bounding box center [904, 273] width 13 height 13
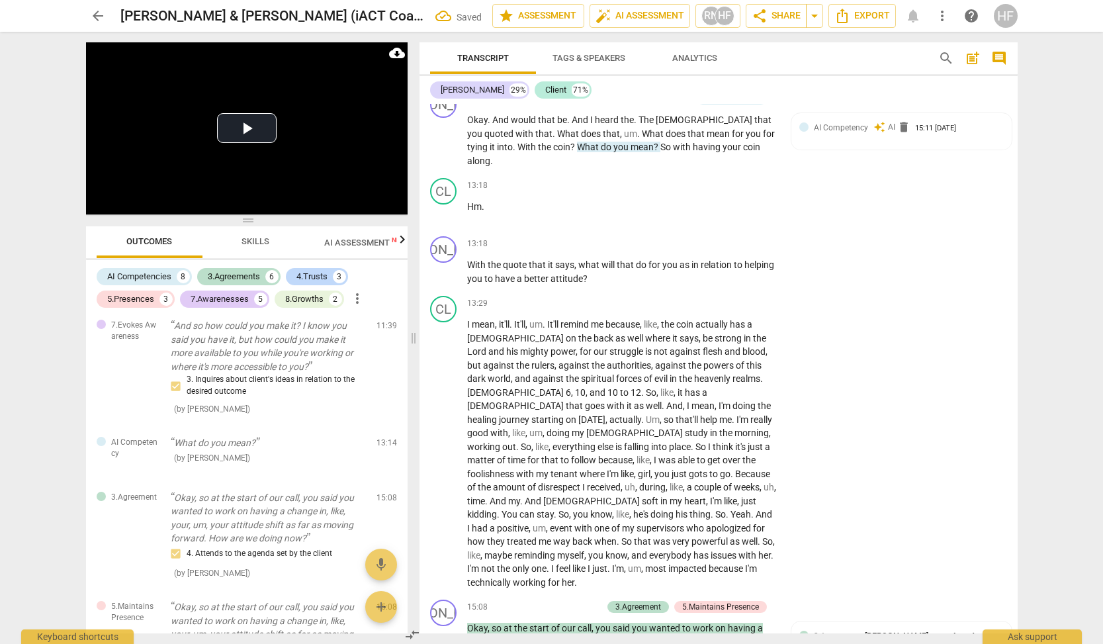
click at [899, 103] on div "[PERSON_NAME] 29% Client 71% format_bold format_list_bulleted [PERSON_NAME] del…" at bounding box center [719, 354] width 598 height 557
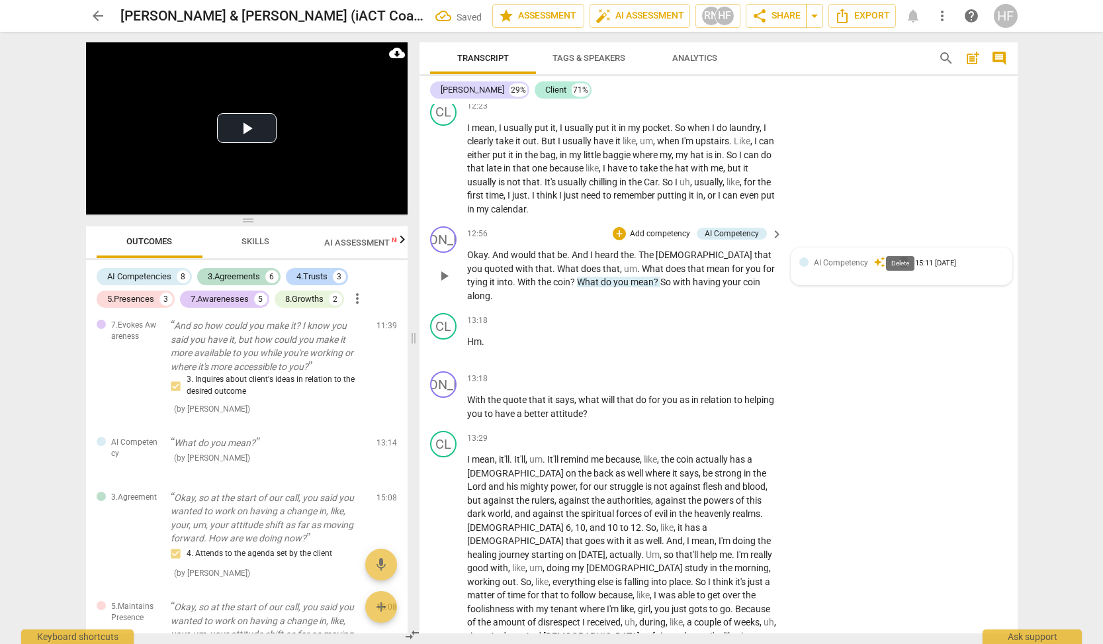
click at [898, 255] on span "delete" at bounding box center [903, 261] width 13 height 13
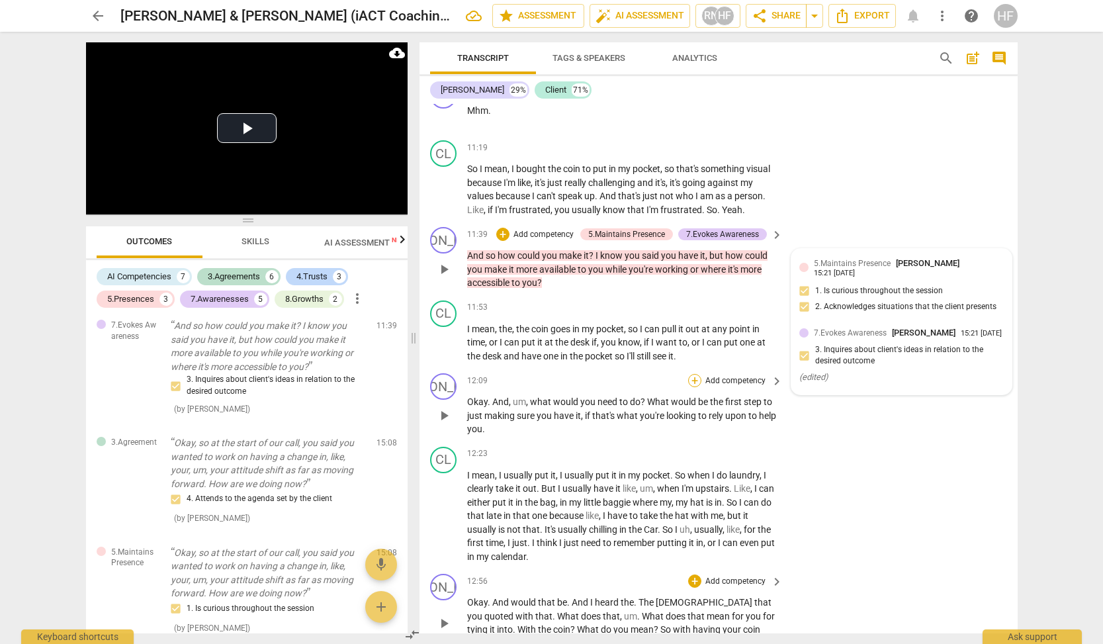
click at [694, 374] on div "+" at bounding box center [694, 380] width 13 height 13
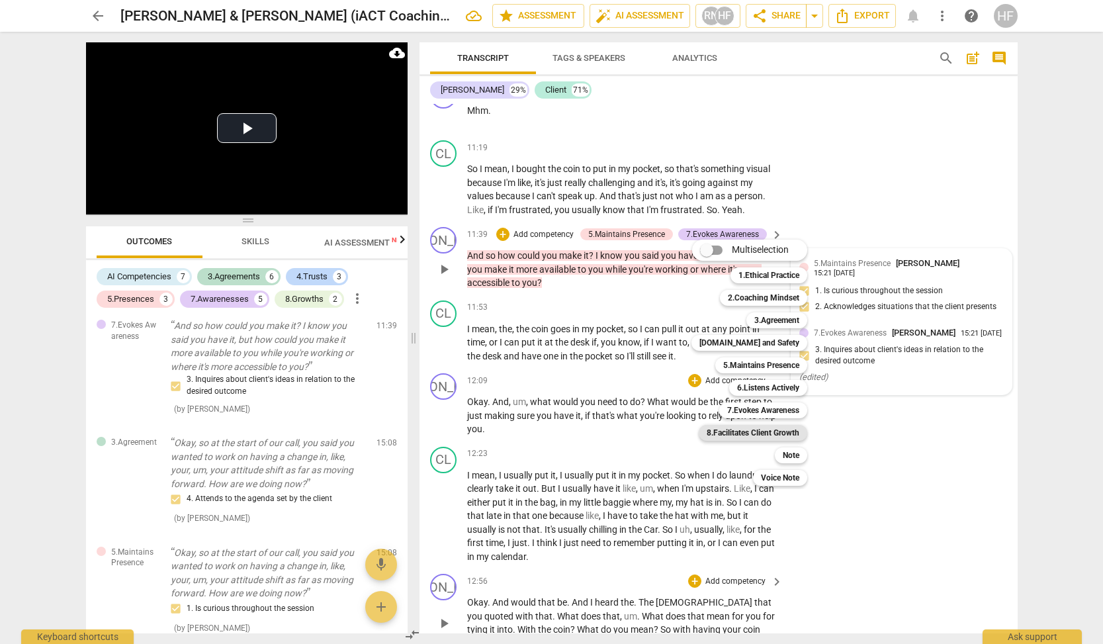
click at [760, 434] on b "8.Facilitates Client Growth" at bounding box center [753, 433] width 93 height 16
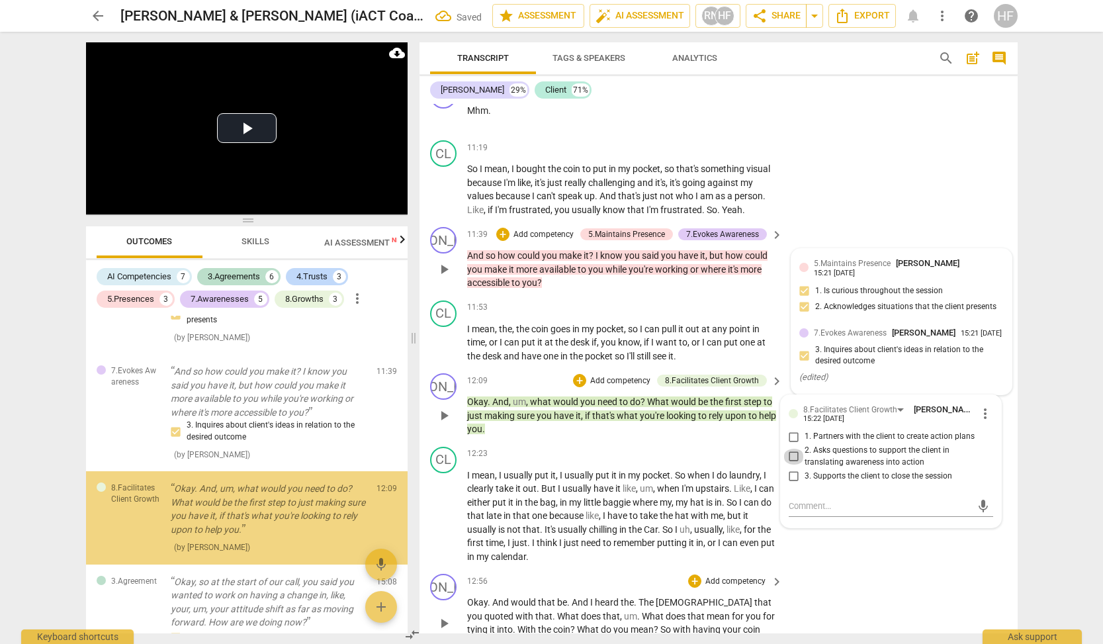
click at [796, 449] on input "2. Asks questions to support the client in translating awareness into action" at bounding box center [793, 457] width 21 height 16
checkbox input "true"
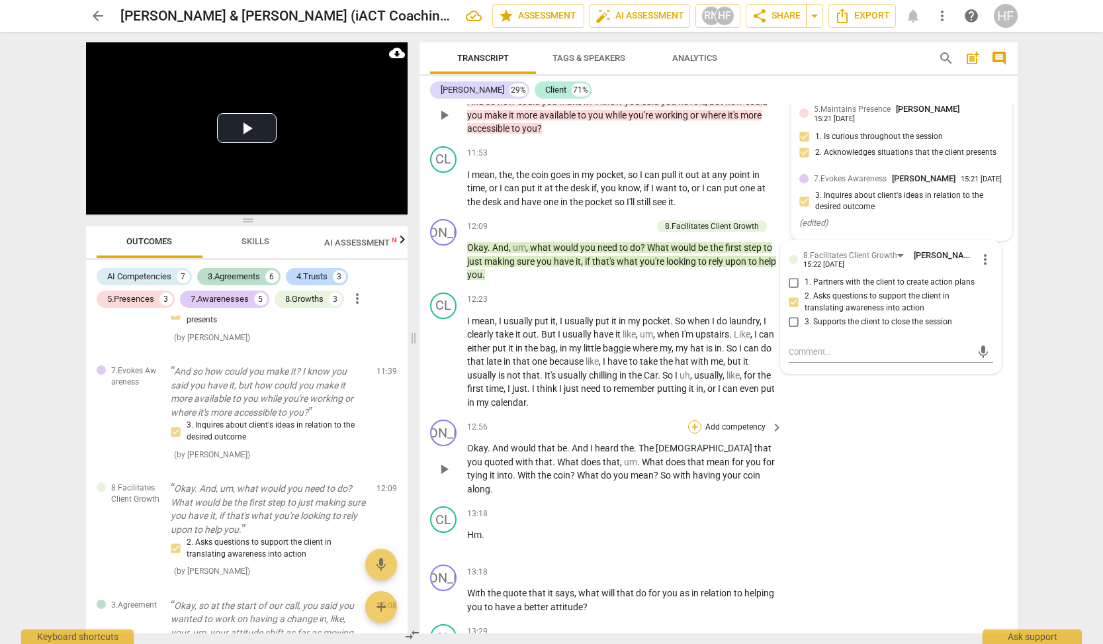
click at [696, 420] on div "+" at bounding box center [694, 426] width 13 height 13
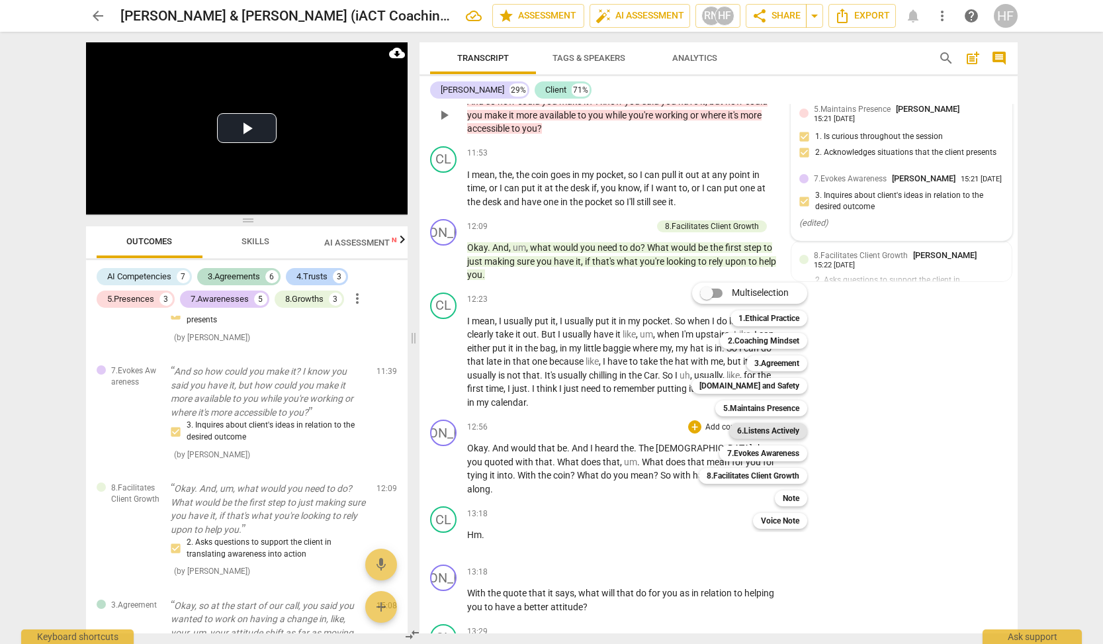
click at [789, 427] on b "6.Listens Actively" at bounding box center [768, 431] width 62 height 16
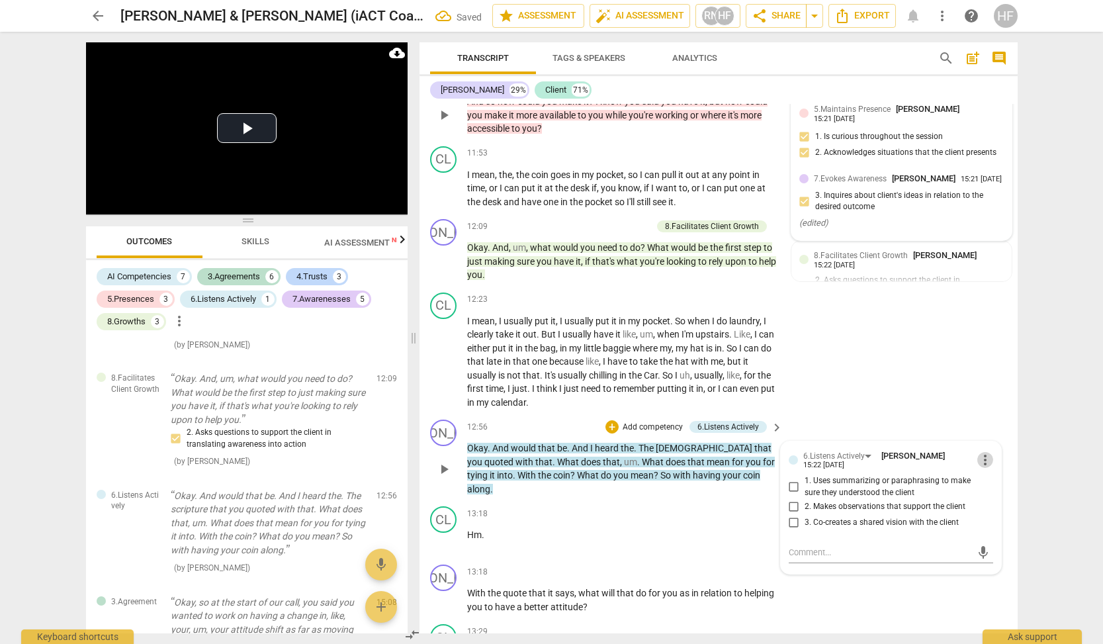
click at [987, 452] on span "more_vert" at bounding box center [985, 460] width 16 height 16
click at [993, 469] on li "Delete" at bounding box center [996, 463] width 46 height 25
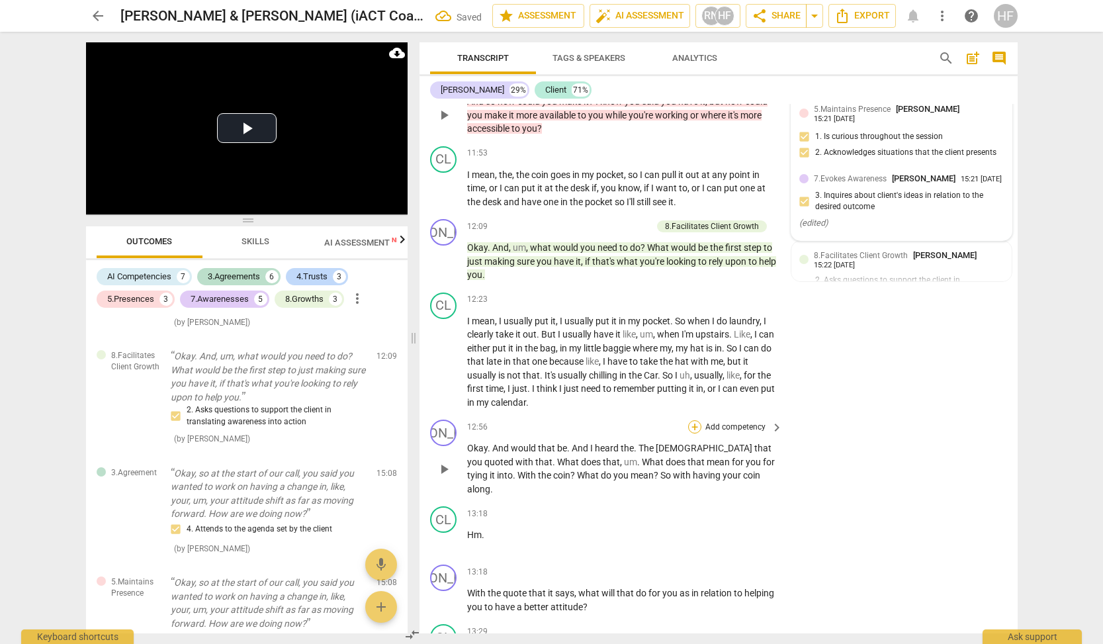
click at [693, 420] on div "+" at bounding box center [694, 426] width 13 height 13
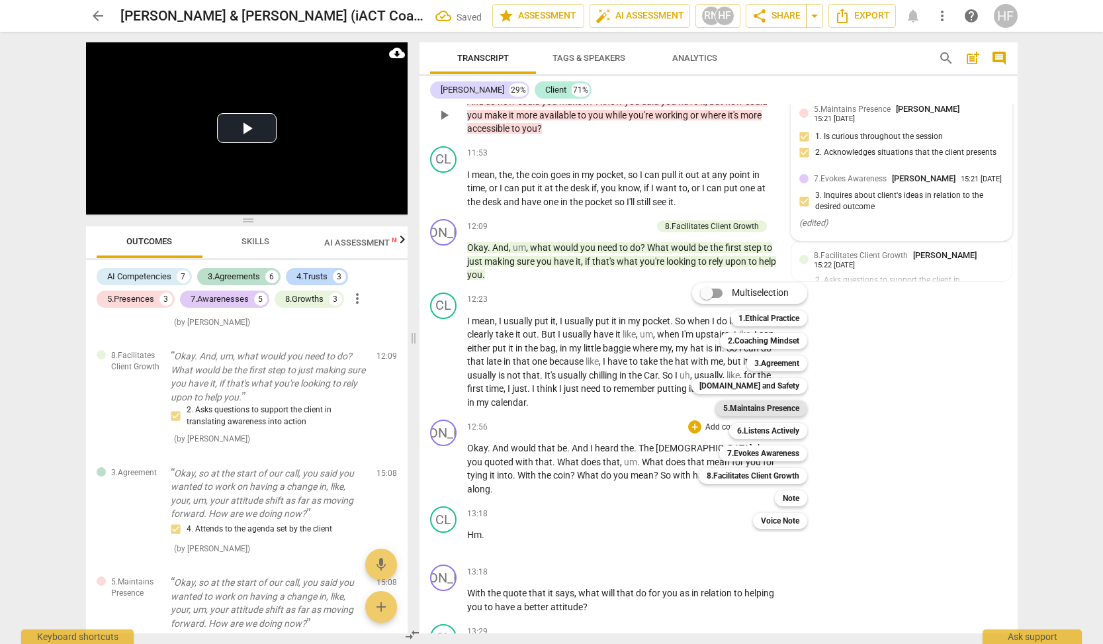
click at [792, 404] on b "5.Maintains Presence" at bounding box center [761, 408] width 76 height 16
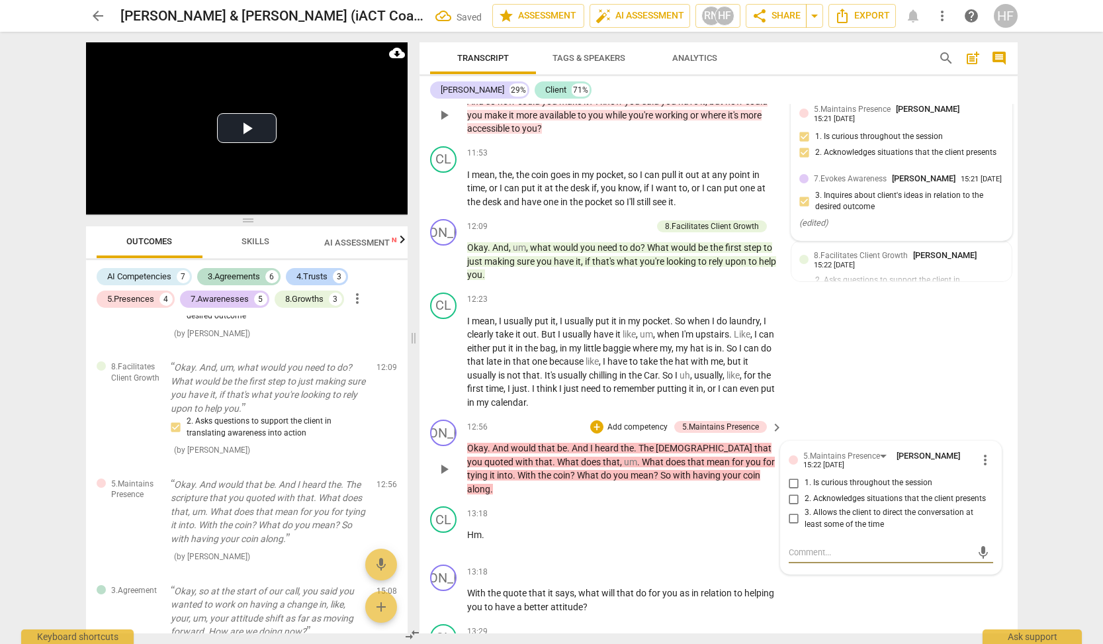
click at [796, 491] on input "2. Acknowledges situations that the client presents" at bounding box center [793, 499] width 21 height 16
checkbox input "true"
click at [791, 475] on input "1. Is curious throughout the session" at bounding box center [793, 483] width 21 height 16
checkbox input "true"
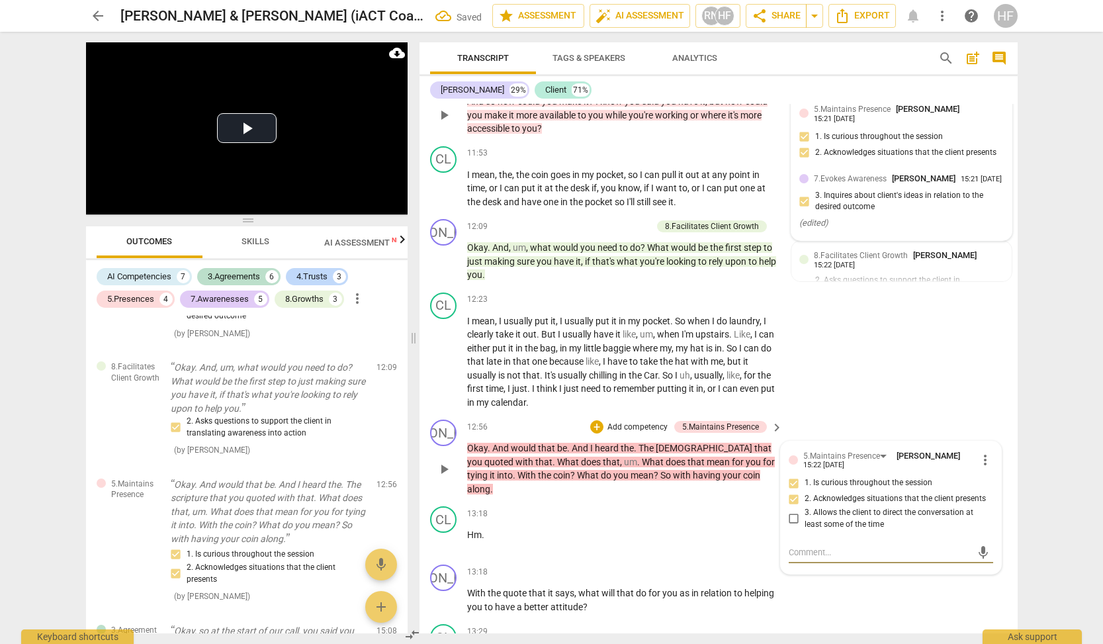
click at [814, 546] on textarea at bounding box center [880, 552] width 183 height 13
type textarea "S"
type textarea "St"
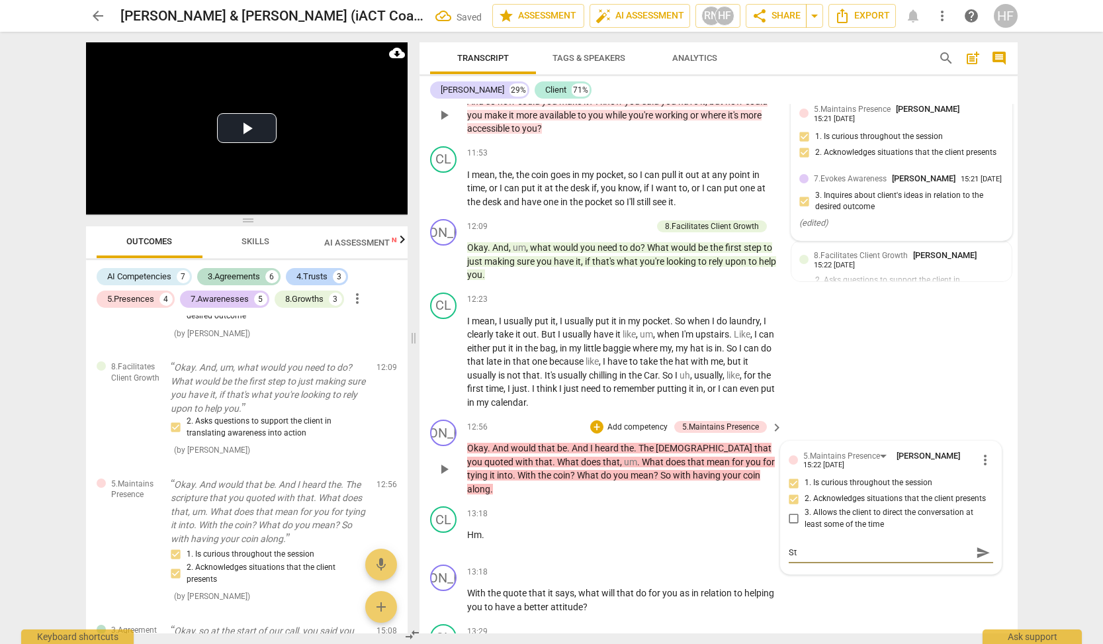
type textarea "Sta"
type textarea "Stac"
type textarea "Stack"
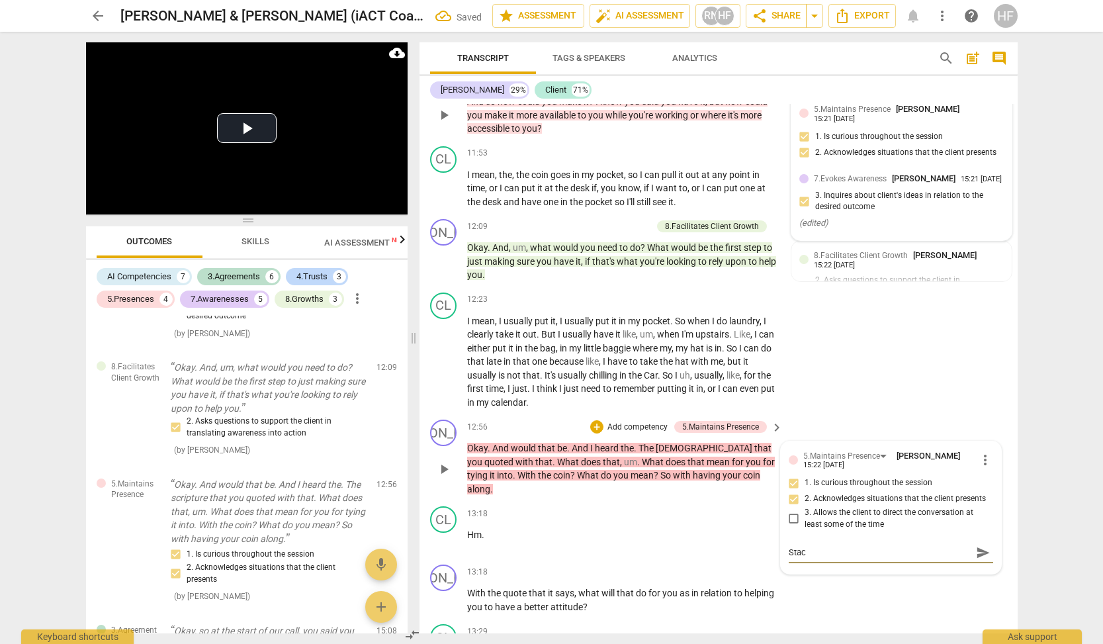
type textarea "Stack"
type textarea "Stacki"
type textarea "Stackin"
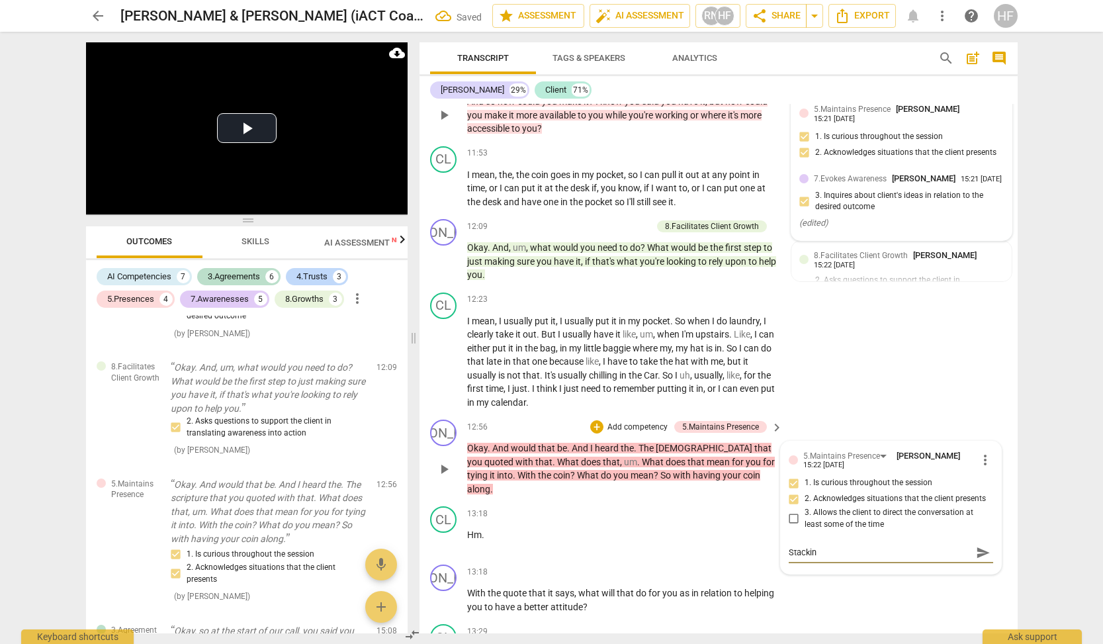
type textarea "Stacking"
click at [979, 545] on span "send" at bounding box center [983, 552] width 15 height 15
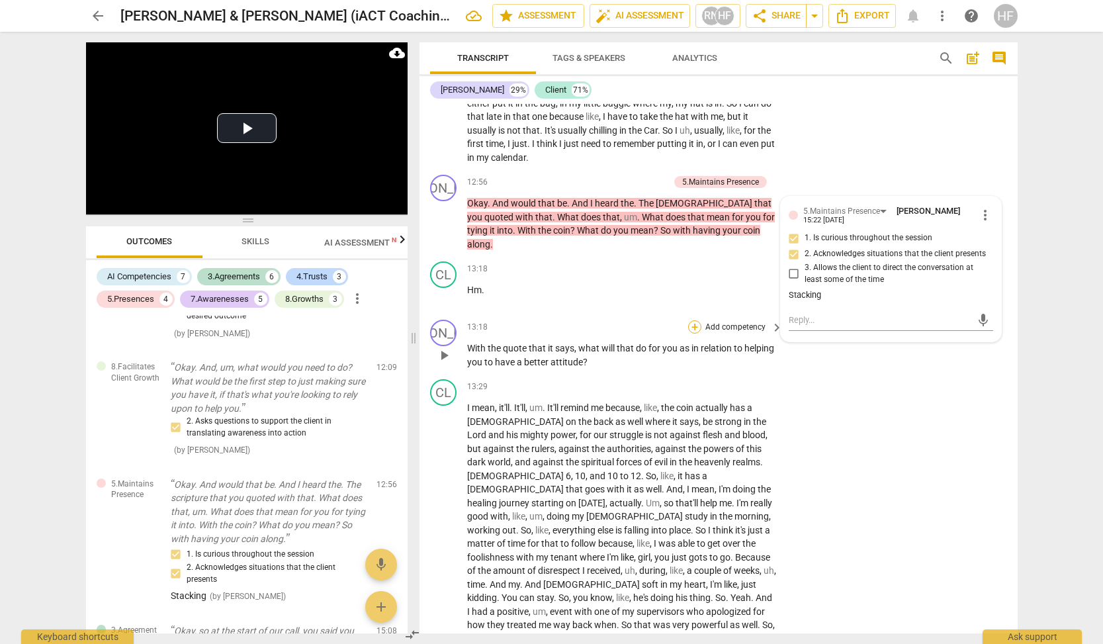
click at [693, 320] on div "+" at bounding box center [694, 326] width 13 height 13
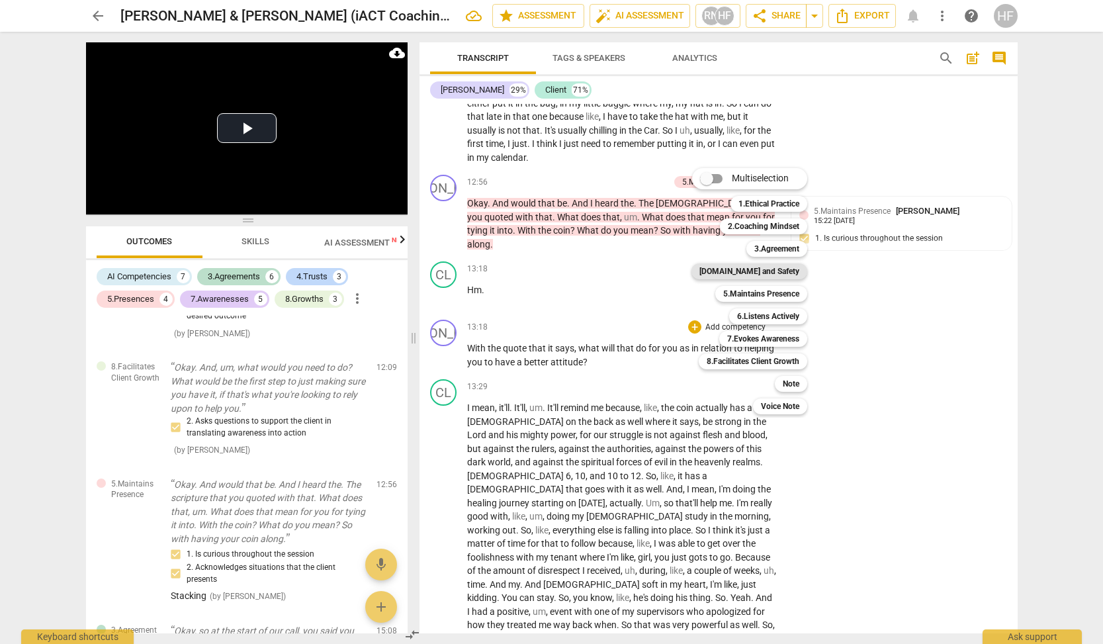
click at [782, 275] on b "[DOMAIN_NAME] and Safety" at bounding box center [749, 271] width 100 height 16
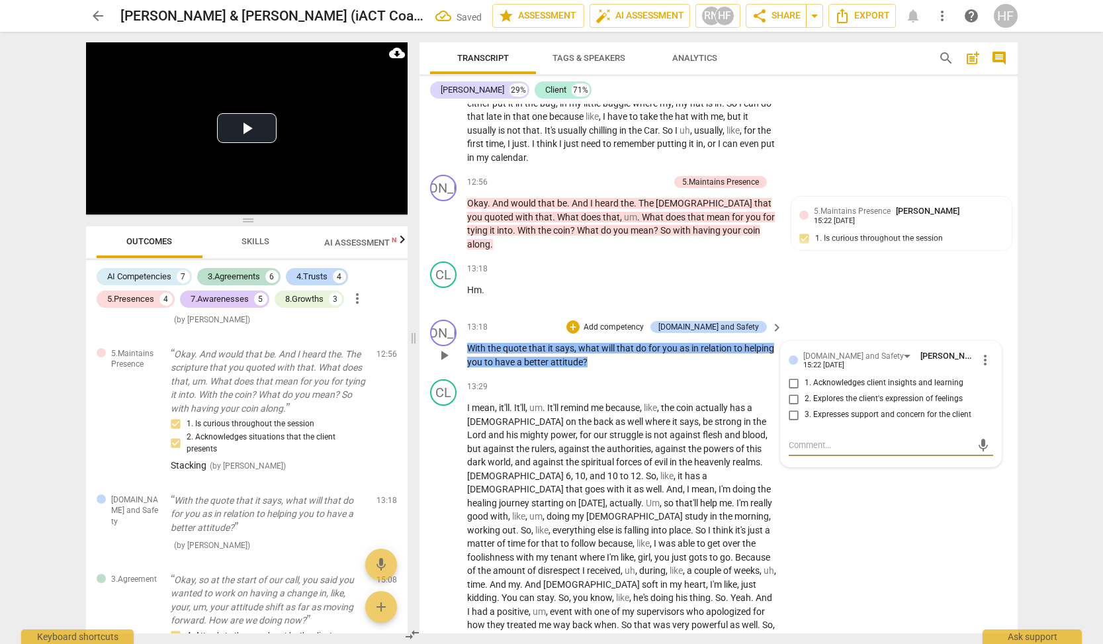
click at [791, 391] on input "2. Explores the client's expression of feelings" at bounding box center [793, 399] width 21 height 16
checkbox input "true"
click at [580, 320] on div "+" at bounding box center [572, 326] width 13 height 13
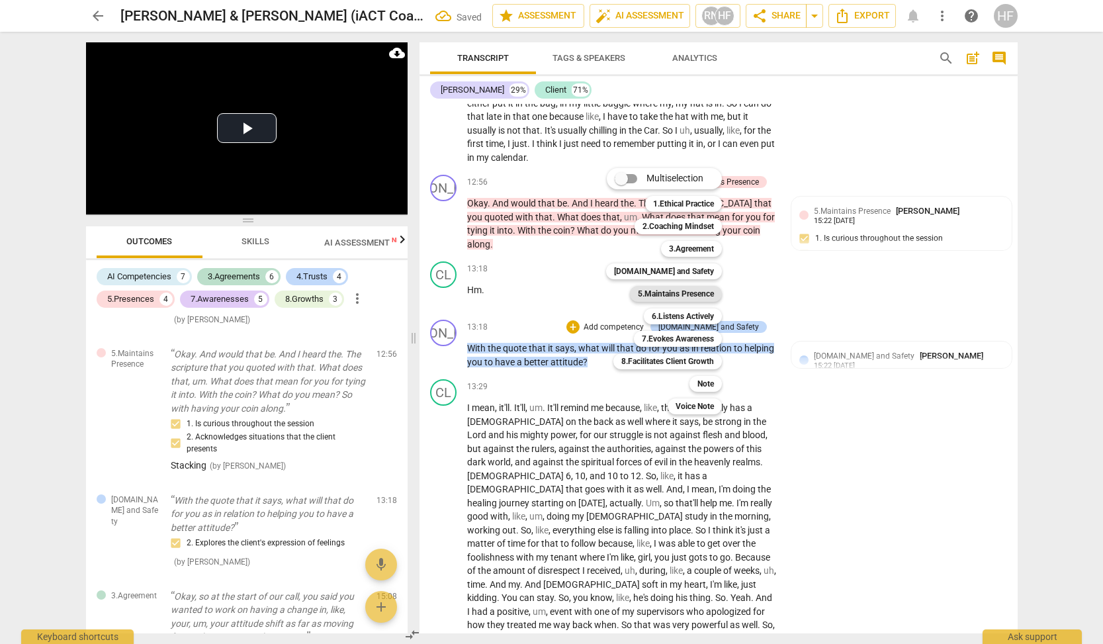
click at [693, 293] on b "5.Maintains Presence" at bounding box center [676, 294] width 76 height 16
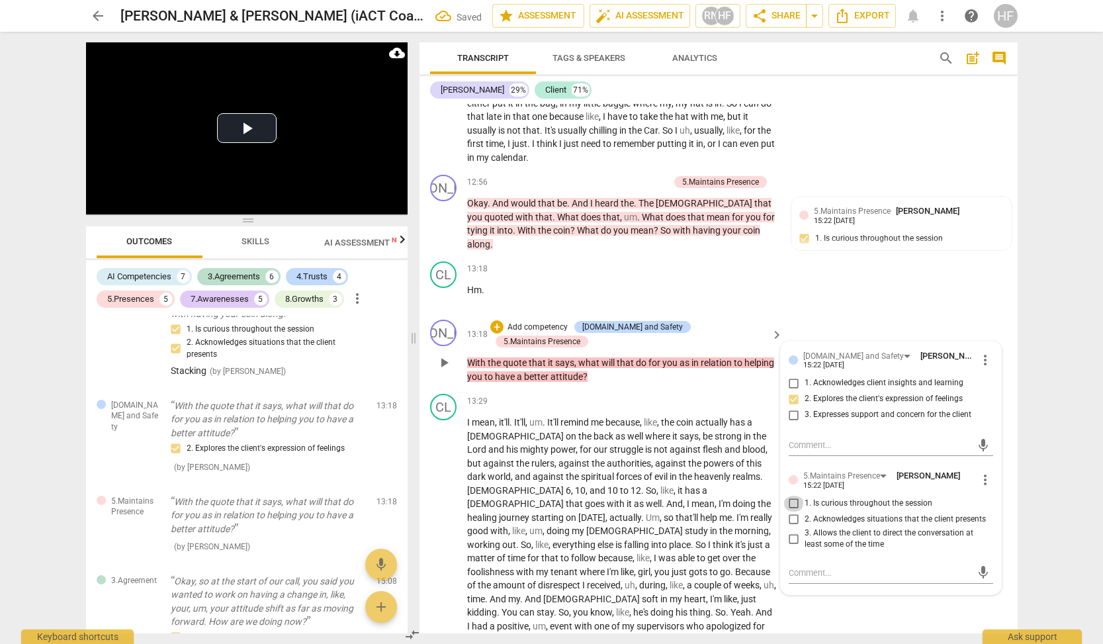
click at [791, 496] on input "1. Is curious throughout the session" at bounding box center [793, 504] width 21 height 16
checkbox input "true"
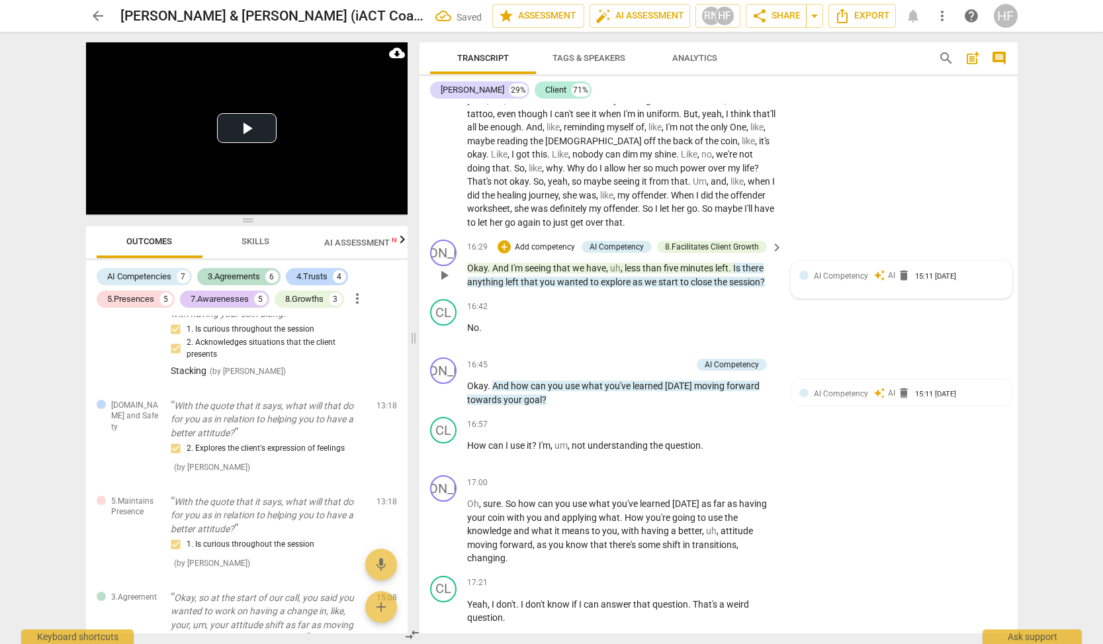
click at [901, 269] on span "delete" at bounding box center [903, 275] width 13 height 13
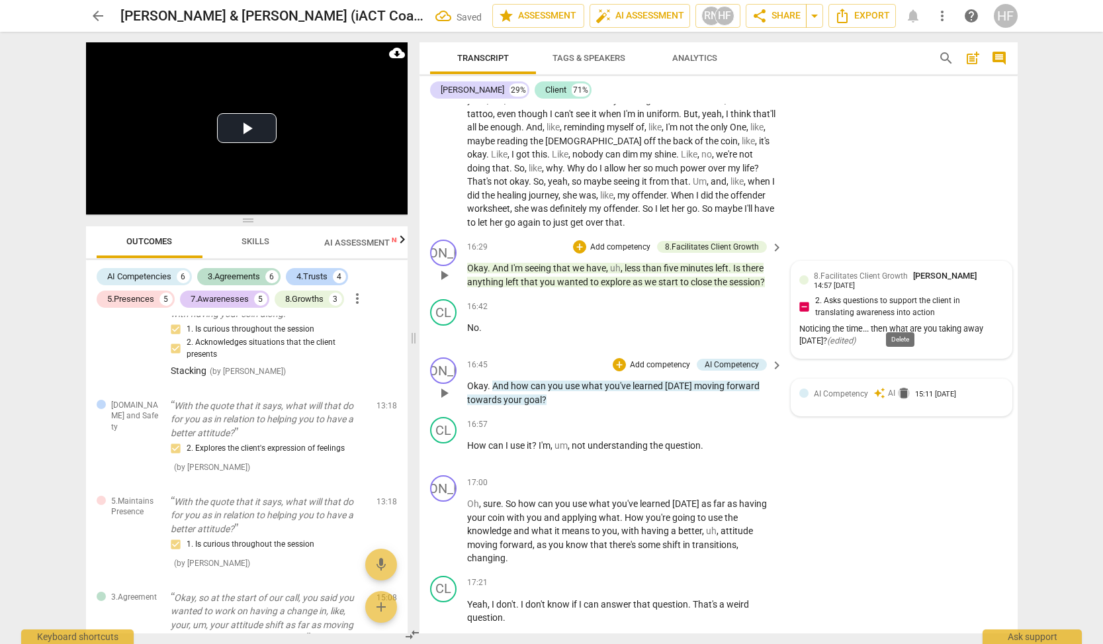
click at [906, 386] on span "delete" at bounding box center [903, 392] width 13 height 13
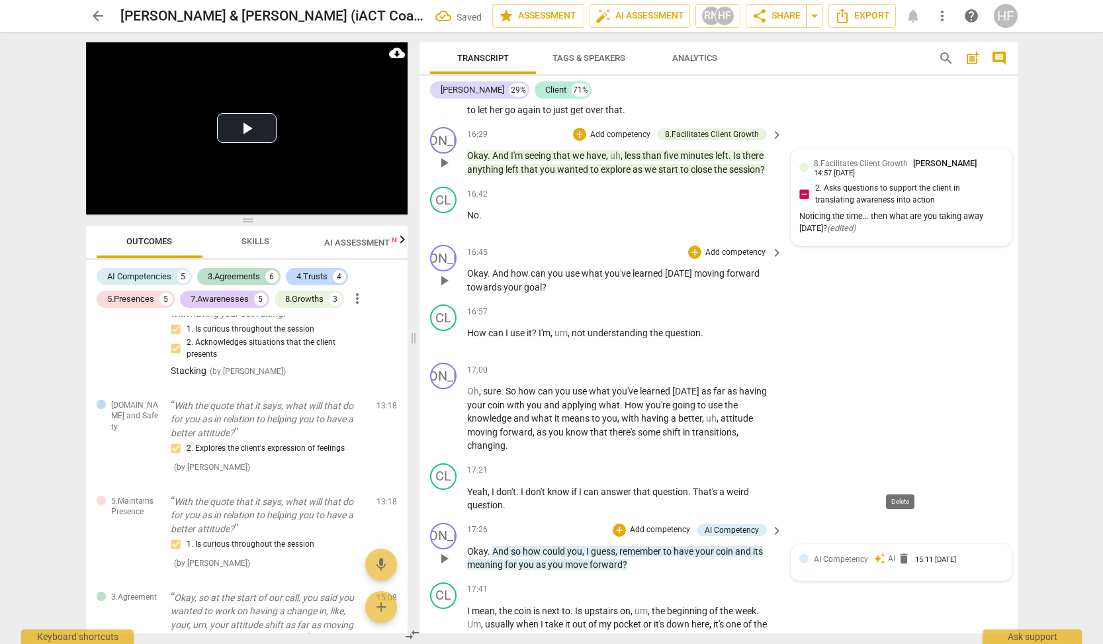
click at [897, 552] on span "delete" at bounding box center [903, 558] width 13 height 13
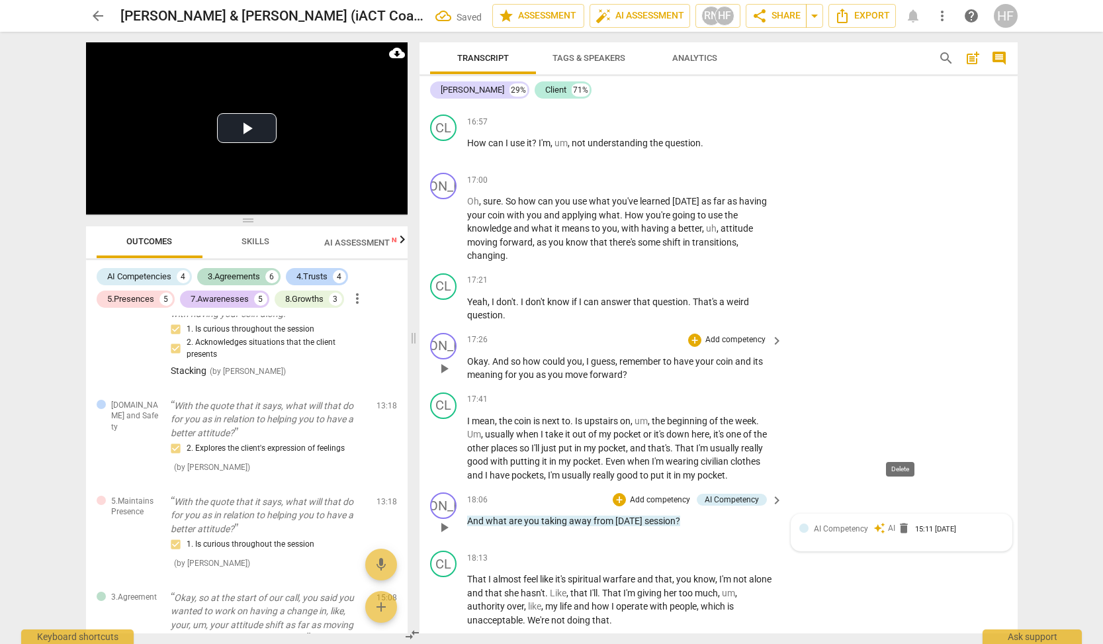
click at [901, 521] on span "delete" at bounding box center [903, 527] width 13 height 13
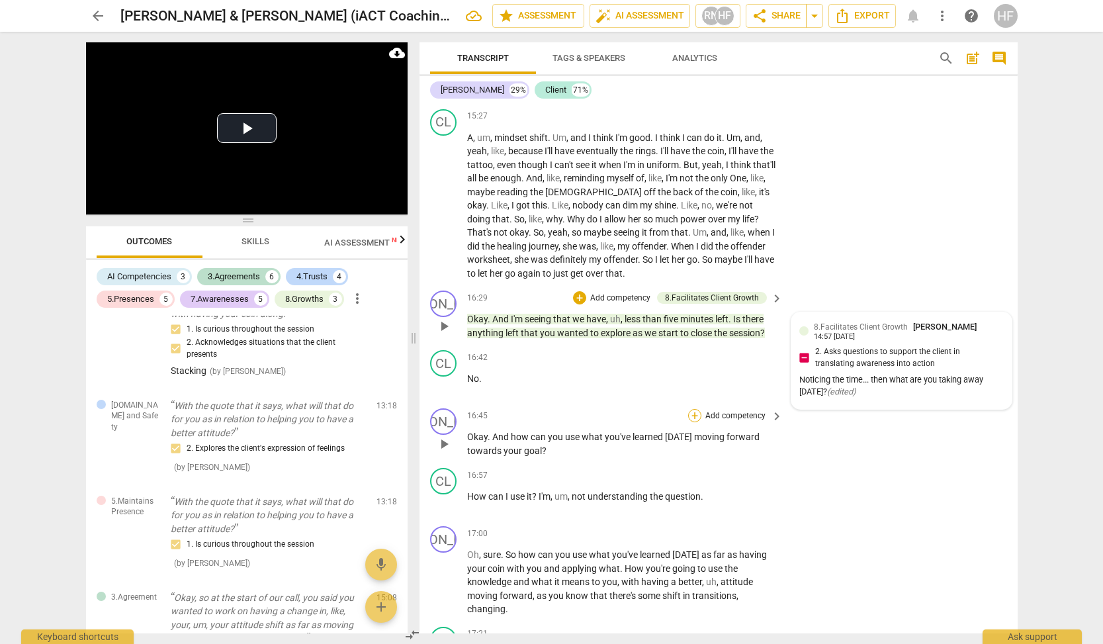
click at [692, 409] on div "+" at bounding box center [694, 415] width 13 height 13
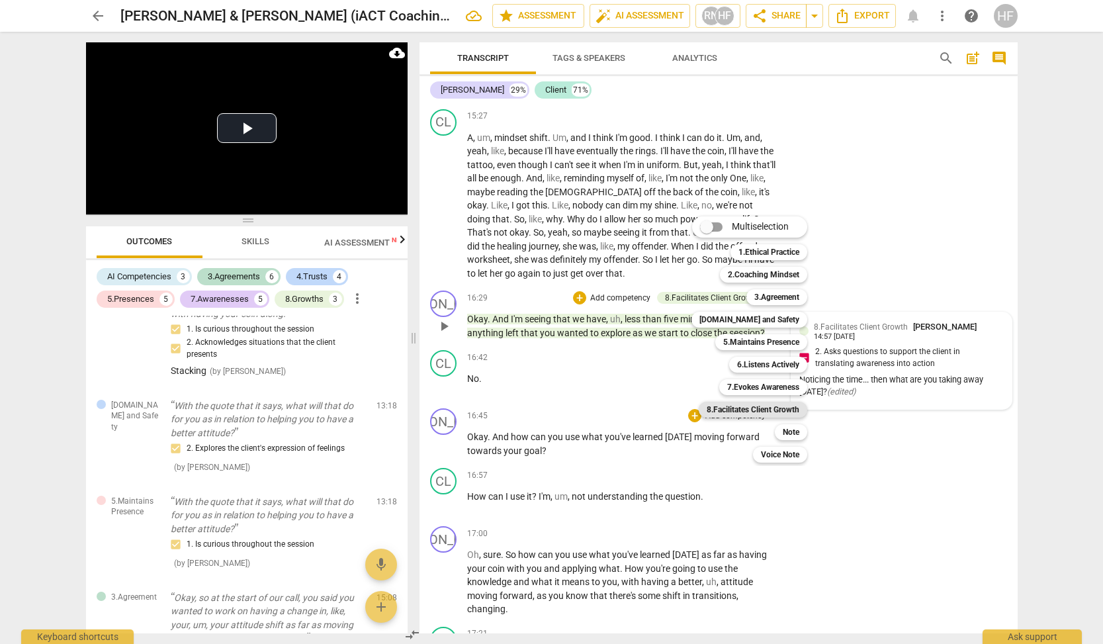
click at [754, 405] on b "8.Facilitates Client Growth" at bounding box center [753, 410] width 93 height 16
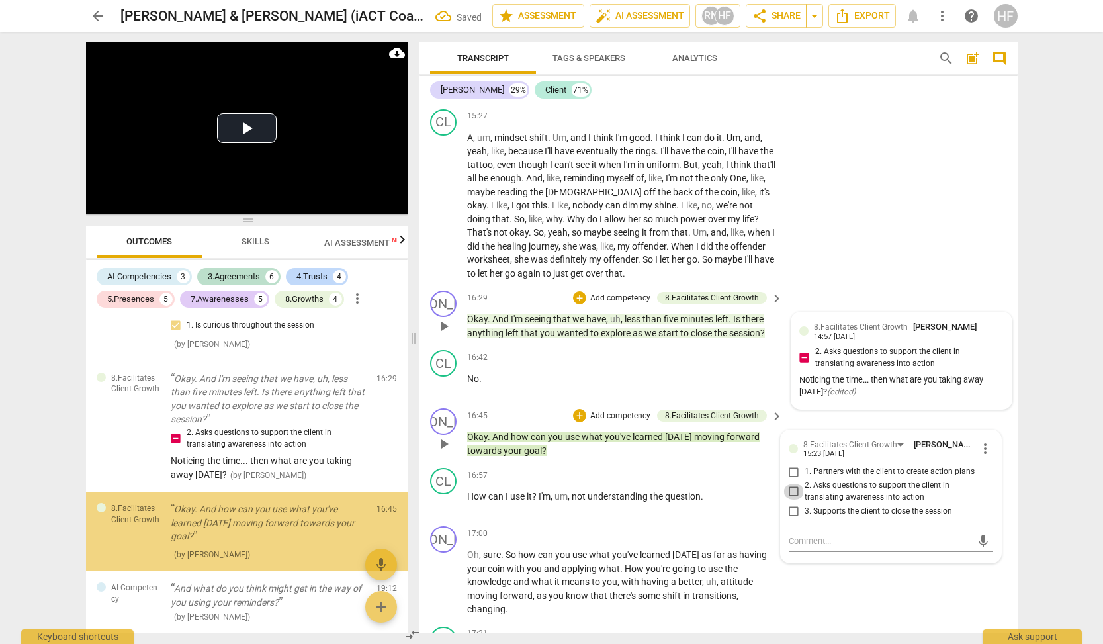
click at [799, 484] on input "2. Asks questions to support the client in translating awareness into action" at bounding box center [793, 492] width 21 height 16
checkbox input "true"
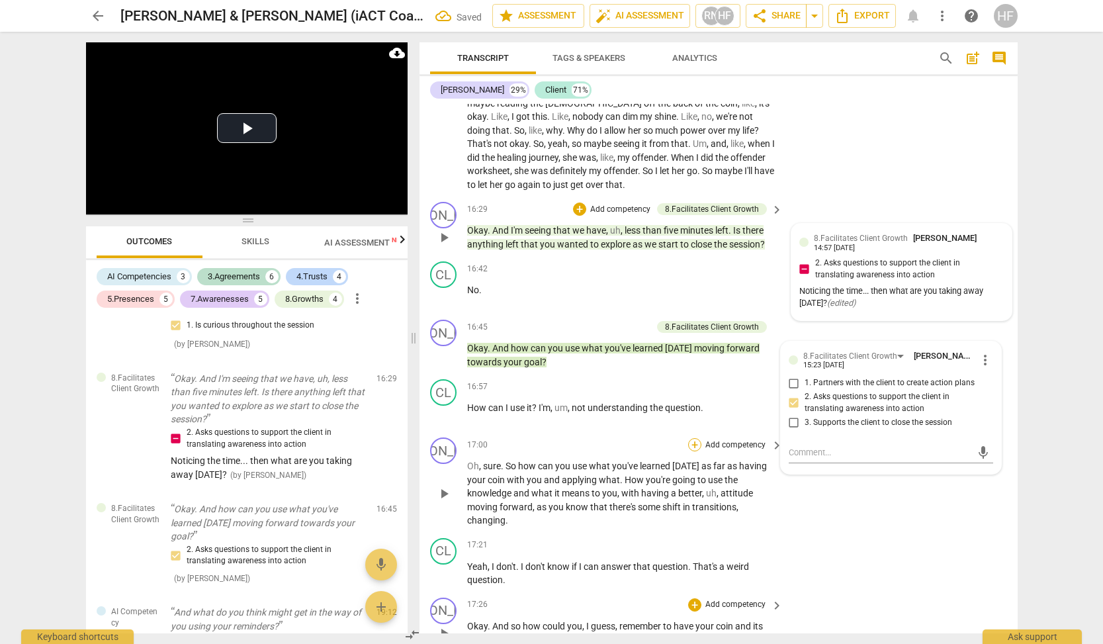
click at [695, 438] on div "+" at bounding box center [694, 444] width 13 height 13
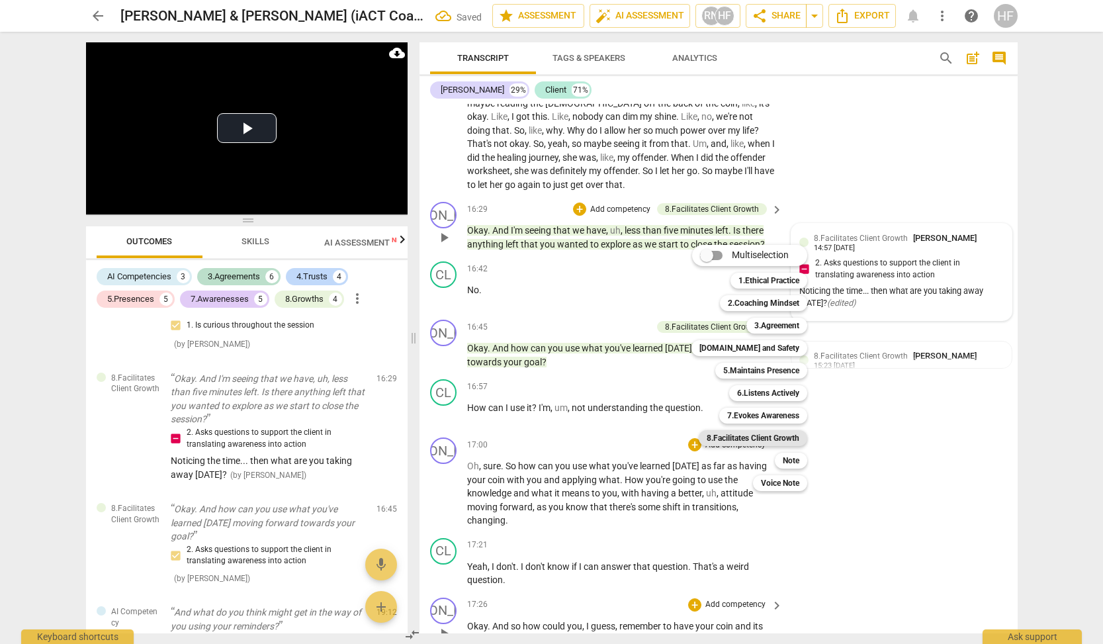
click at [768, 435] on b "8.Facilitates Client Growth" at bounding box center [753, 438] width 93 height 16
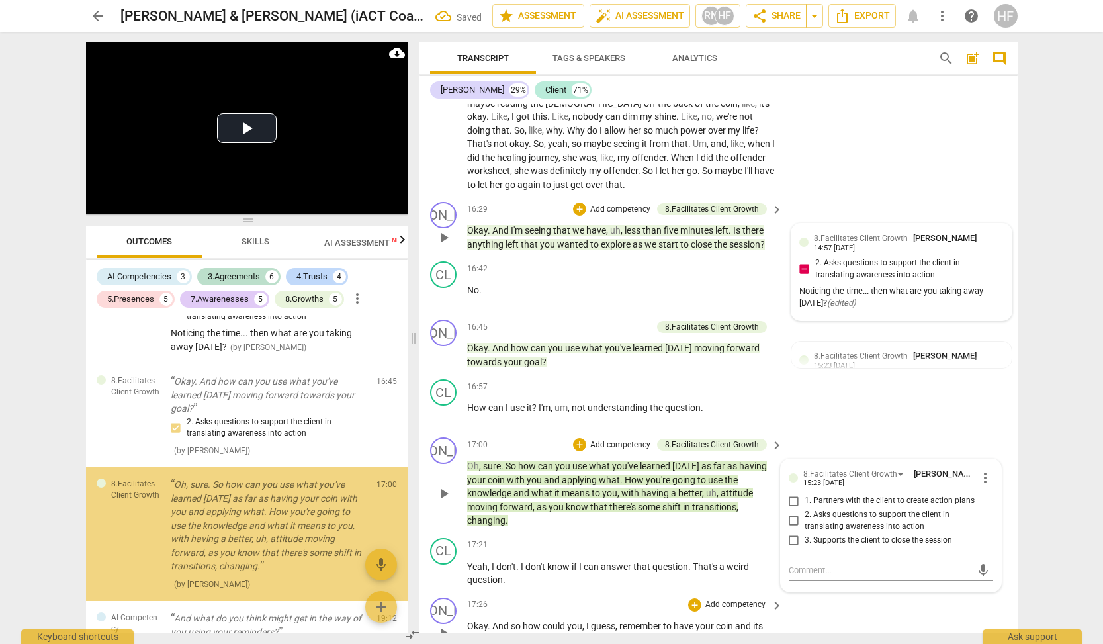
click at [802, 509] on label "2. Asks questions to support the client in translating awareness into action" at bounding box center [885, 520] width 204 height 23
click at [802, 513] on input "2. Asks questions to support the client in translating awareness into action" at bounding box center [793, 521] width 21 height 16
checkbox input "true"
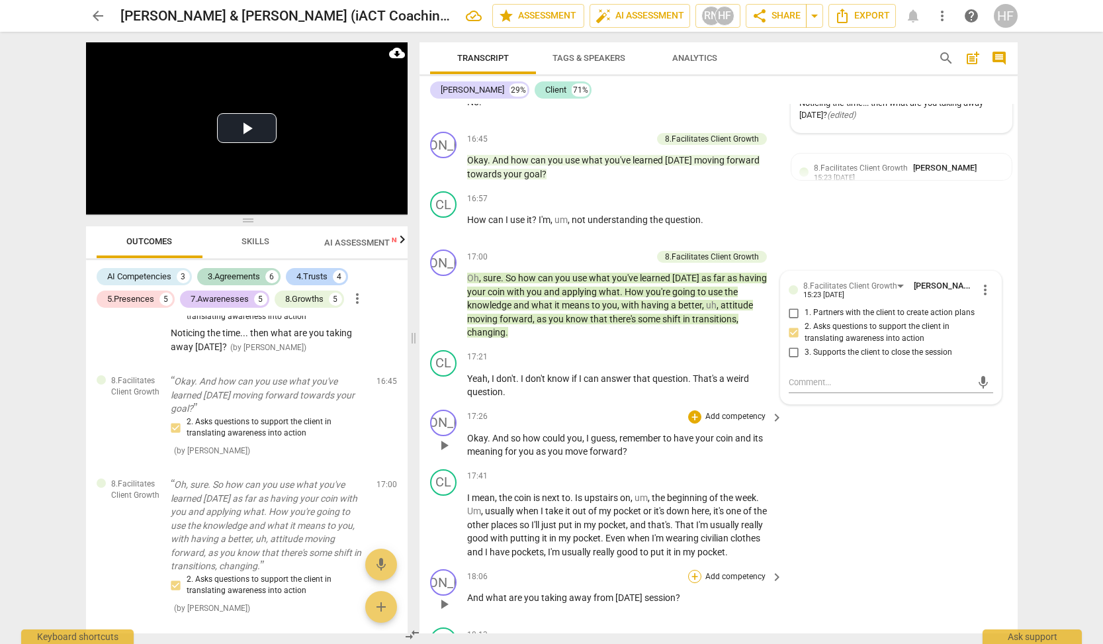
click at [696, 570] on div "+" at bounding box center [694, 576] width 13 height 13
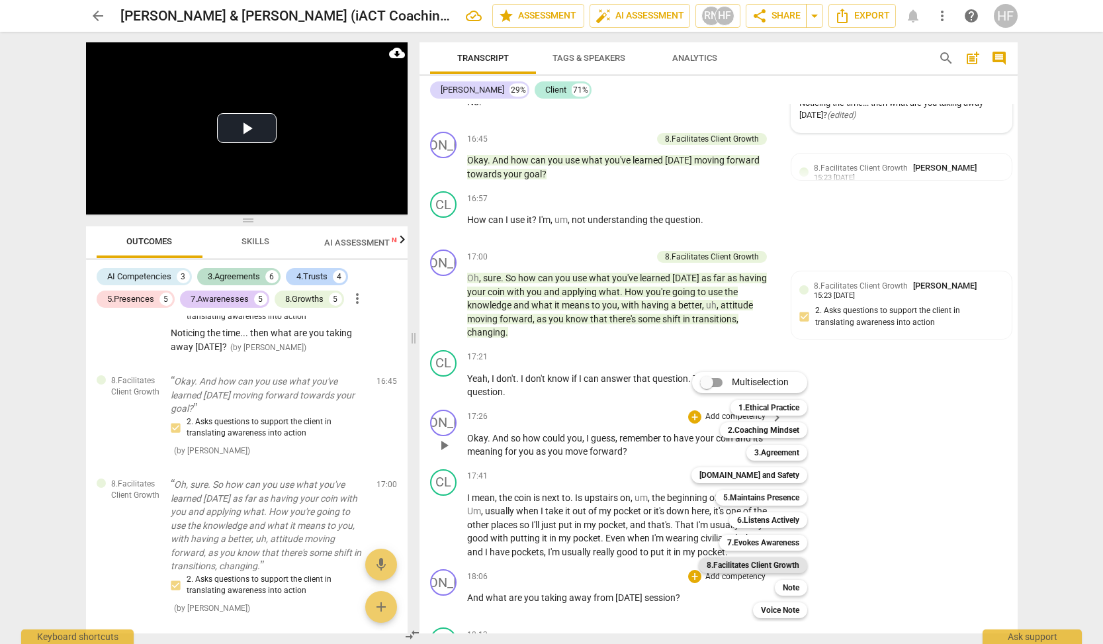
click at [773, 564] on b "8.Facilitates Client Growth" at bounding box center [753, 565] width 93 height 16
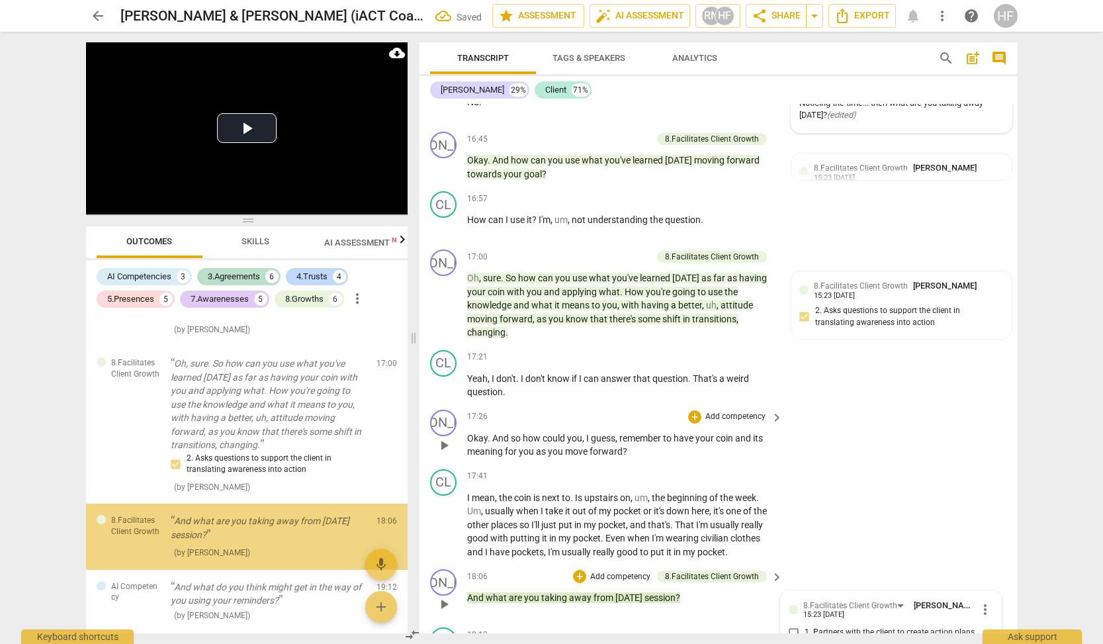
click at [791, 625] on input "1. Partners with the client to create action plans" at bounding box center [793, 633] width 21 height 16
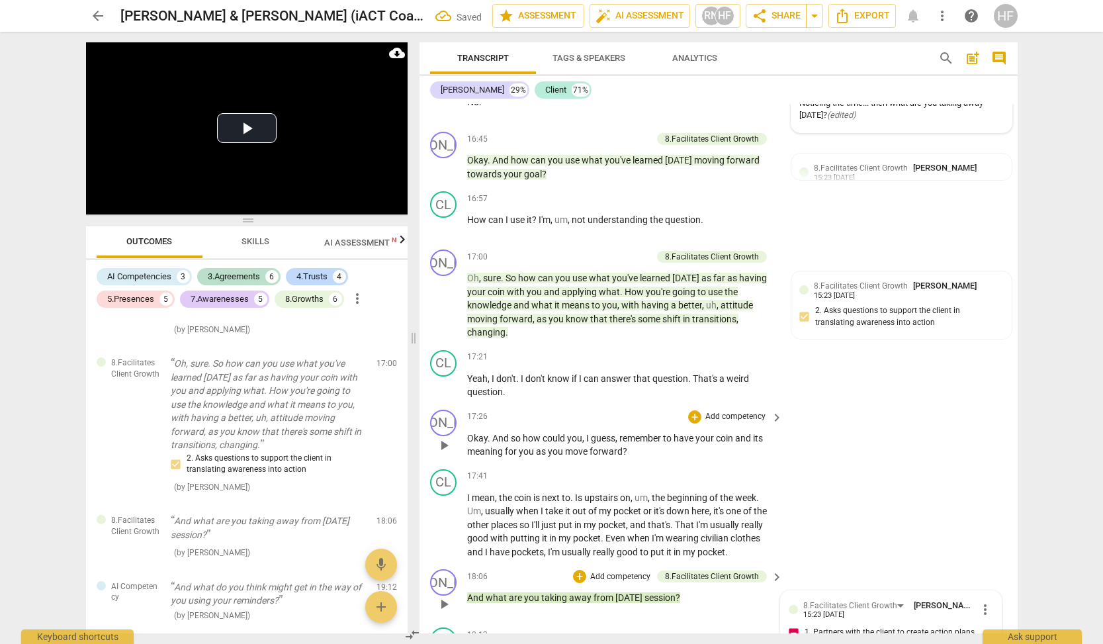
click at [791, 625] on input "1. Partners with the client to create action plans" at bounding box center [793, 633] width 21 height 16
checkbox input "false"
click at [792, 645] on input "2. Asks questions to support the client in translating awareness into action" at bounding box center [793, 653] width 21 height 16
checkbox input "true"
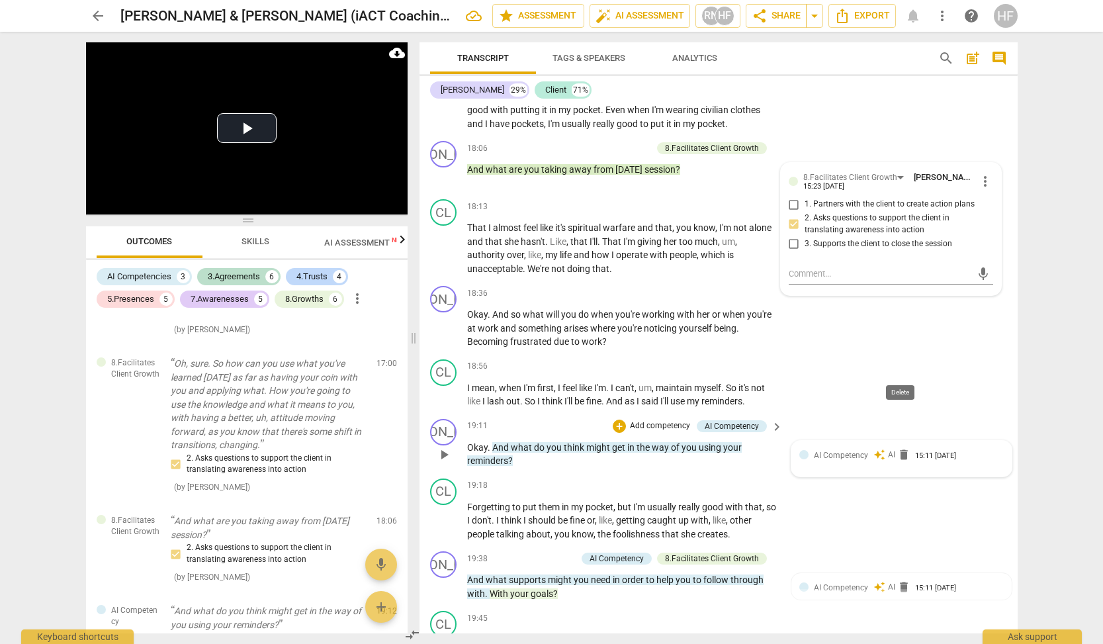
click at [901, 448] on span "delete" at bounding box center [903, 454] width 13 height 13
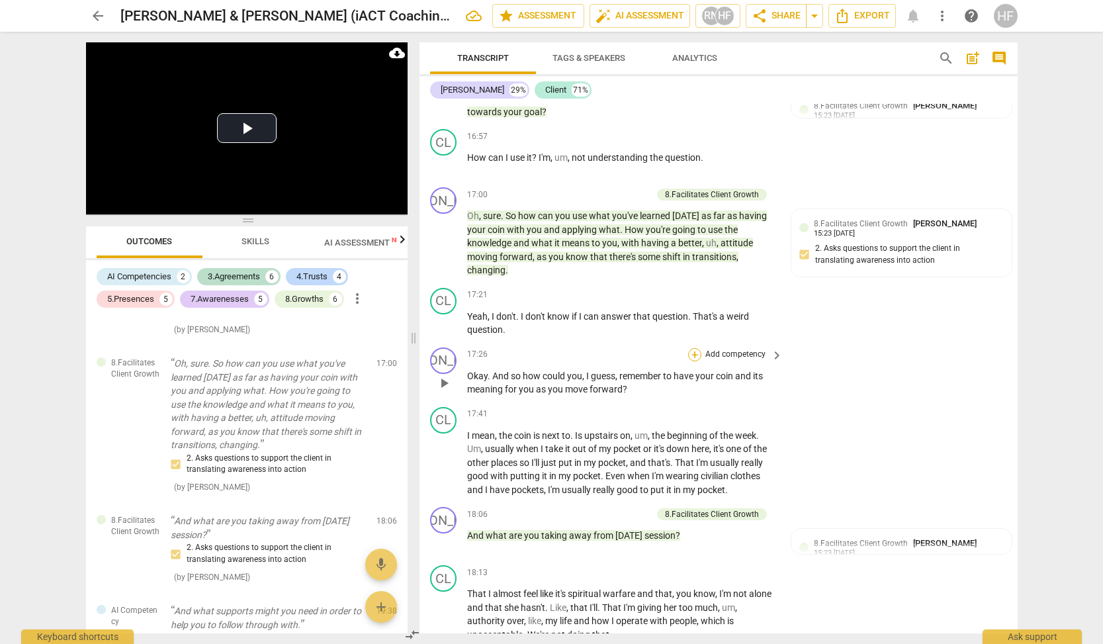
click at [695, 348] on div "+" at bounding box center [694, 354] width 13 height 13
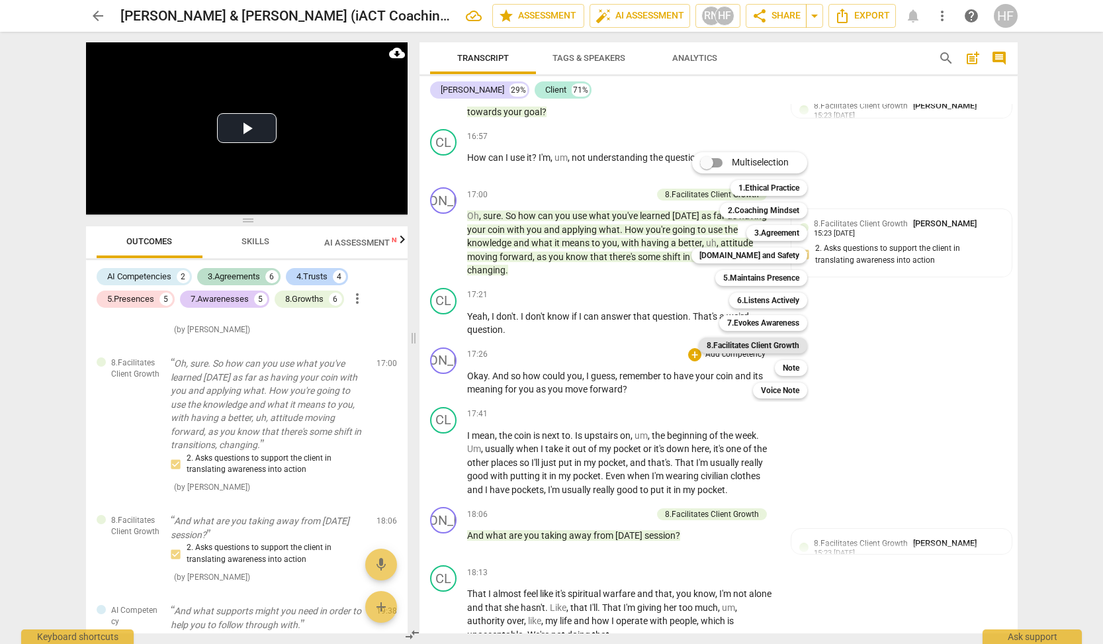
click at [774, 343] on b "8.Facilitates Client Growth" at bounding box center [753, 345] width 93 height 16
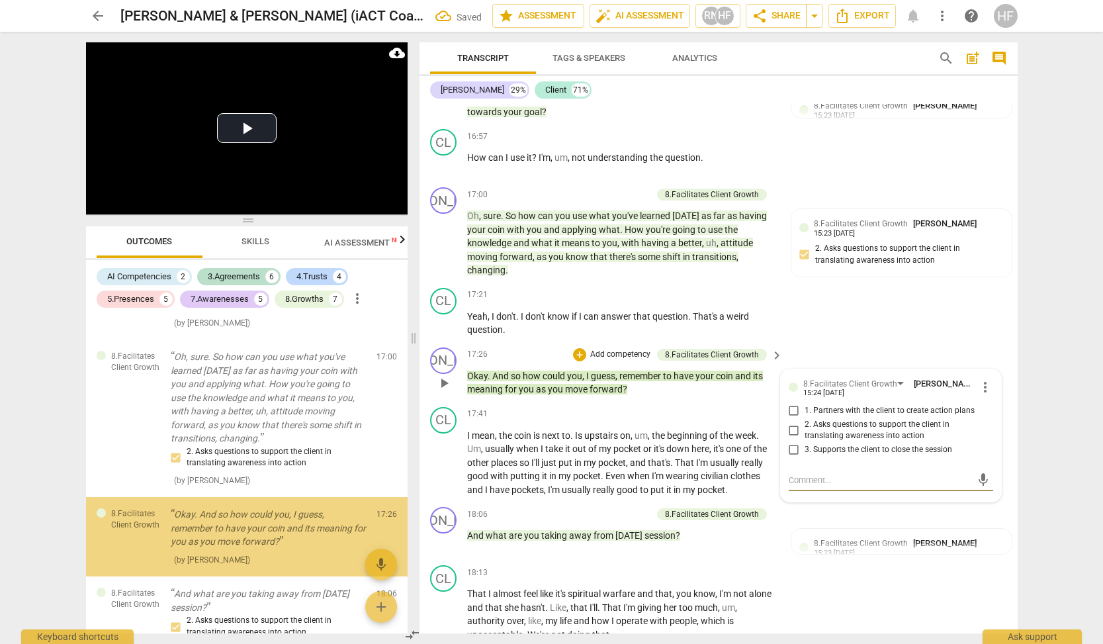
click at [791, 422] on input "2. Asks questions to support the client in translating awareness into action" at bounding box center [793, 430] width 21 height 16
checkbox input "true"
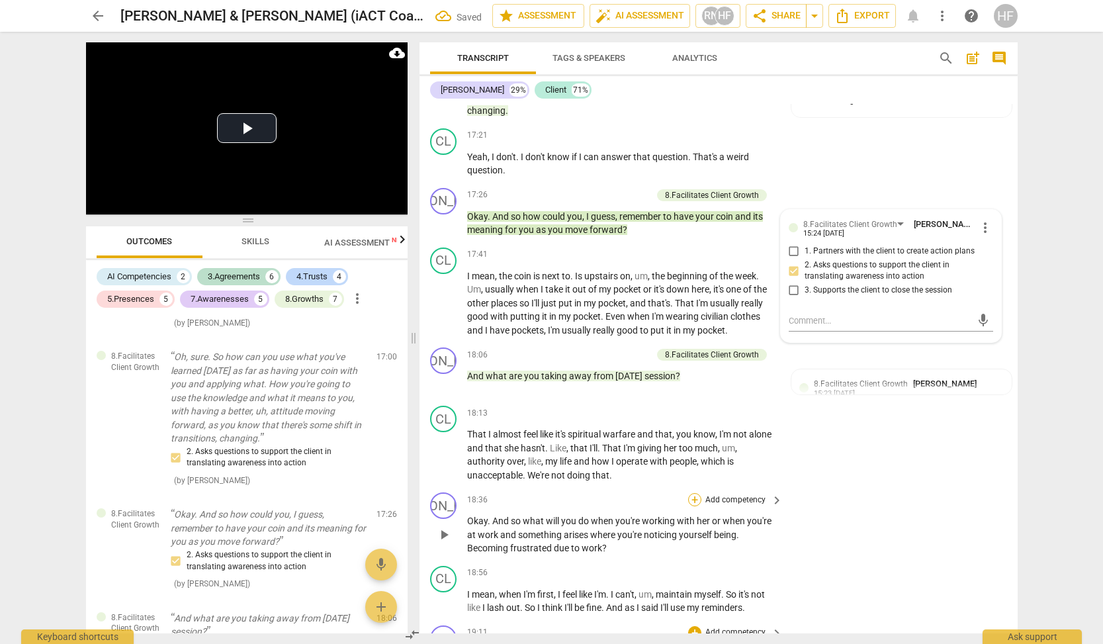
click at [693, 493] on div "+" at bounding box center [694, 499] width 13 height 13
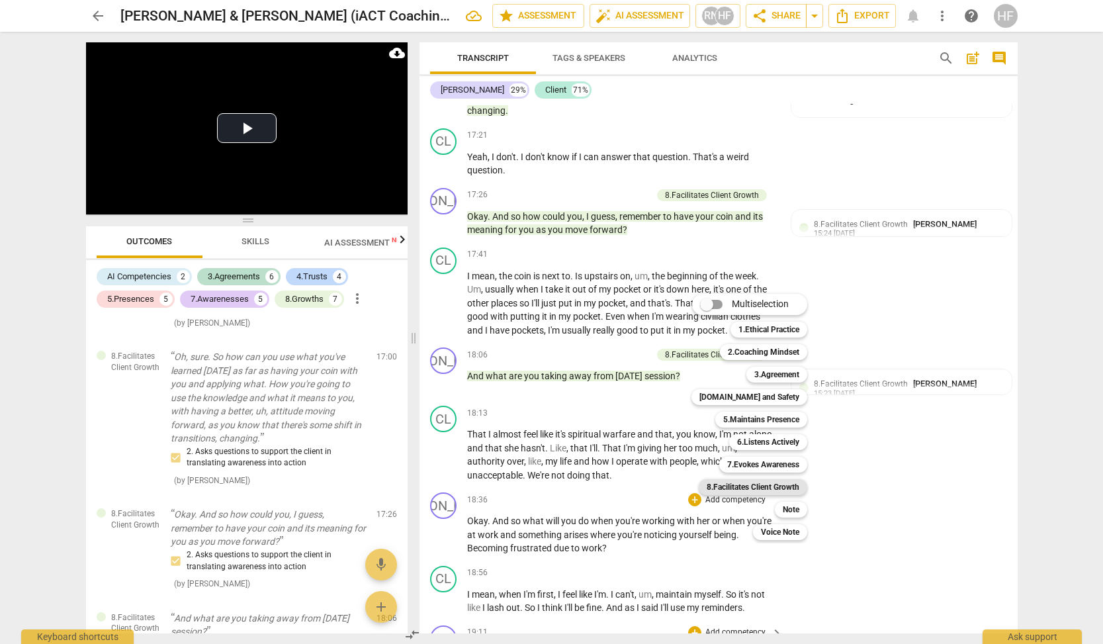
click at [758, 486] on b "8.Facilitates Client Growth" at bounding box center [753, 487] width 93 height 16
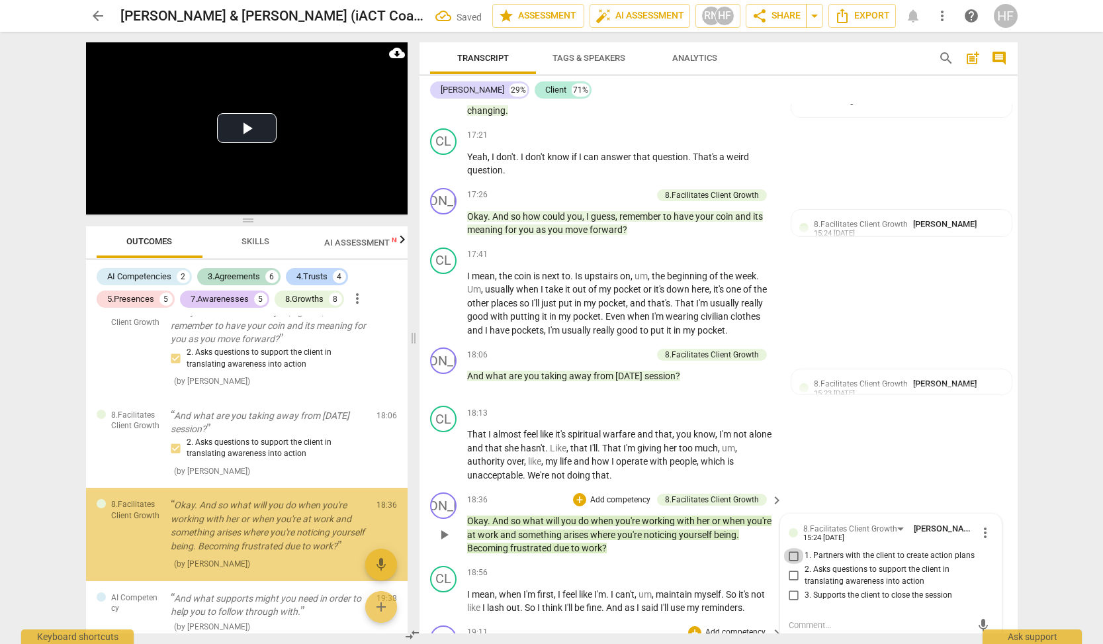
click at [791, 548] on input "1. Partners with the client to create action plans" at bounding box center [793, 556] width 21 height 16
checkbox input "true"
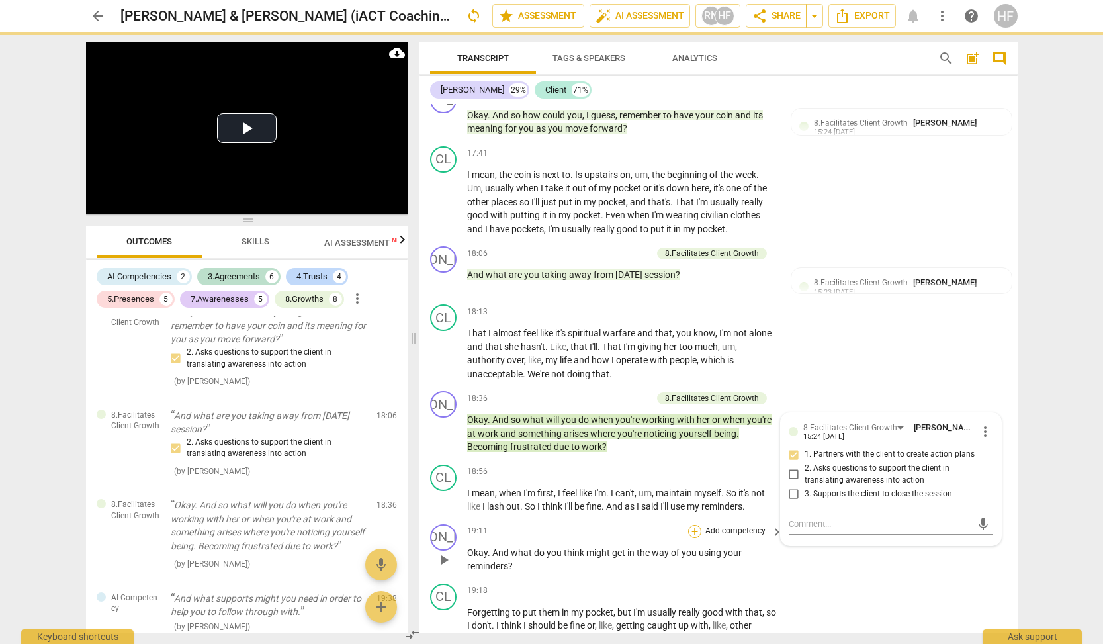
click at [692, 525] on div "+" at bounding box center [694, 531] width 13 height 13
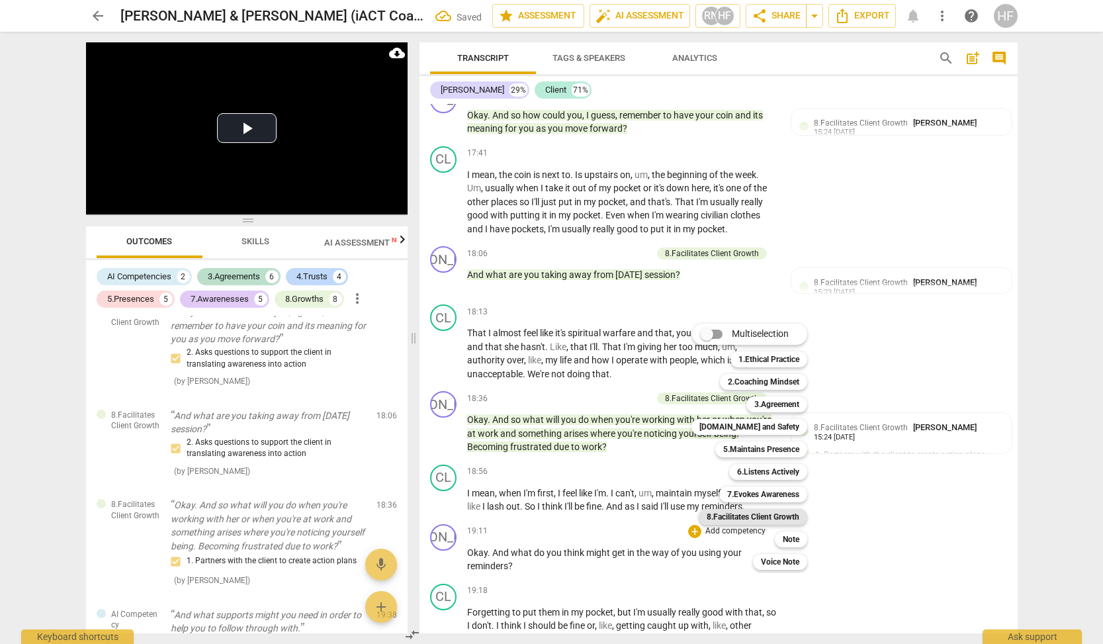
click at [768, 519] on b "8.Facilitates Client Growth" at bounding box center [753, 517] width 93 height 16
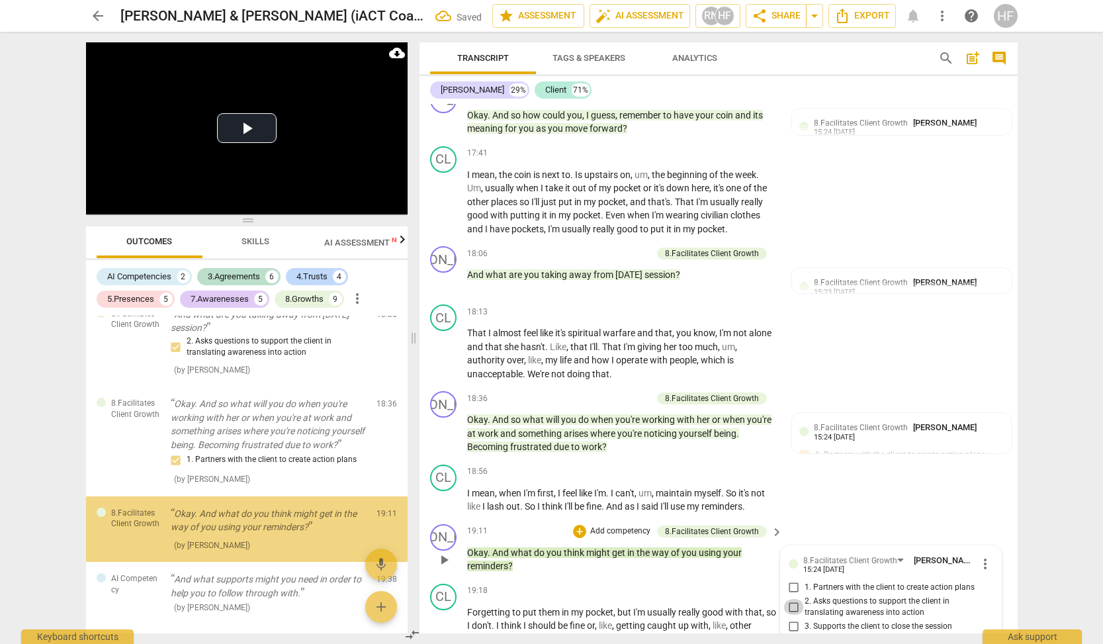
click at [797, 599] on input "2. Asks questions to support the client in translating awareness into action" at bounding box center [793, 607] width 21 height 16
checkbox input "true"
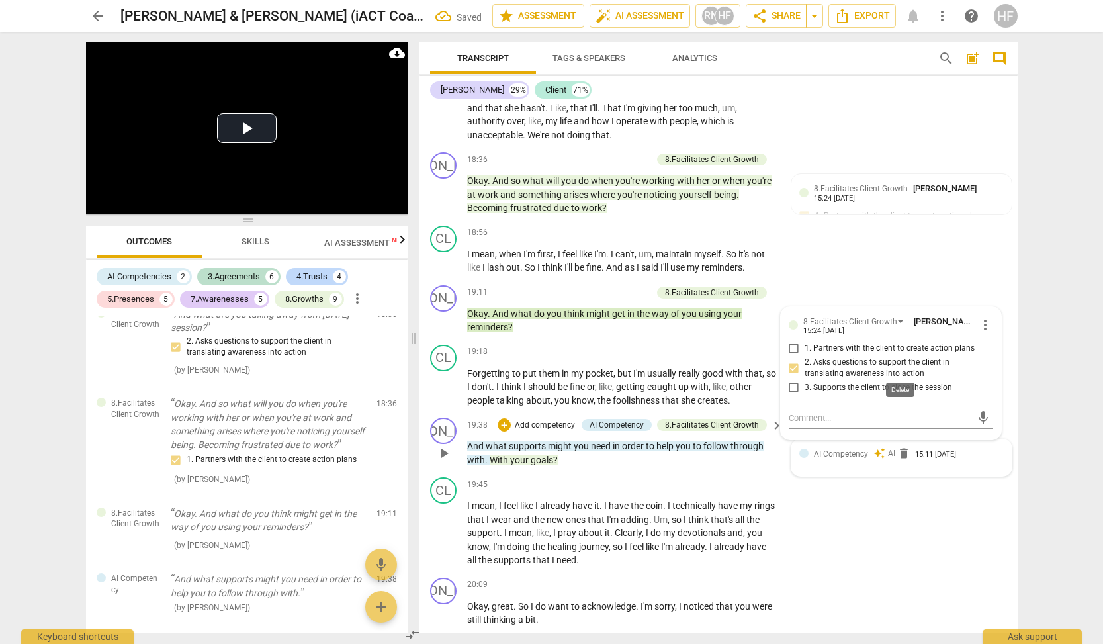
click at [901, 447] on span "delete" at bounding box center [903, 453] width 13 height 13
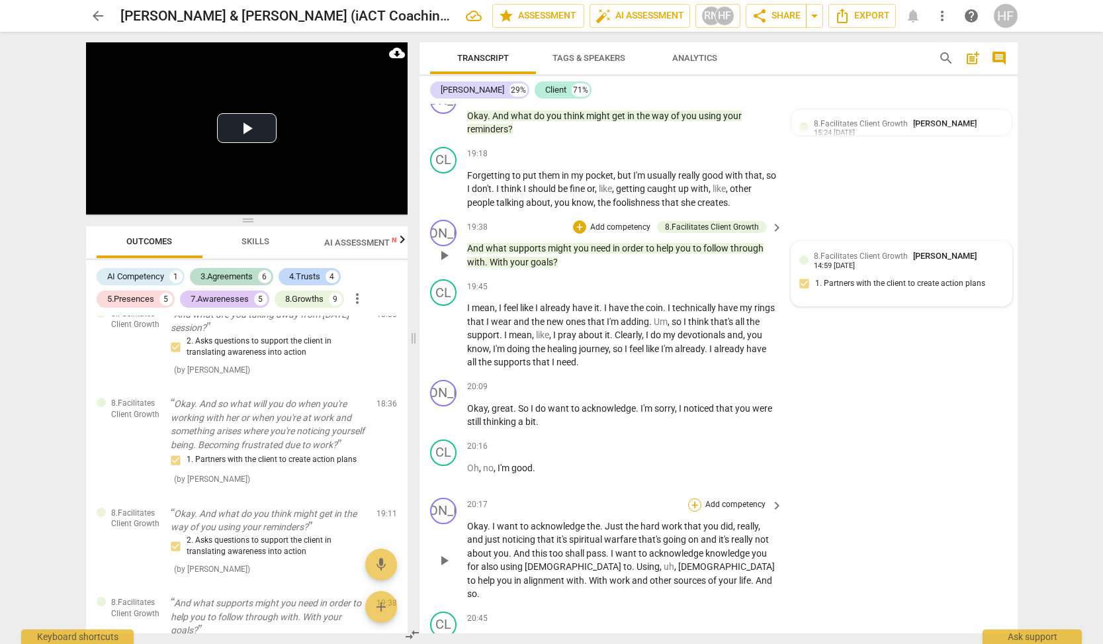
click at [691, 498] on div "+" at bounding box center [694, 504] width 13 height 13
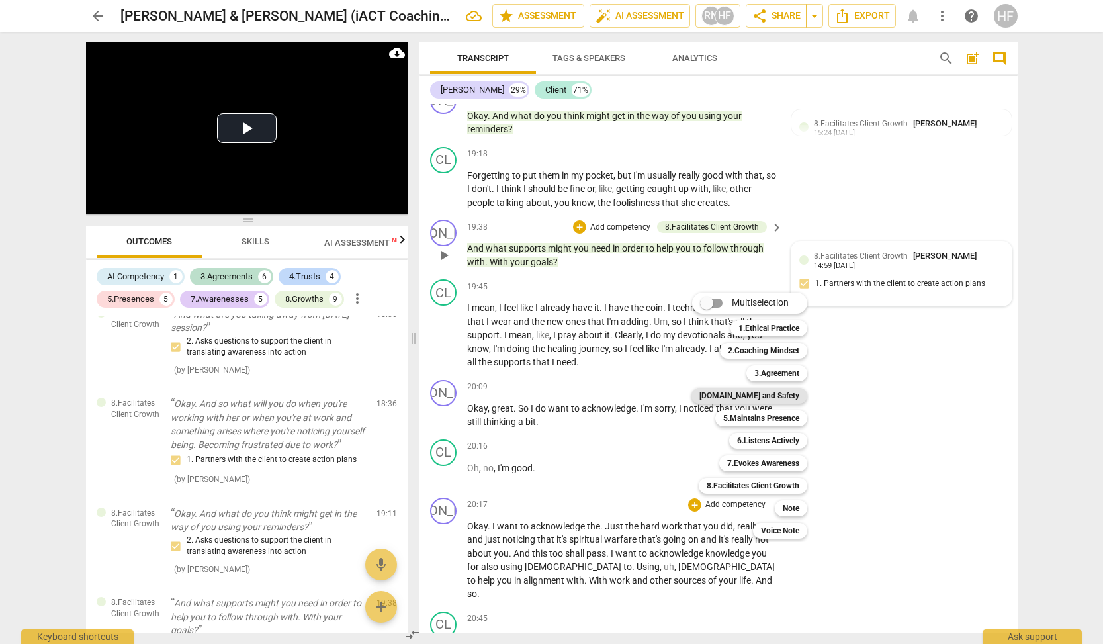
click at [776, 396] on b "[DOMAIN_NAME] and Safety" at bounding box center [749, 396] width 100 height 16
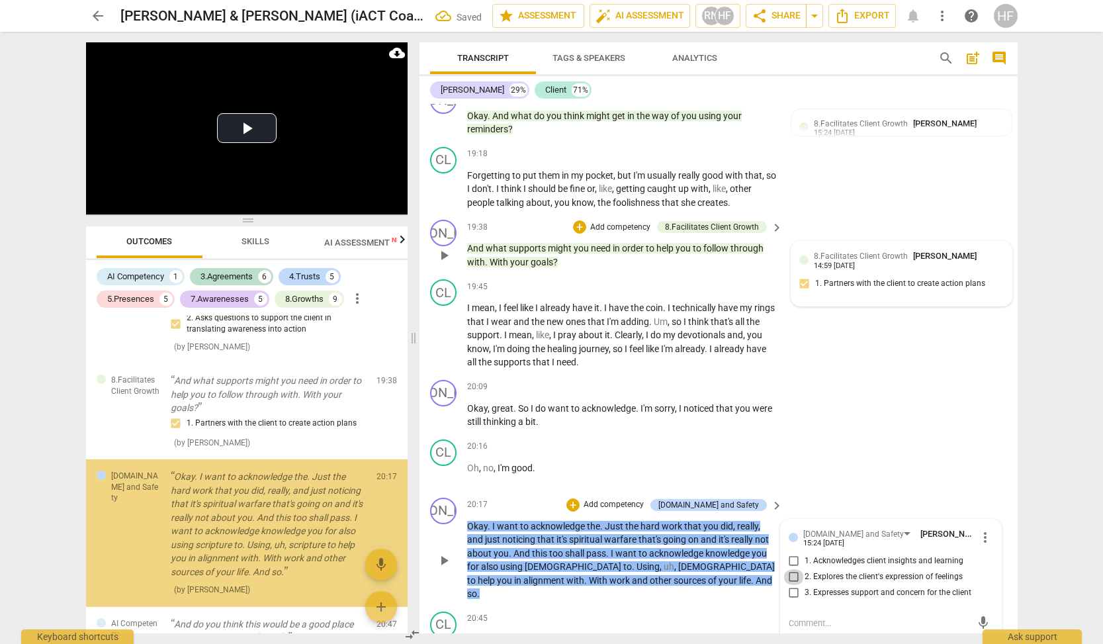
click at [794, 569] on input "2. Explores the client's expression of feelings" at bounding box center [793, 577] width 21 height 16
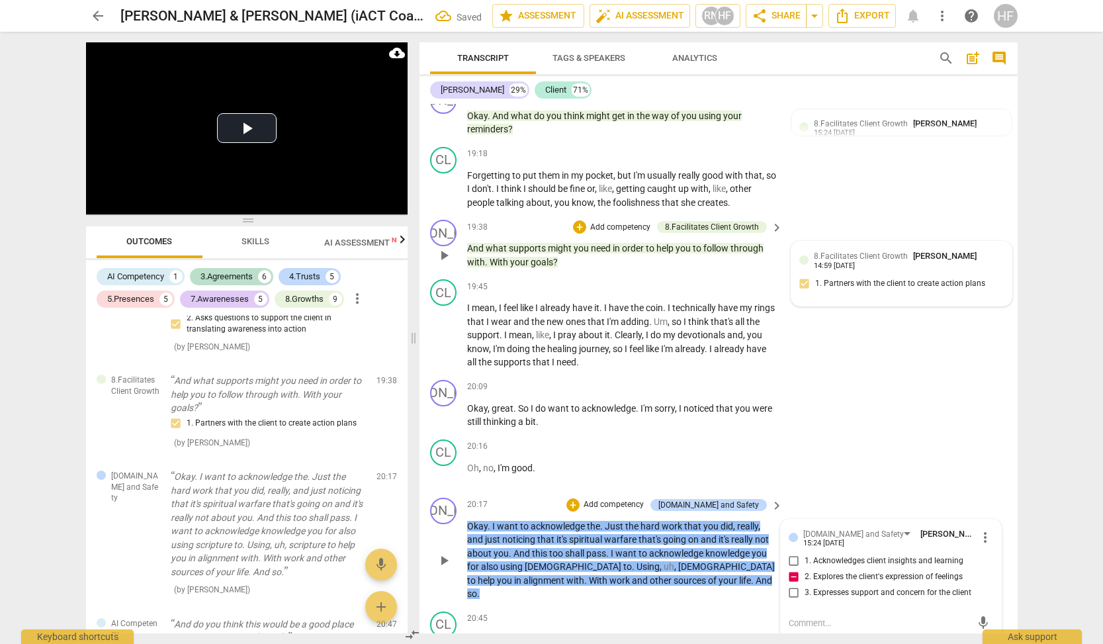
click at [794, 569] on input "2. Explores the client's expression of feelings" at bounding box center [793, 577] width 21 height 16
checkbox input "false"
click at [791, 585] on input "3. Expresses support and concern for the client" at bounding box center [793, 593] width 21 height 16
checkbox input "true"
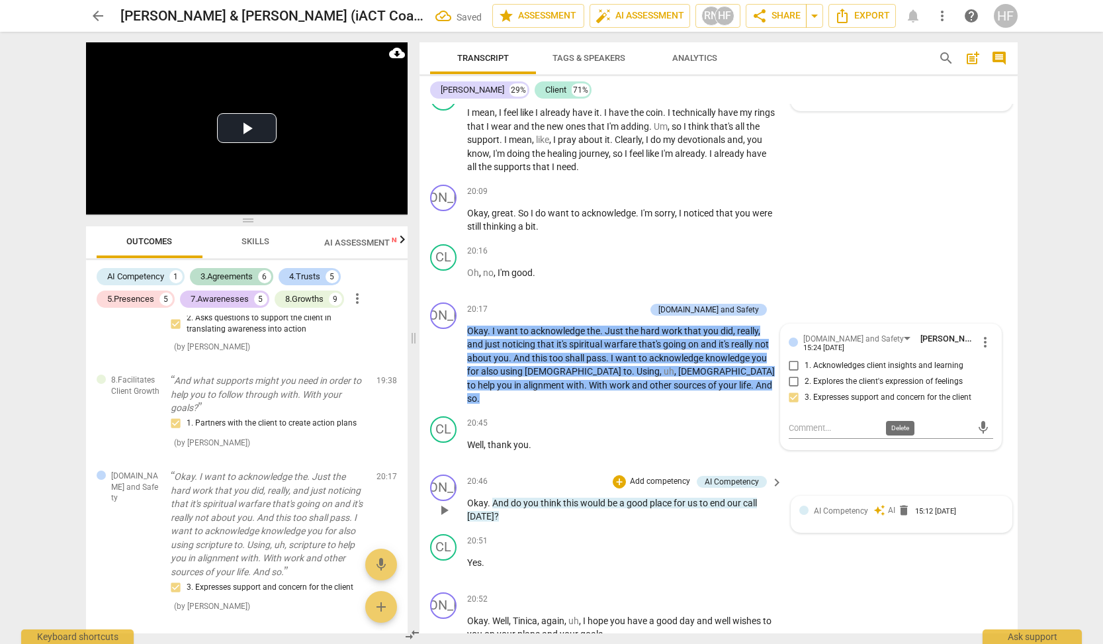
click at [901, 504] on span "delete" at bounding box center [903, 510] width 13 height 13
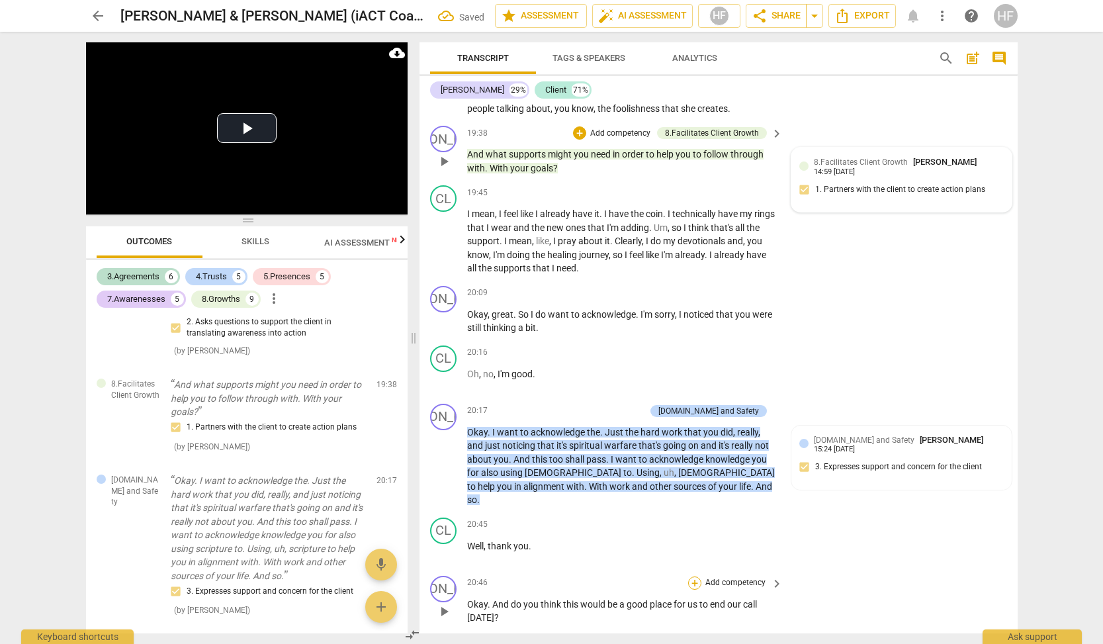
click at [693, 576] on div "+" at bounding box center [694, 582] width 13 height 13
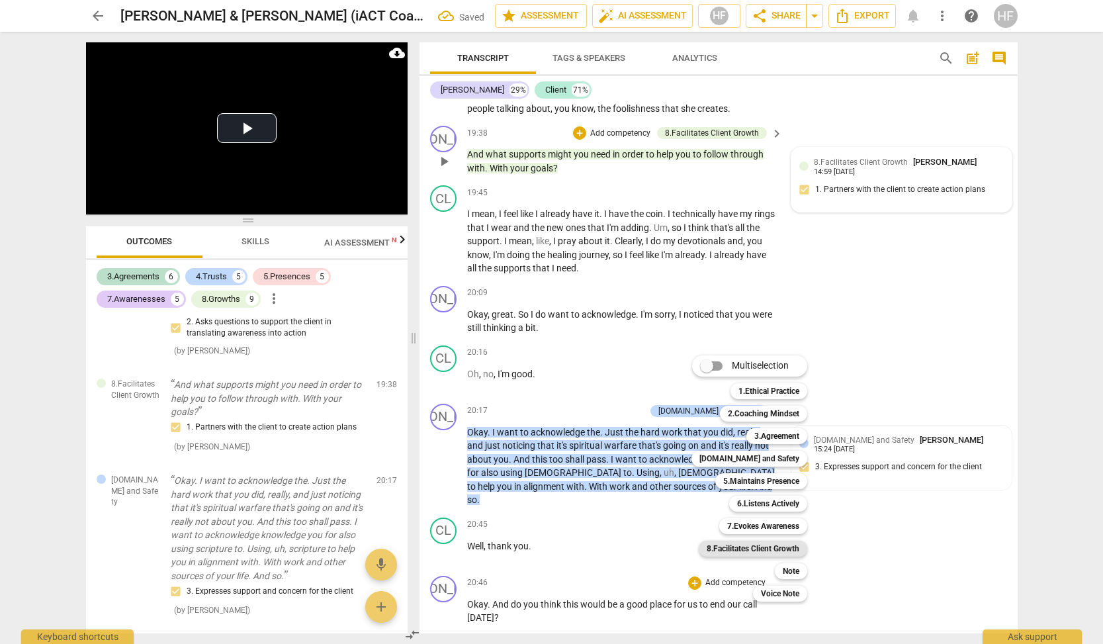
click at [764, 549] on b "8.Facilitates Client Growth" at bounding box center [753, 549] width 93 height 16
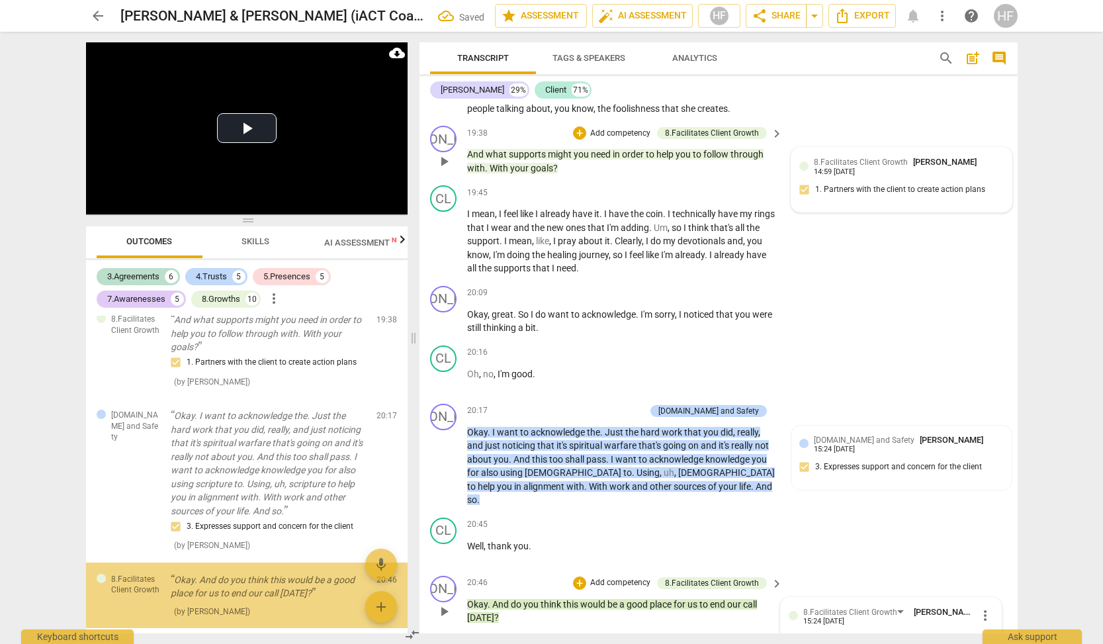
checkbox input "true"
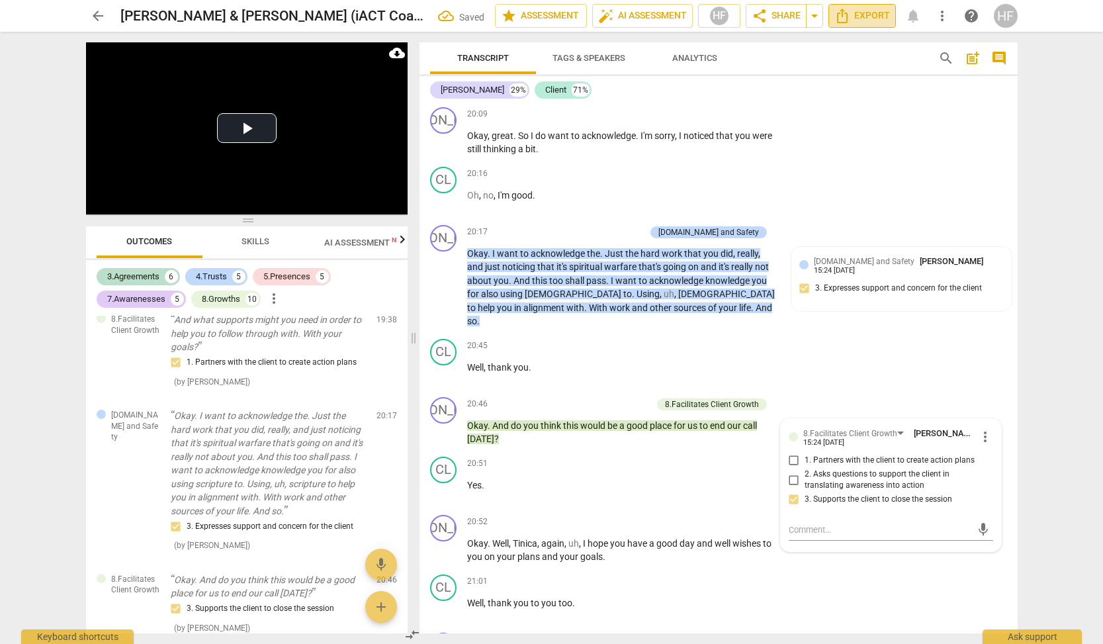
click at [866, 11] on span "Export" at bounding box center [862, 16] width 56 height 16
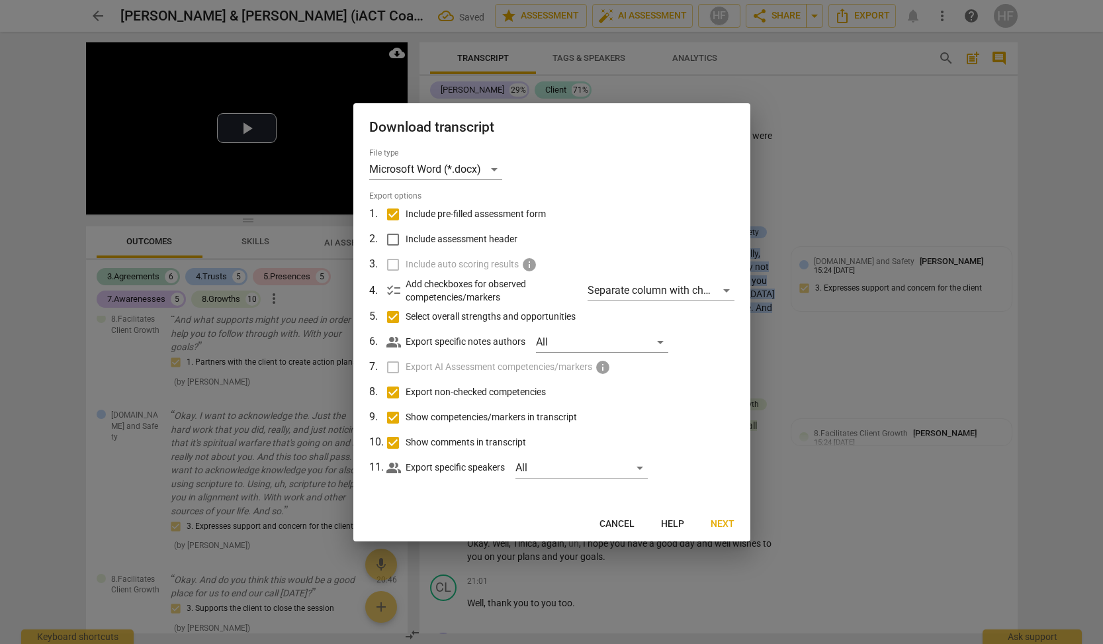
click at [723, 529] on button "Next" at bounding box center [722, 524] width 45 height 24
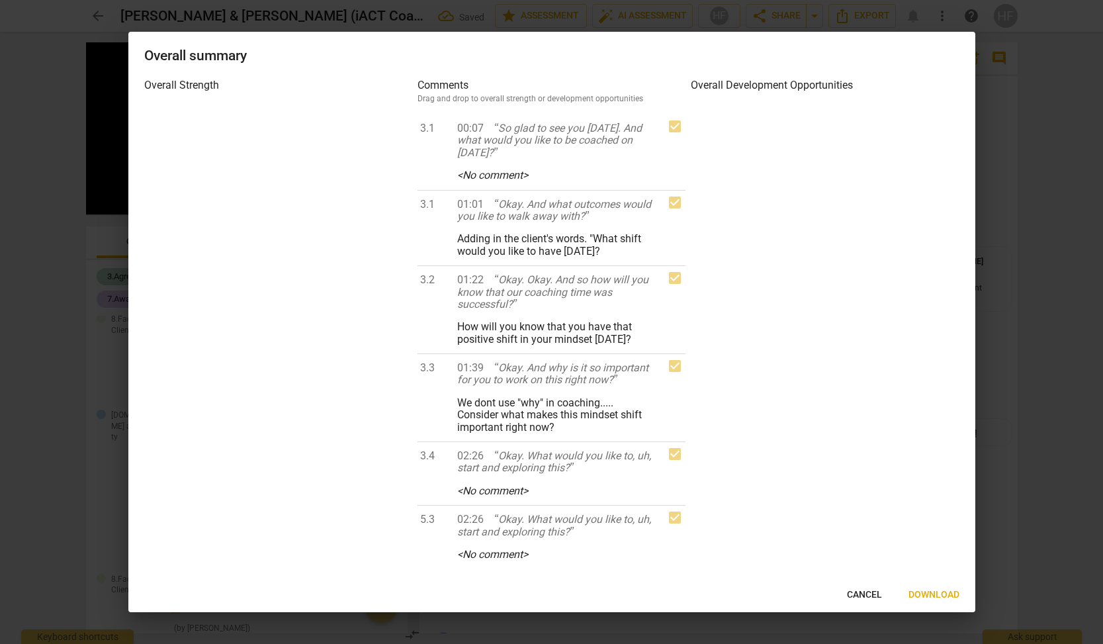
click at [929, 598] on span "Download" at bounding box center [934, 594] width 51 height 13
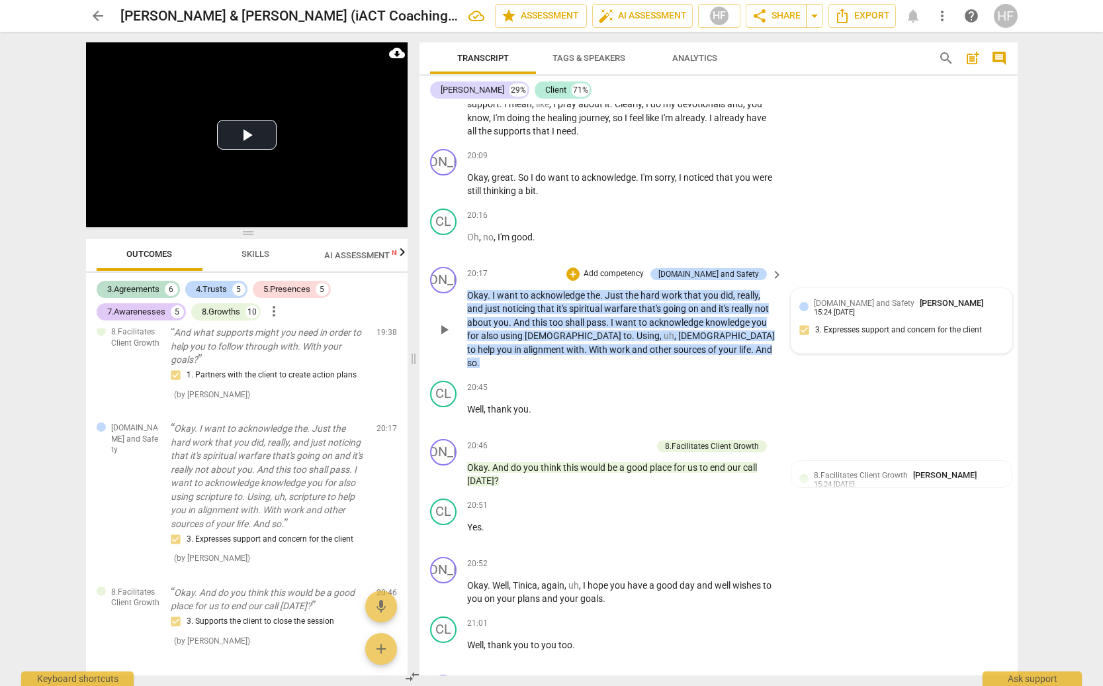
scroll to position [5345, 0]
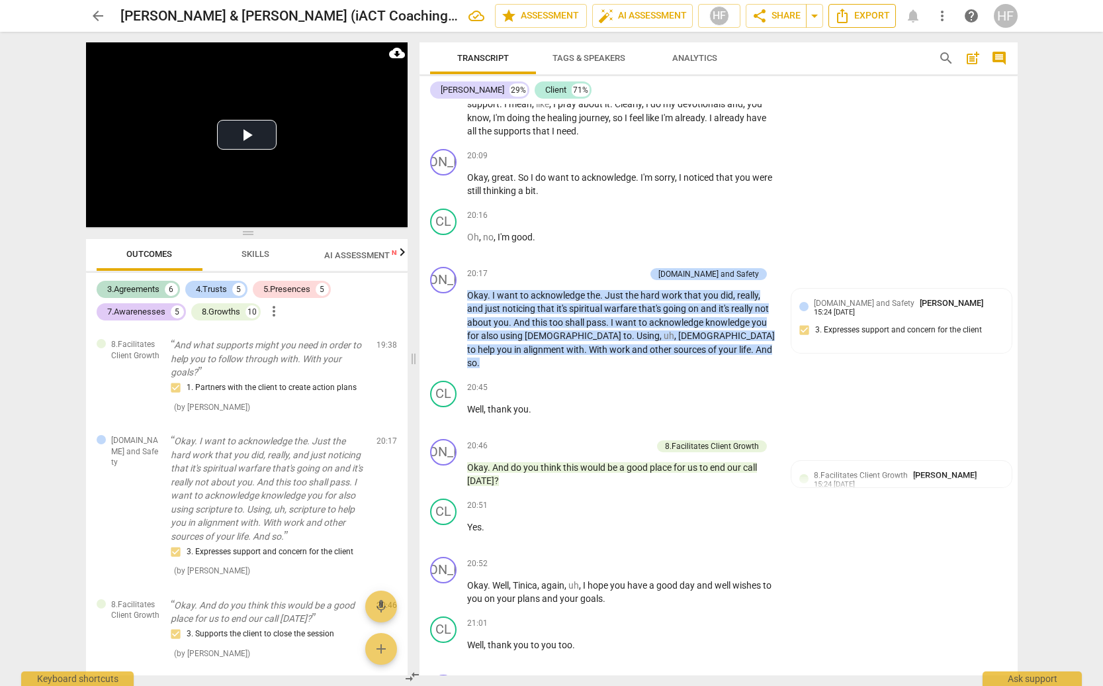
click at [865, 18] on span "Export" at bounding box center [862, 16] width 56 height 16
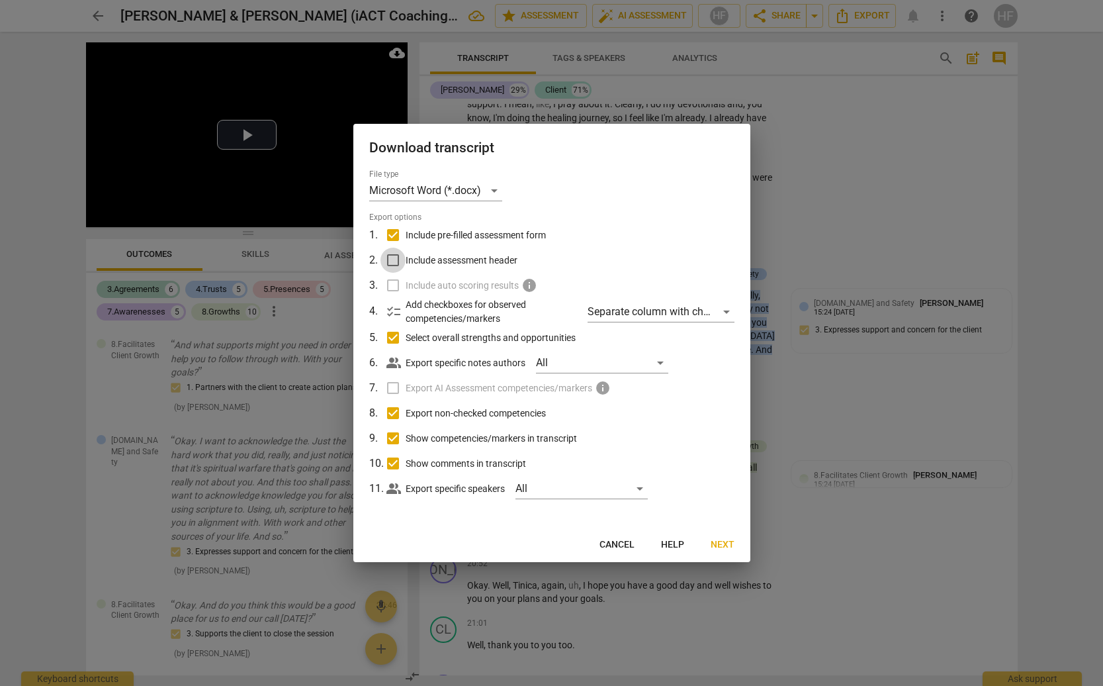
click at [398, 259] on input "Include assessment header" at bounding box center [392, 259] width 25 height 25
checkbox input "true"
click at [723, 540] on span "Next" at bounding box center [723, 544] width 24 height 13
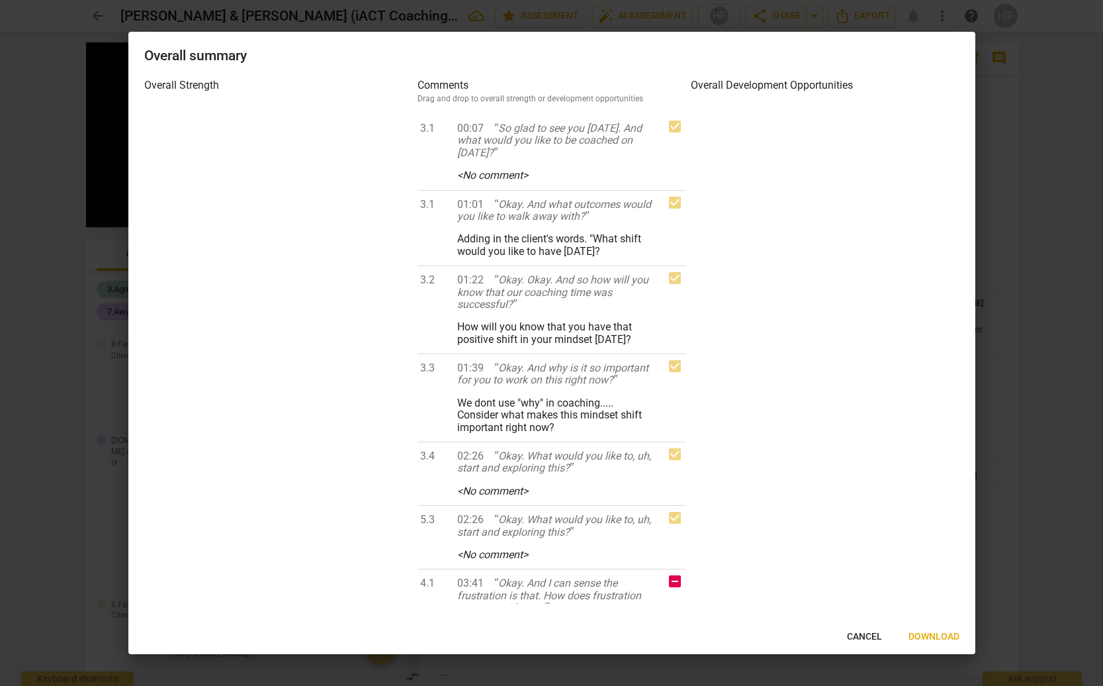
click at [938, 637] on span "Download" at bounding box center [934, 636] width 51 height 13
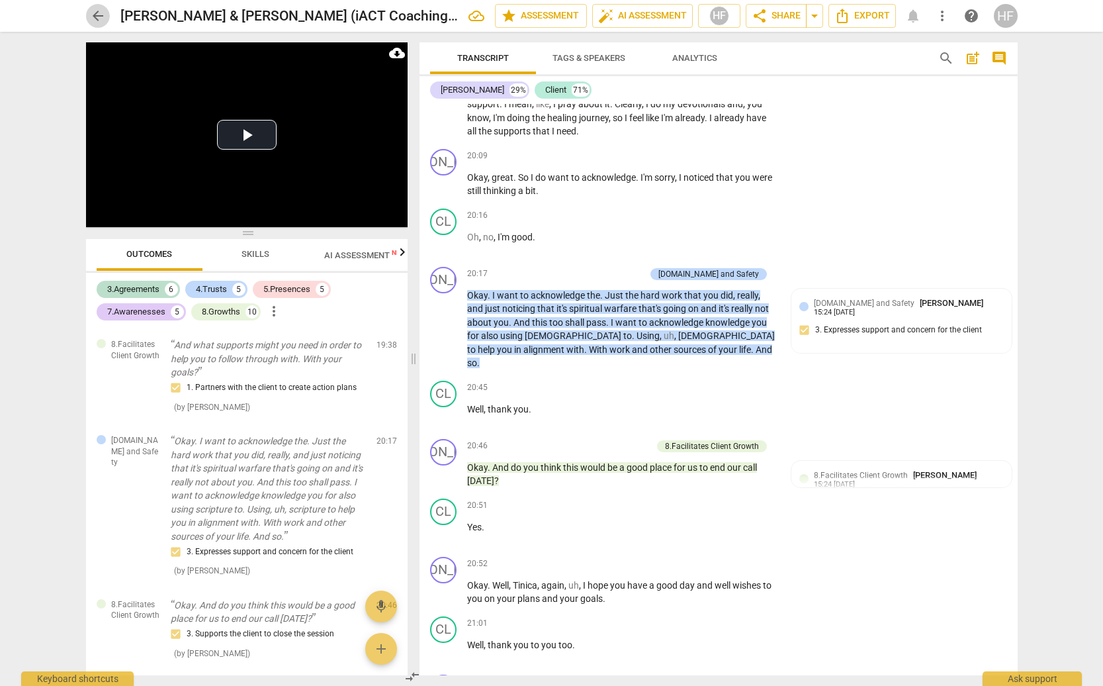
click at [96, 17] on span "arrow_back" at bounding box center [98, 16] width 16 height 16
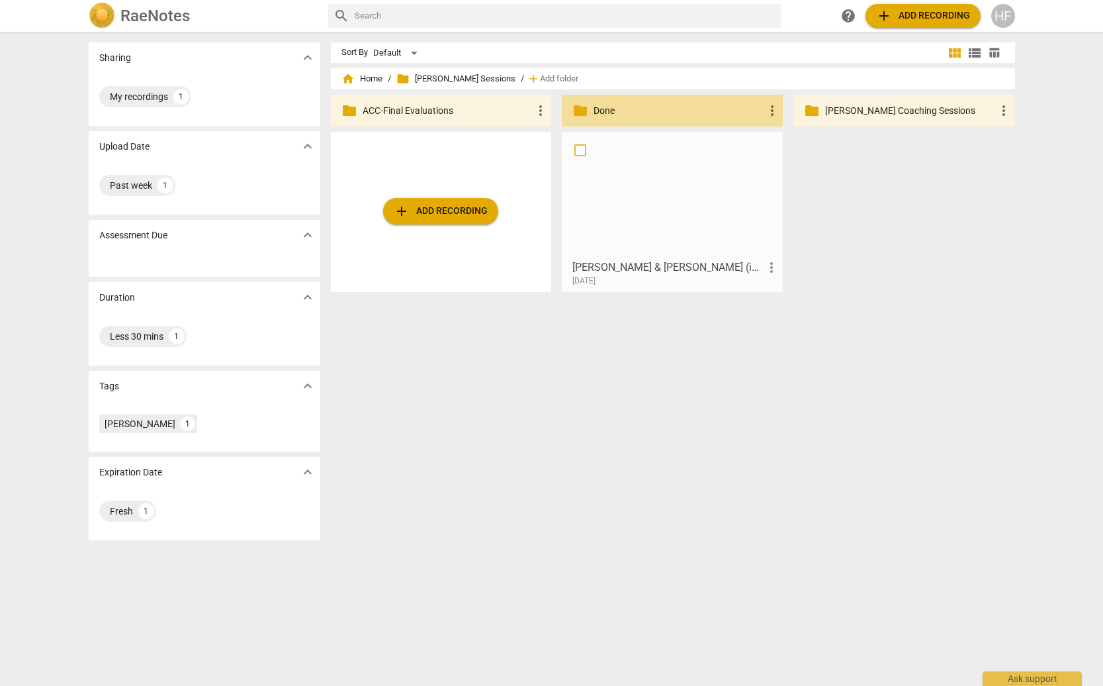
drag, startPoint x: 614, startPoint y: 280, endPoint x: 615, endPoint y: 250, distance: 29.8
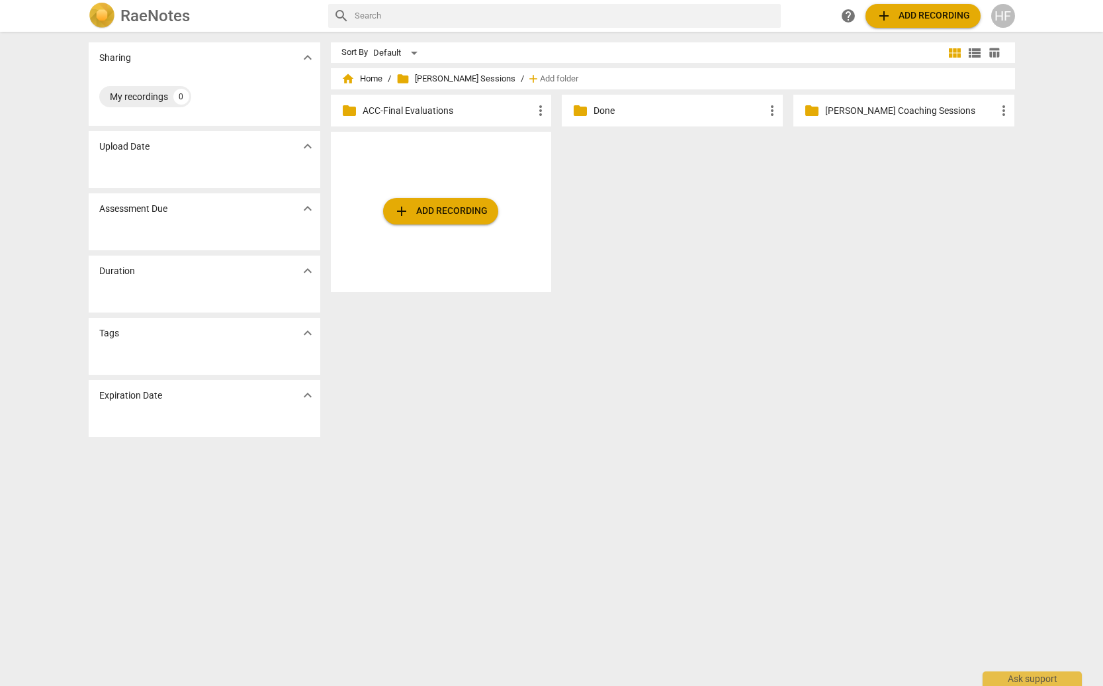
click at [453, 1] on div "RaeNotes search help add Add recording HF" at bounding box center [551, 16] width 1103 height 32
